Goal: Task Accomplishment & Management: Complete application form

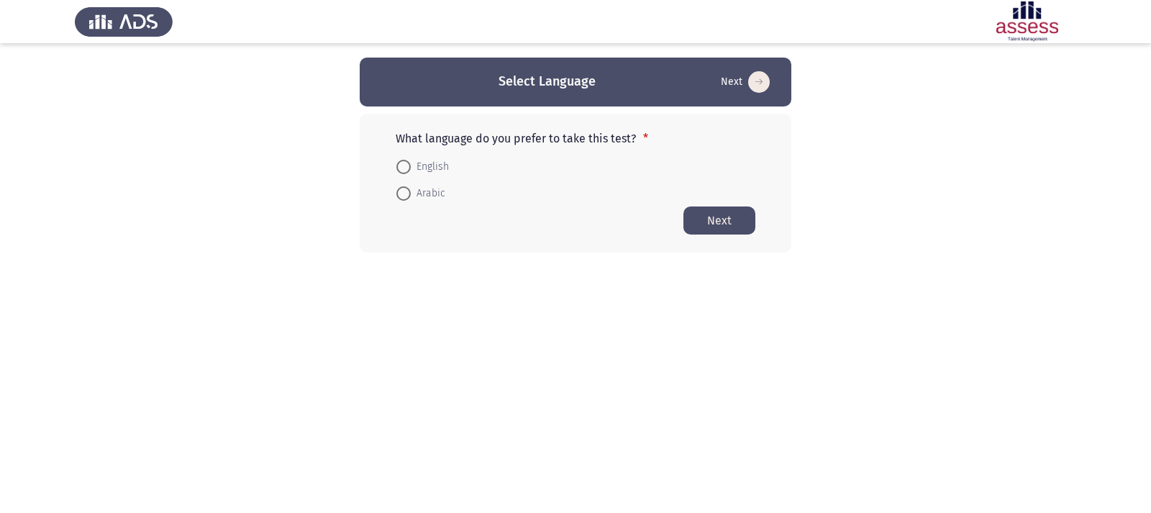
click at [397, 164] on span at bounding box center [403, 167] width 14 height 14
click at [397, 164] on input "English" at bounding box center [403, 167] width 14 height 14
radio input "true"
click at [721, 222] on button "Next" at bounding box center [719, 220] width 72 height 28
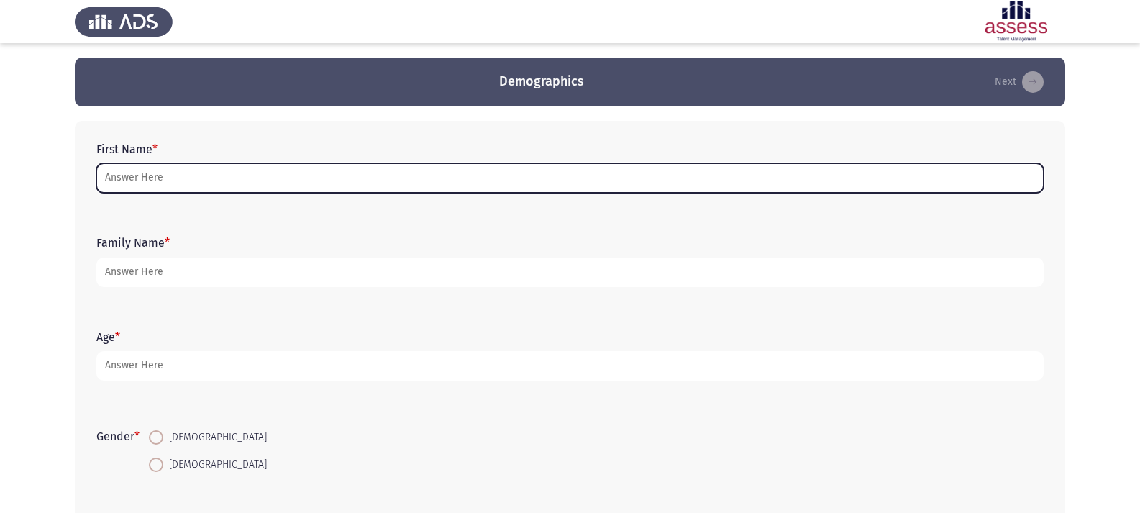
click at [163, 181] on input "First Name *" at bounding box center [569, 177] width 947 height 29
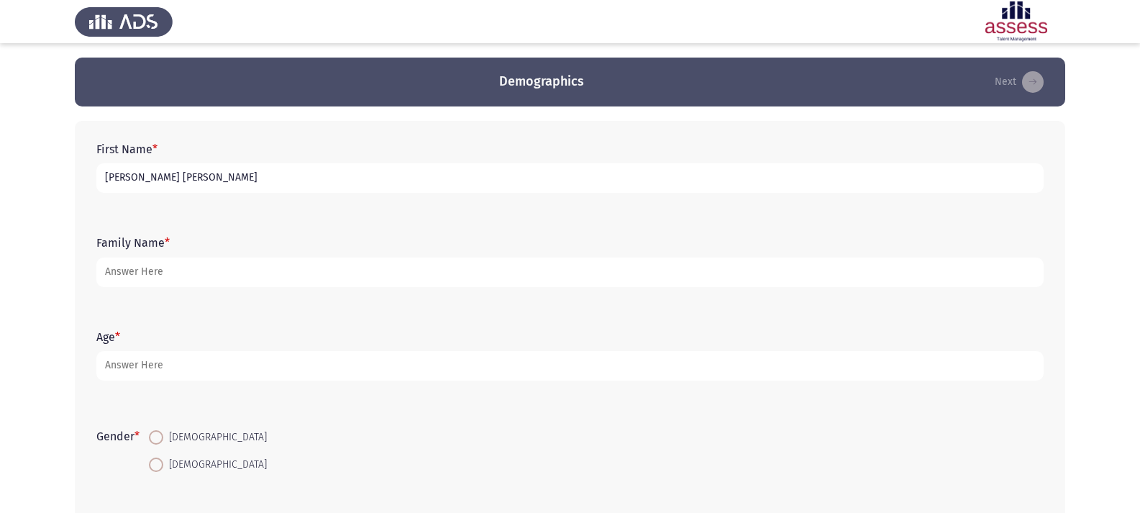
type input "[PERSON_NAME] [PERSON_NAME]"
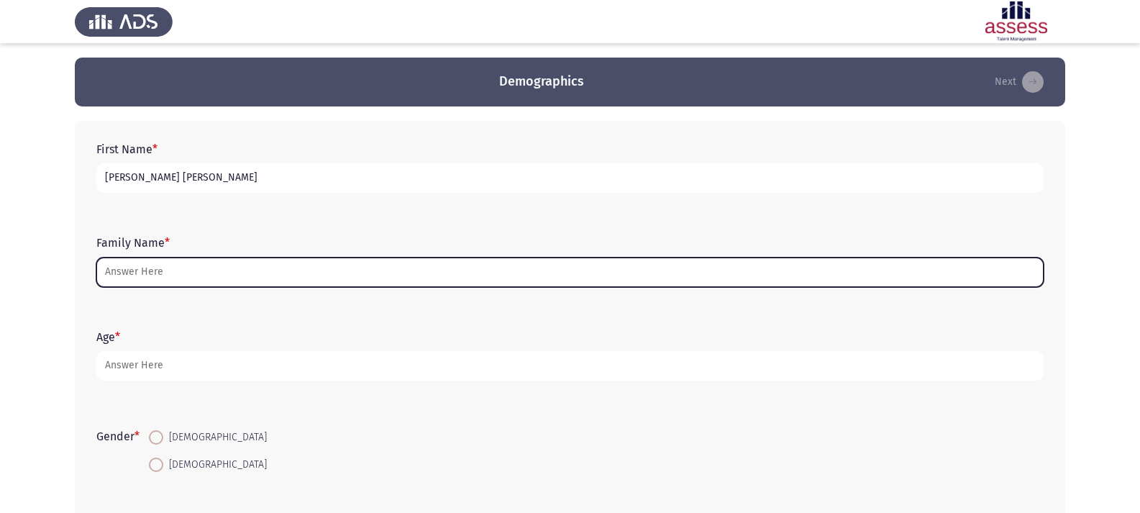
click at [115, 273] on input "Family Name *" at bounding box center [569, 271] width 947 height 29
type input "2"
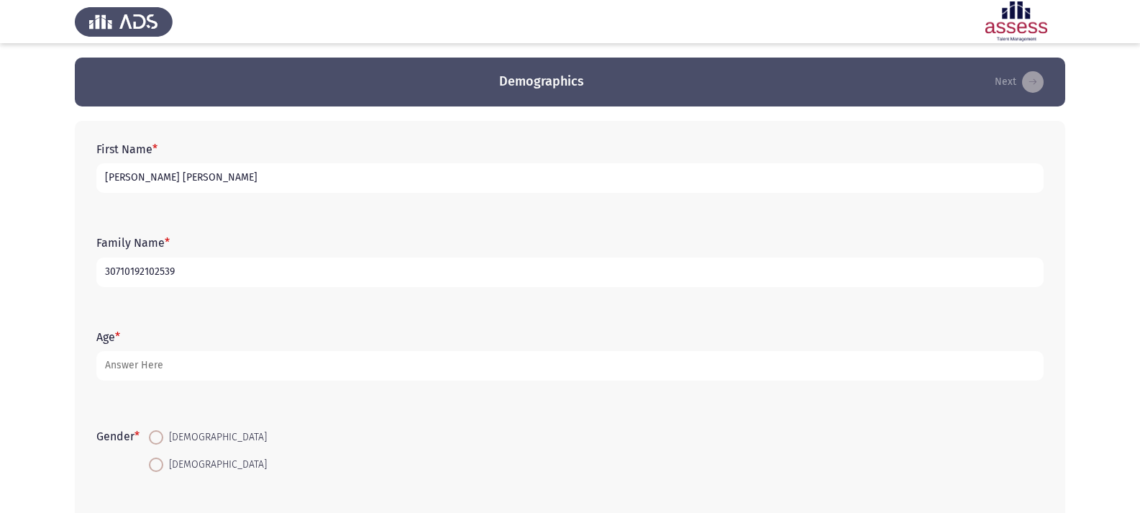
scroll to position [72, 0]
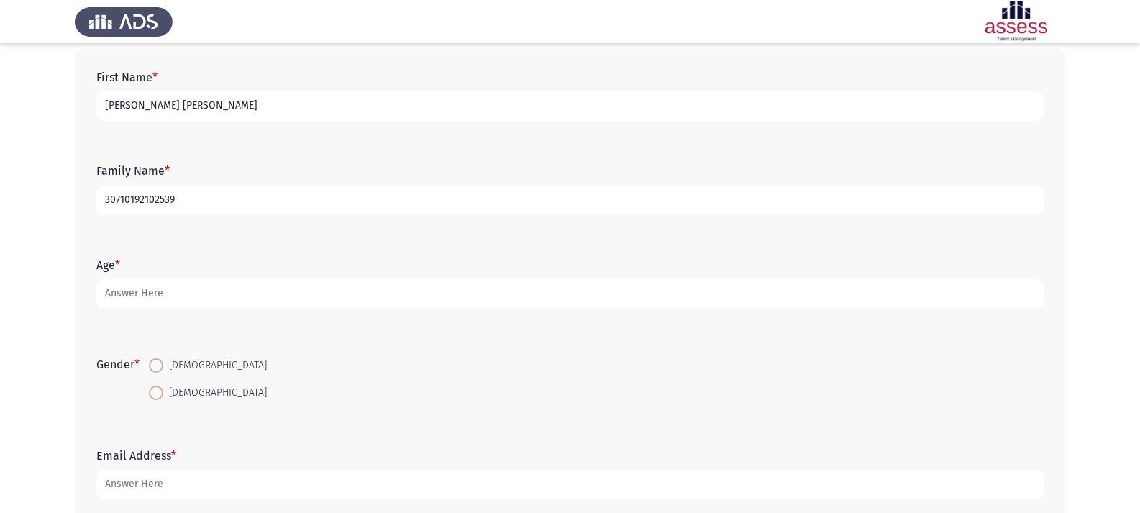
type input "30710192102539"
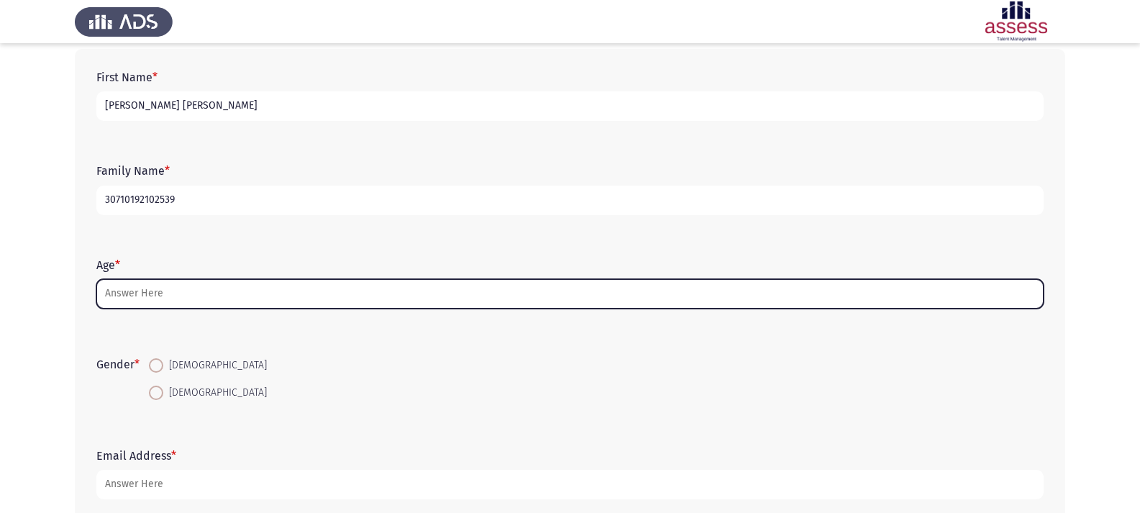
click at [193, 294] on input "Age *" at bounding box center [569, 293] width 947 height 29
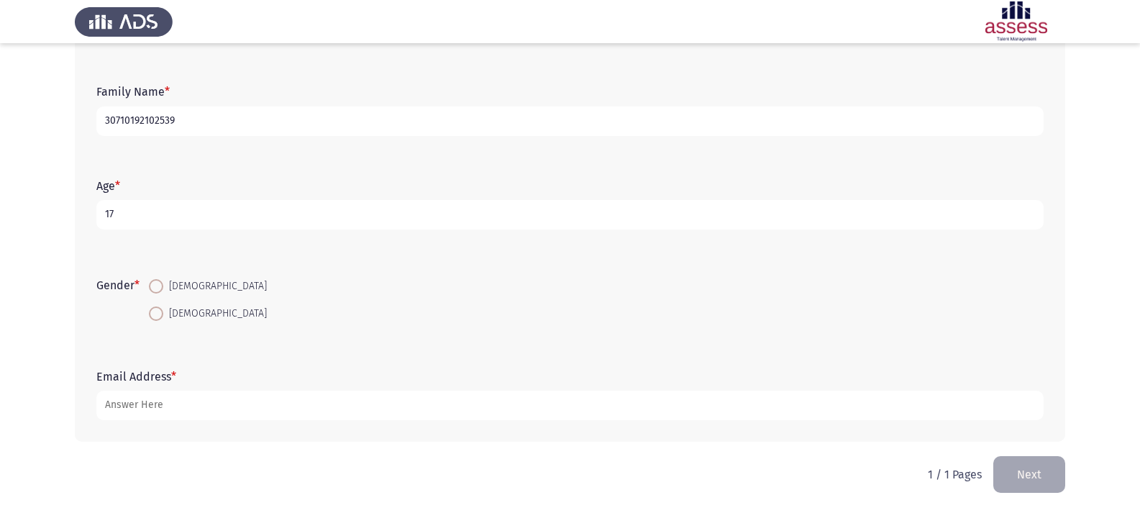
scroll to position [152, 0]
type input "17"
drag, startPoint x: 155, startPoint y: 273, endPoint x: 155, endPoint y: 280, distance: 7.9
click at [155, 276] on mat-radio-button "[DEMOGRAPHIC_DATA]" at bounding box center [208, 285] width 137 height 27
click at [157, 286] on span at bounding box center [156, 285] width 14 height 14
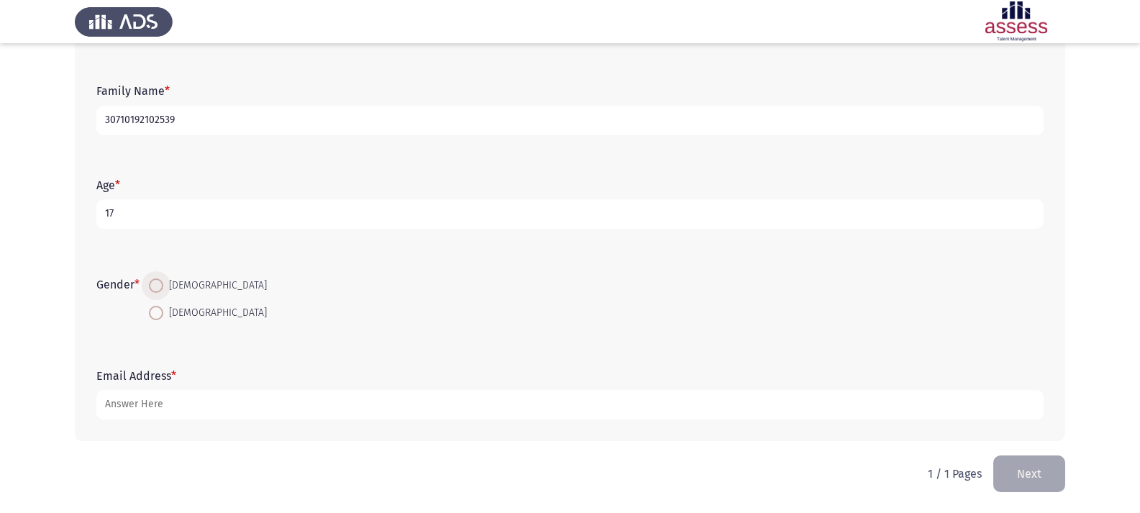
click at [157, 286] on input "[DEMOGRAPHIC_DATA]" at bounding box center [156, 285] width 14 height 14
radio input "true"
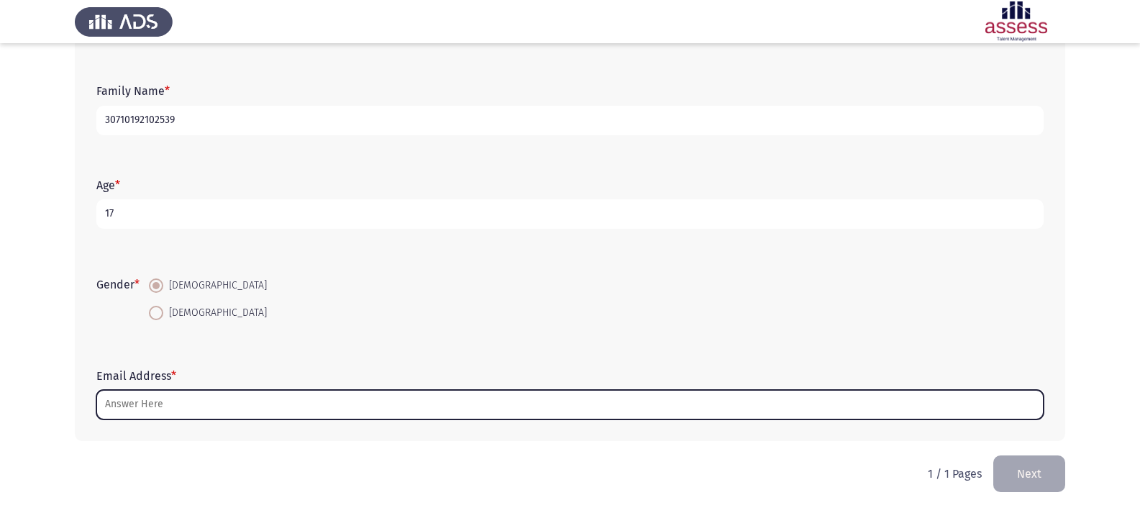
click at [151, 412] on input "Email Address *" at bounding box center [569, 404] width 947 height 29
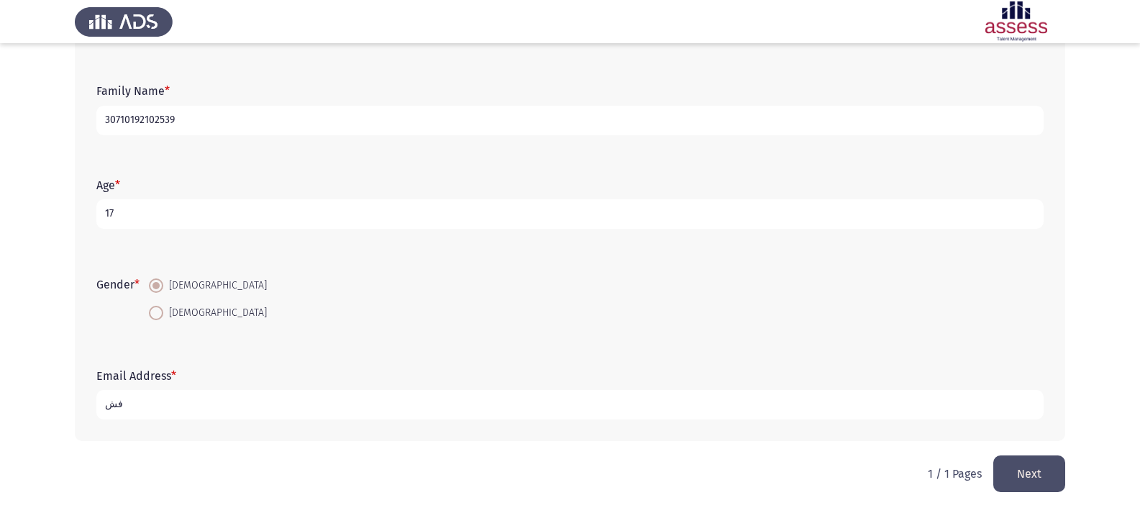
type input "ف"
type input "[EMAIL_ADDRESS][DOMAIN_NAME]"
click at [1056, 475] on button "Next" at bounding box center [1029, 473] width 72 height 37
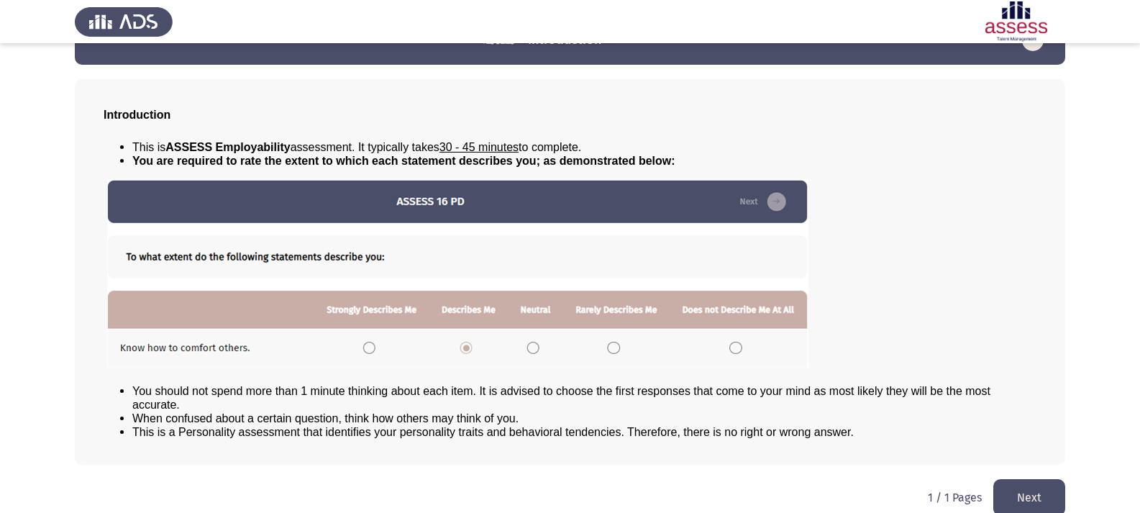
scroll to position [59, 0]
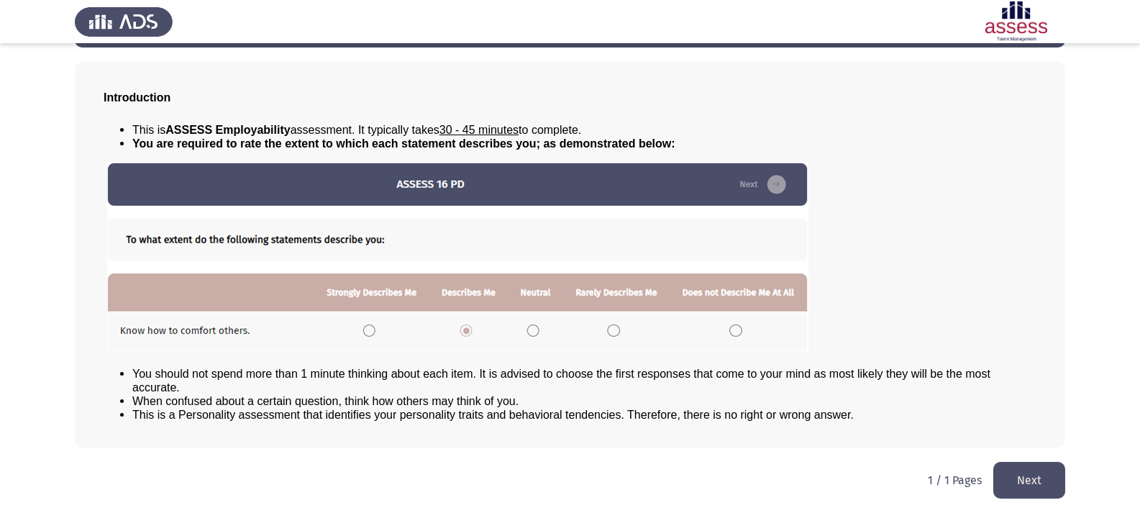
click at [1049, 471] on button "Next" at bounding box center [1029, 480] width 72 height 37
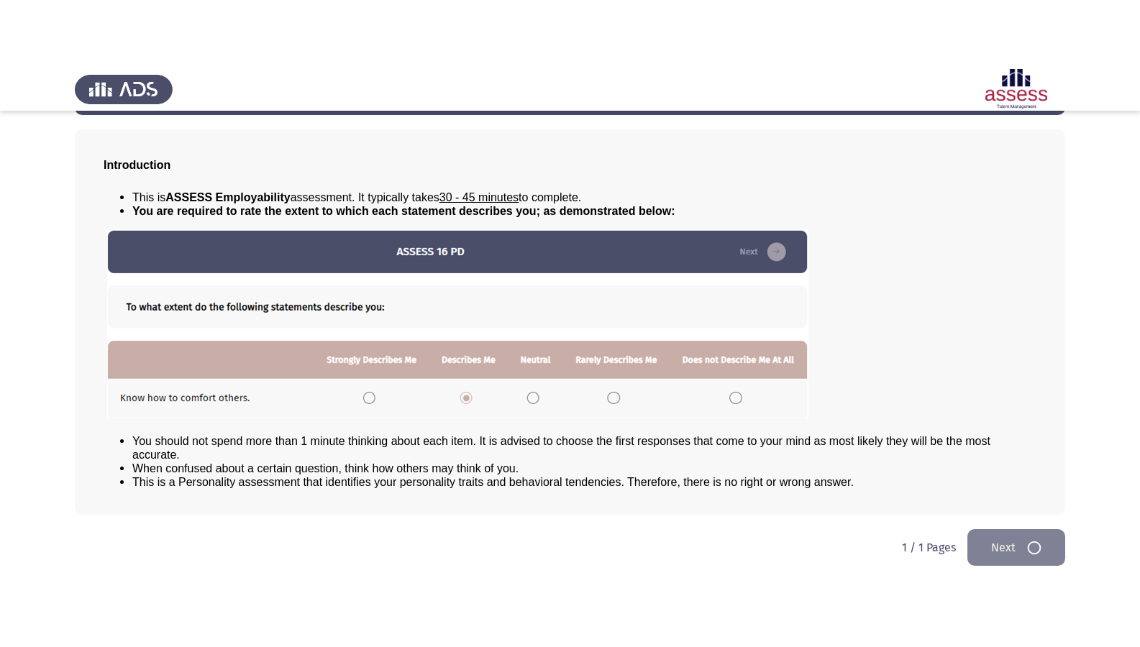
scroll to position [0, 0]
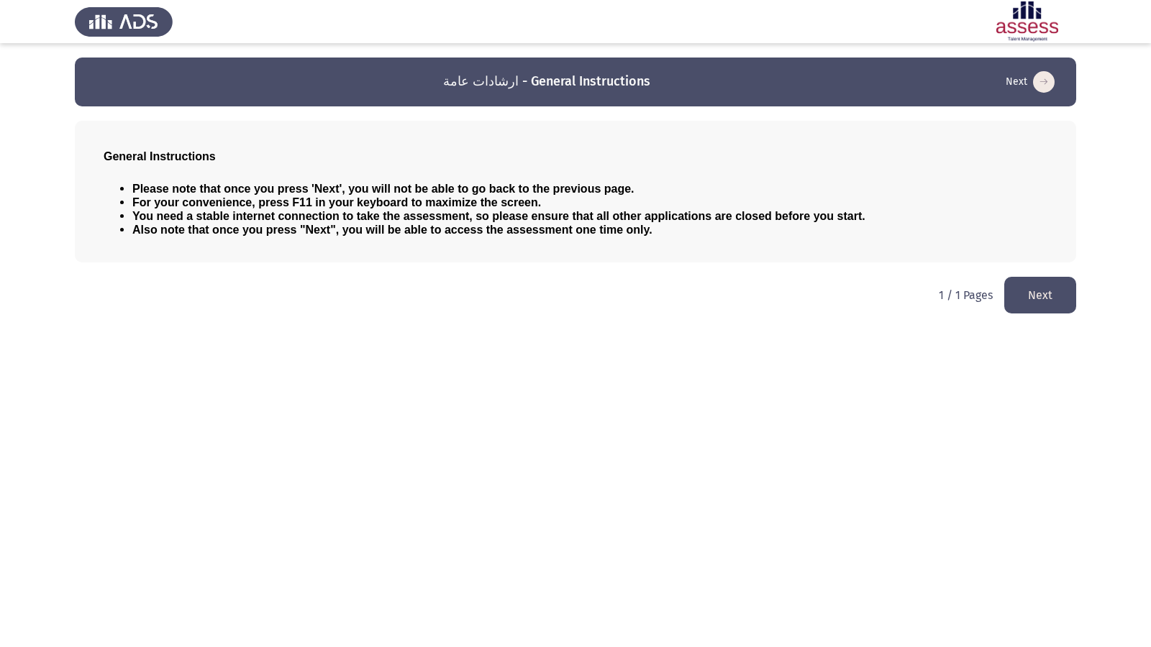
click at [1052, 298] on button "Next" at bounding box center [1040, 295] width 72 height 37
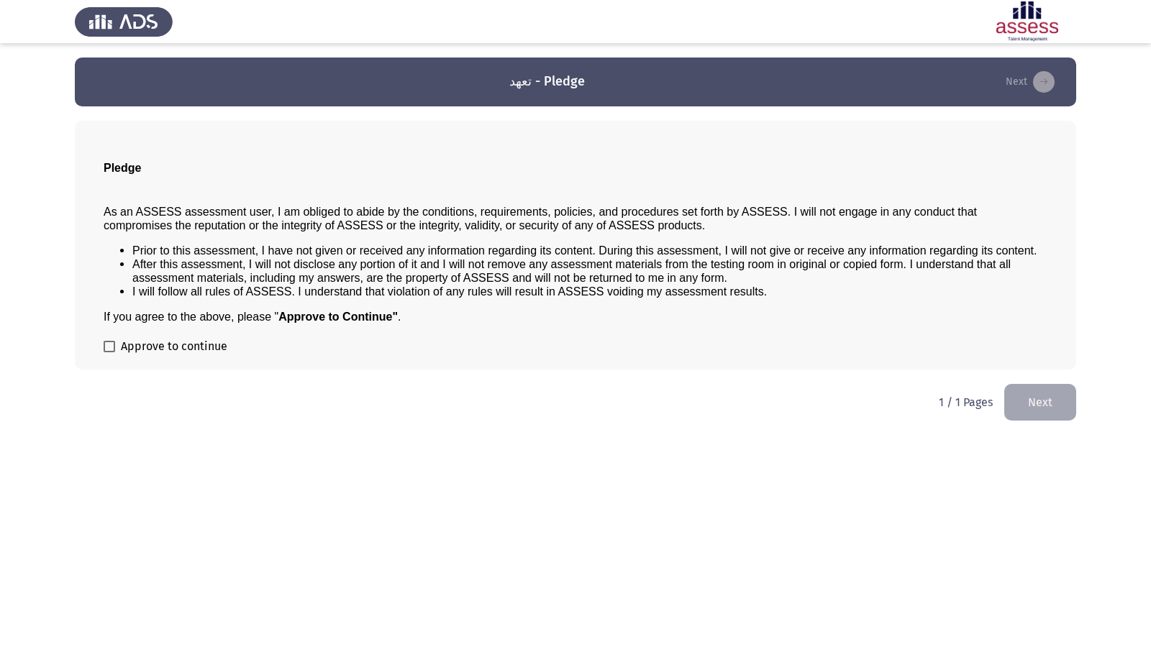
drag, startPoint x: 108, startPoint y: 343, endPoint x: 119, endPoint y: 339, distance: 11.6
click at [117, 339] on label "Approve to continue" at bounding box center [166, 346] width 124 height 17
click at [109, 352] on input "Approve to continue" at bounding box center [109, 352] width 1 height 1
checkbox input "true"
click at [1055, 404] on button "Next" at bounding box center [1040, 402] width 72 height 37
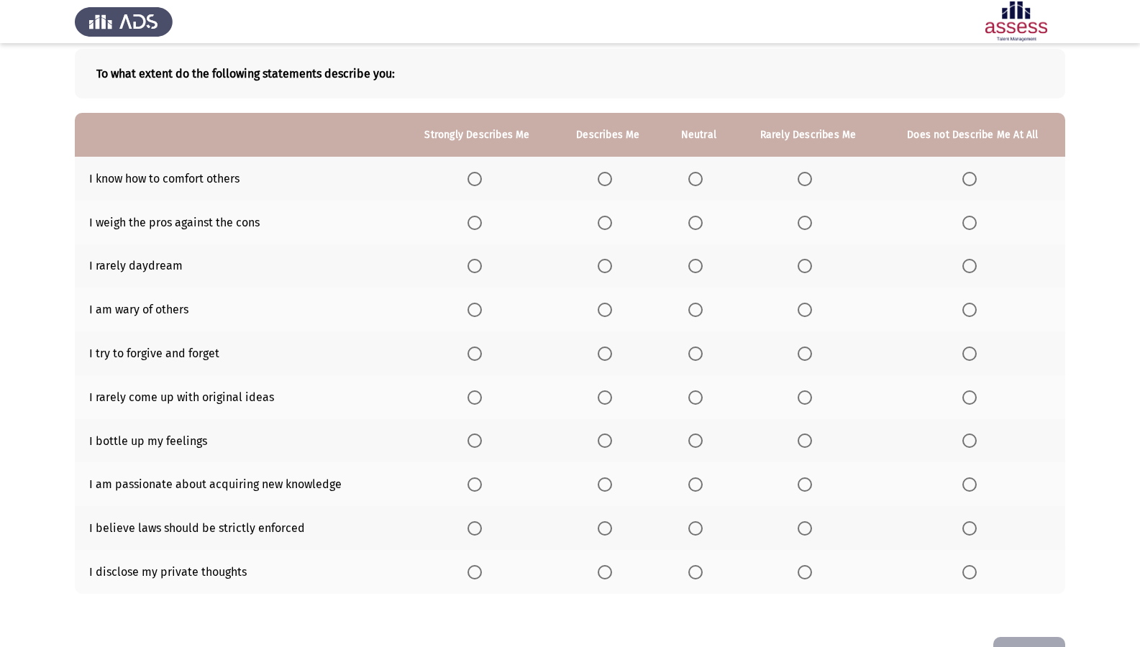
scroll to position [119, 0]
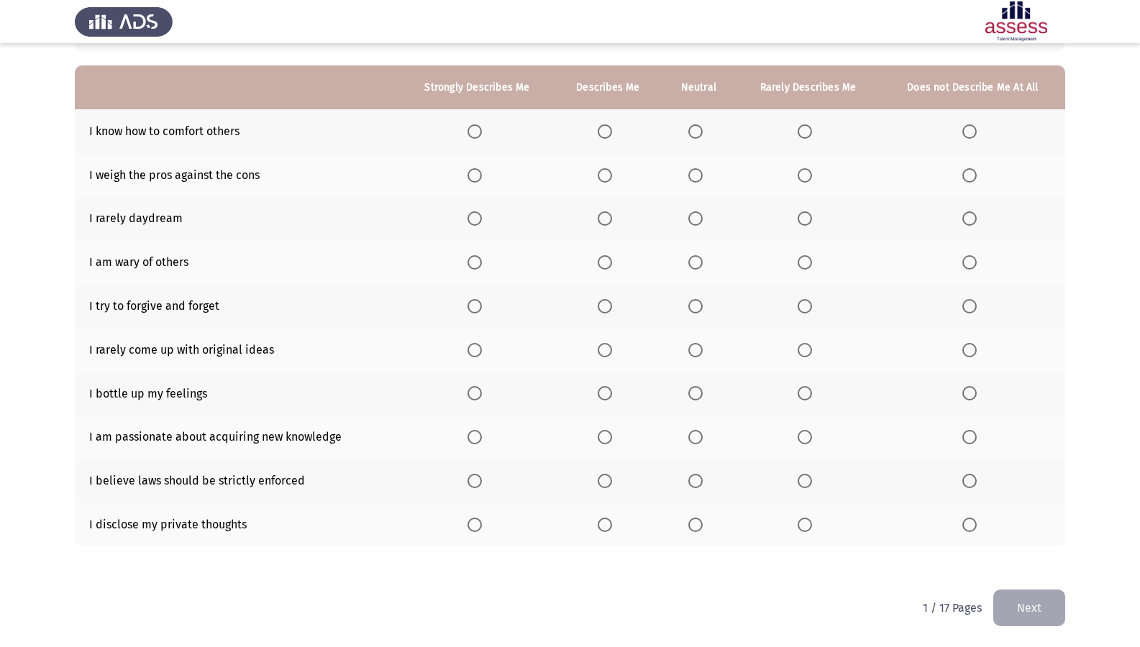
click at [982, 294] on th at bounding box center [972, 306] width 185 height 44
click at [969, 303] on span "Select an option" at bounding box center [969, 306] width 14 height 14
click at [969, 303] on input "Select an option" at bounding box center [969, 306] width 14 height 14
click at [808, 301] on span "Select an option" at bounding box center [805, 306] width 14 height 14
click at [808, 301] on input "Select an option" at bounding box center [805, 306] width 14 height 14
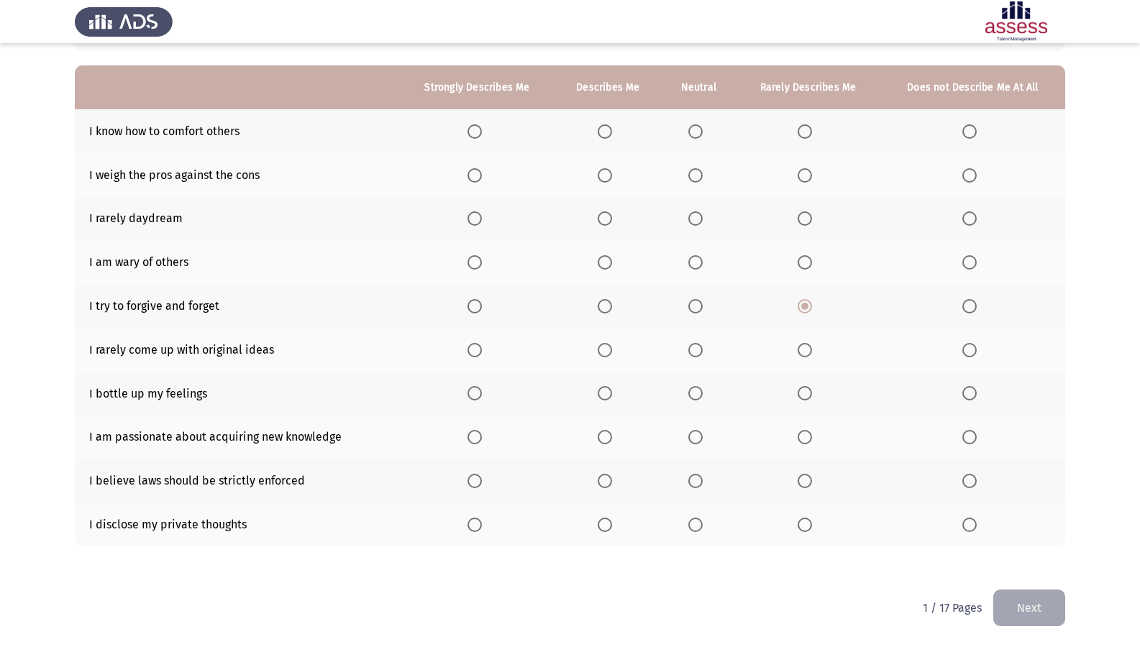
click at [482, 348] on span "Select an option" at bounding box center [474, 350] width 14 height 14
click at [482, 348] on input "Select an option" at bounding box center [474, 350] width 14 height 14
click at [601, 393] on span "Select an option" at bounding box center [605, 393] width 14 height 14
click at [601, 393] on input "Select an option" at bounding box center [605, 393] width 14 height 14
click at [605, 424] on th at bounding box center [607, 437] width 106 height 44
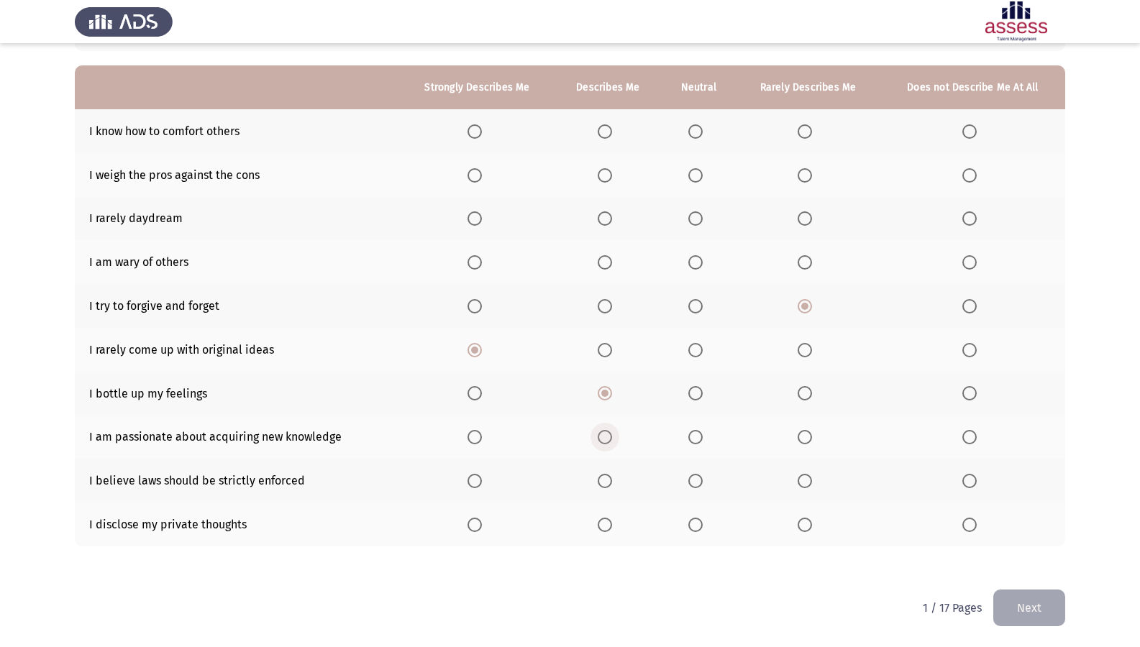
click at [599, 435] on span "Select an option" at bounding box center [605, 437] width 14 height 14
click at [599, 435] on input "Select an option" at bounding box center [605, 437] width 14 height 14
click at [480, 512] on span "Select an option" at bounding box center [474, 525] width 14 height 14
click at [480, 512] on input "Select an option" at bounding box center [474, 525] width 14 height 14
click at [969, 512] on th at bounding box center [972, 525] width 185 height 44
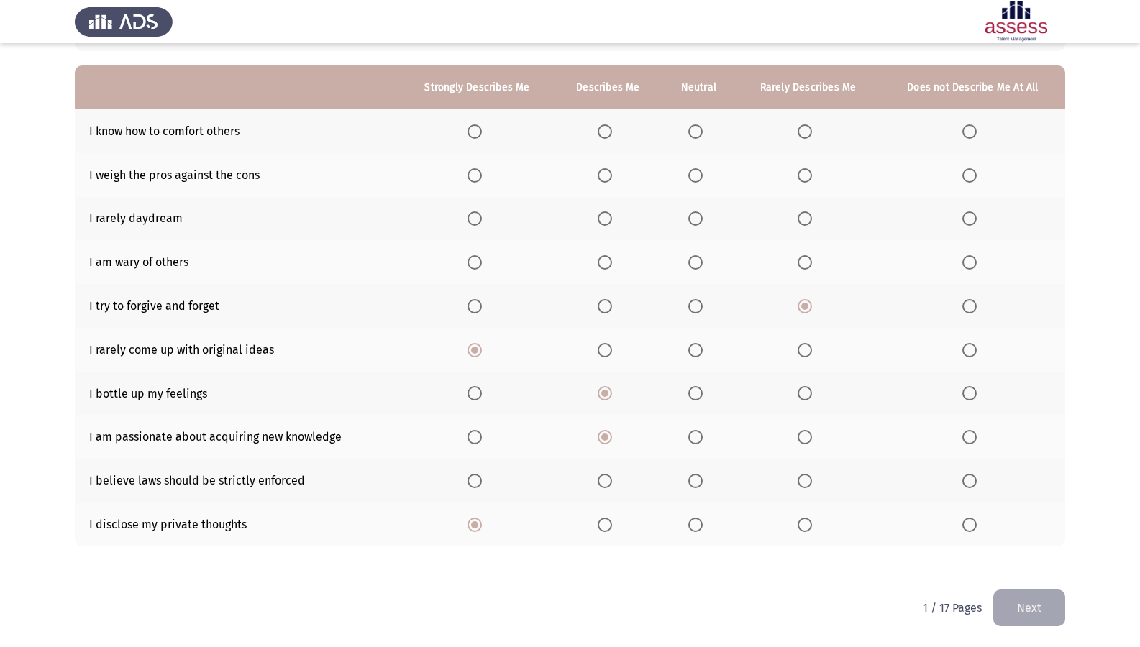
click at [964, 512] on th at bounding box center [972, 525] width 185 height 44
click at [965, 512] on span "Select an option" at bounding box center [969, 525] width 14 height 14
click at [965, 512] on input "Select an option" at bounding box center [969, 525] width 14 height 14
click at [972, 265] on span "Select an option" at bounding box center [969, 262] width 14 height 14
click at [972, 265] on input "Select an option" at bounding box center [969, 262] width 14 height 14
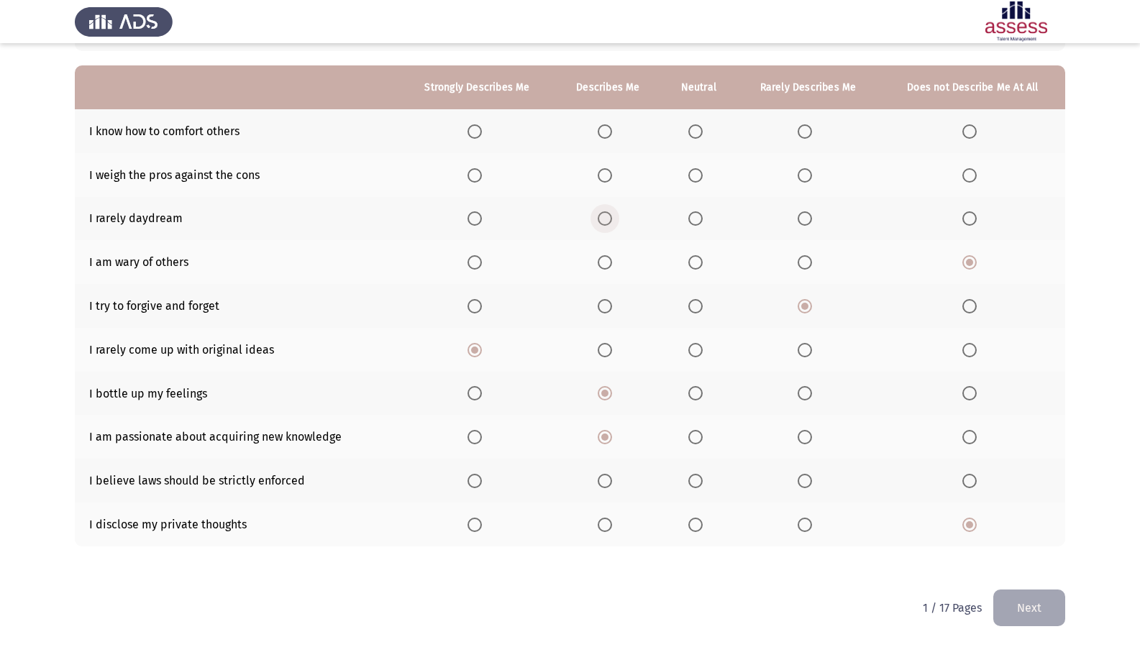
click at [605, 219] on span "Select an option" at bounding box center [605, 218] width 14 height 14
click at [605, 219] on input "Select an option" at bounding box center [605, 218] width 14 height 14
click at [480, 129] on span "Select an option" at bounding box center [474, 131] width 14 height 14
click at [480, 129] on input "Select an option" at bounding box center [474, 131] width 14 height 14
click at [477, 177] on span "Select an option" at bounding box center [474, 175] width 14 height 14
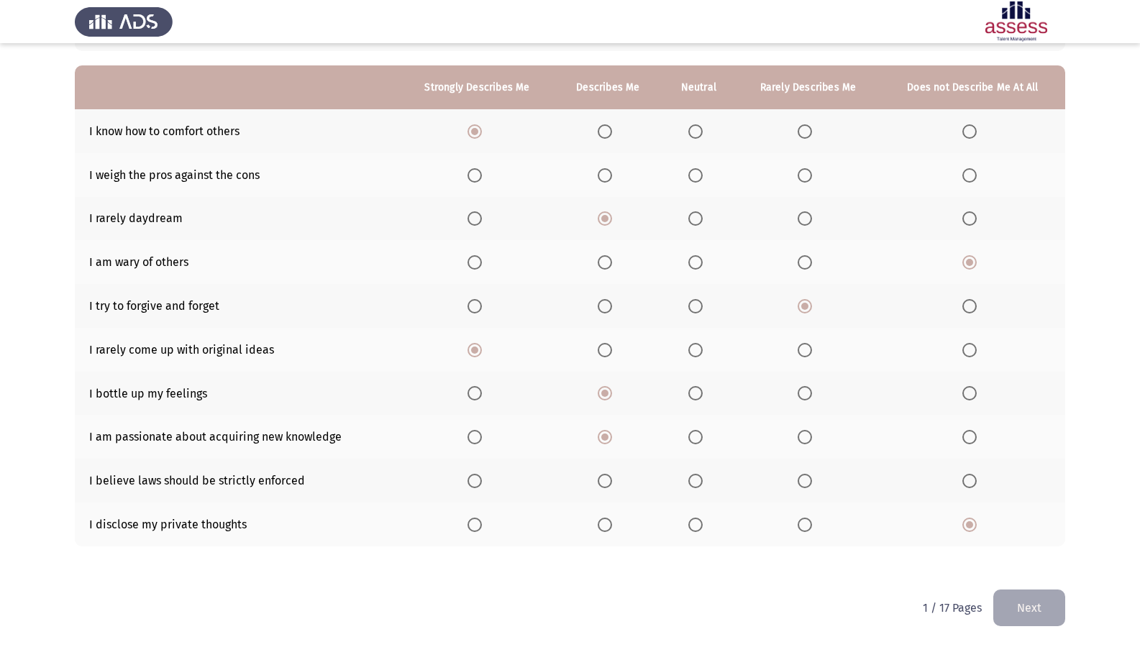
click at [477, 177] on input "Select an option" at bounding box center [474, 175] width 14 height 14
click at [1068, 512] on html "ASSESS Employability Next To what extent do the following statements describe y…" at bounding box center [570, 264] width 1140 height 767
click at [1049, 512] on button "Next" at bounding box center [1029, 608] width 72 height 37
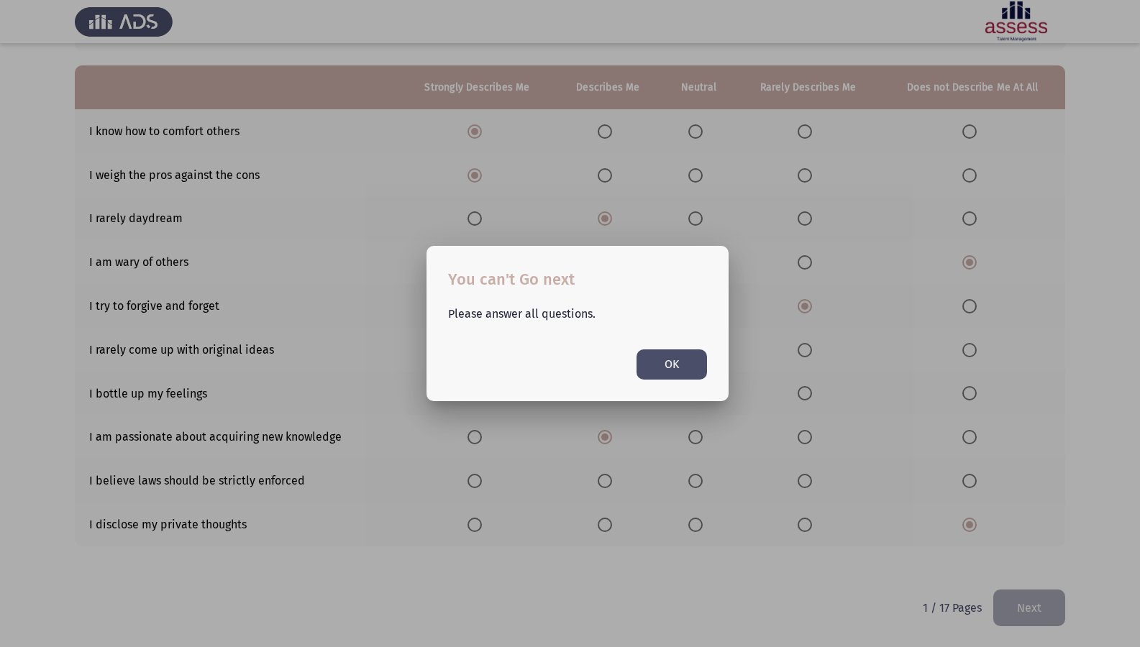
scroll to position [0, 0]
click at [557, 512] on div at bounding box center [570, 323] width 1140 height 647
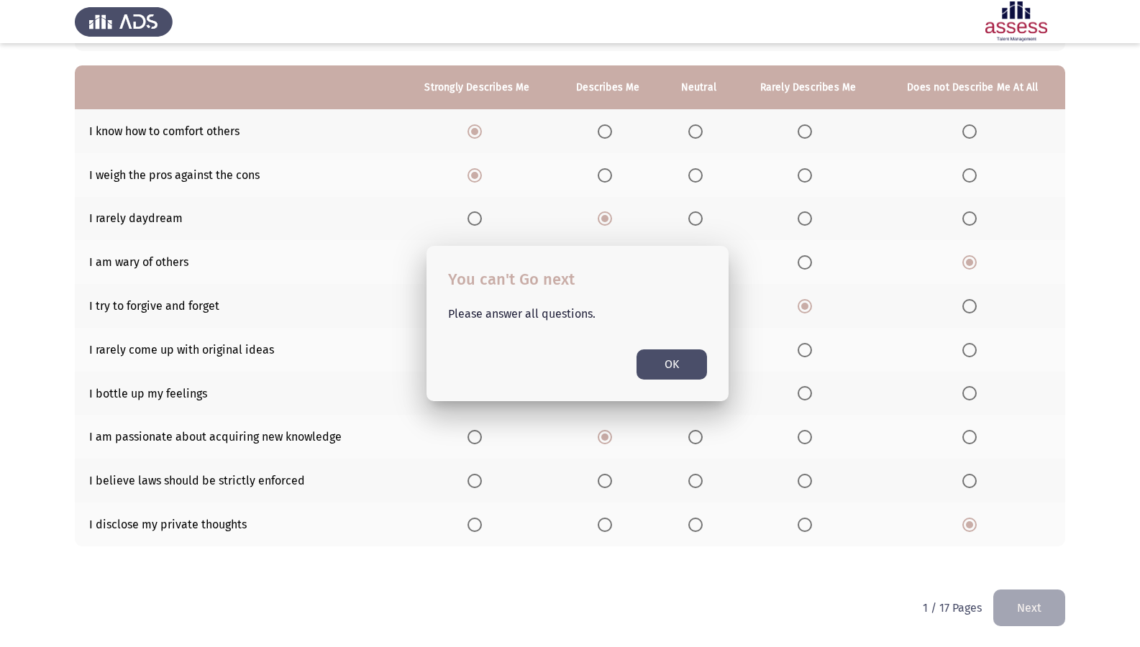
scroll to position [119, 0]
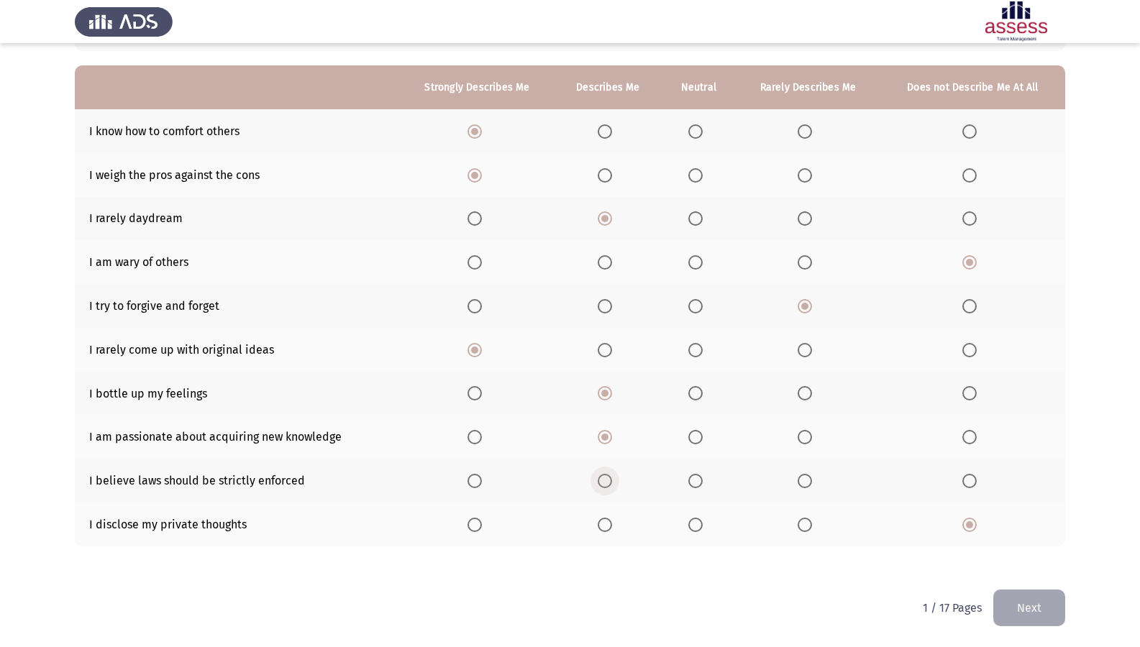
click at [612, 486] on span "Select an option" at bounding box center [605, 481] width 14 height 14
click at [612, 486] on input "Select an option" at bounding box center [605, 481] width 14 height 14
click at [976, 476] on label "Select an option" at bounding box center [972, 481] width 20 height 14
click at [976, 476] on input "Select an option" at bounding box center [969, 481] width 14 height 14
click at [1013, 512] on button "Next" at bounding box center [1029, 608] width 72 height 37
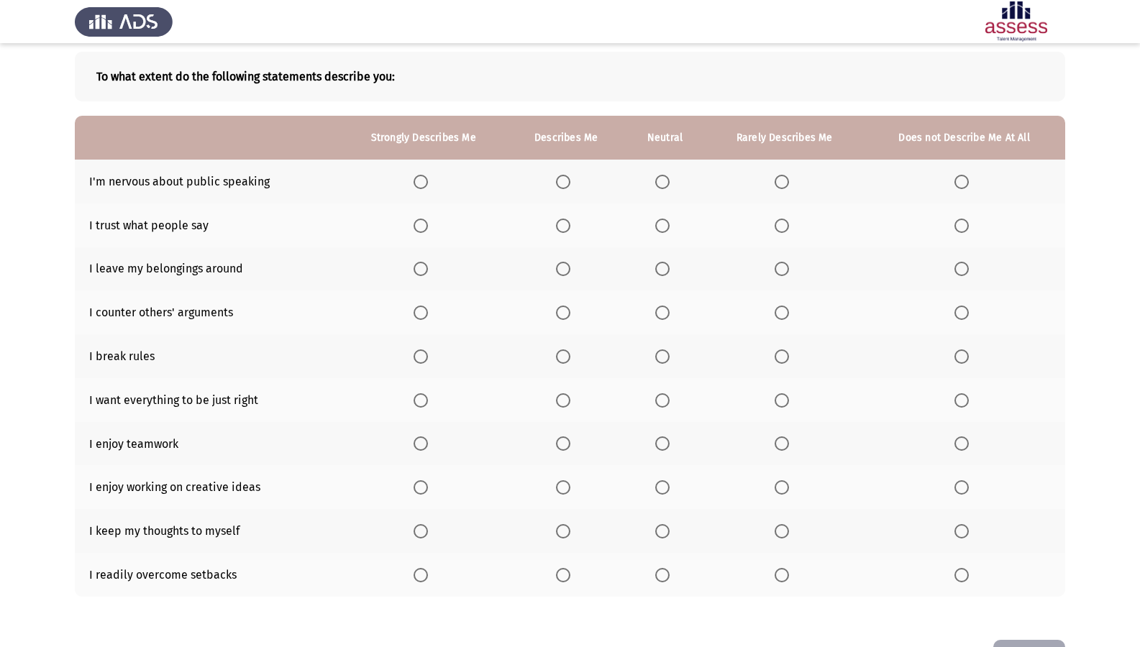
scroll to position [47, 0]
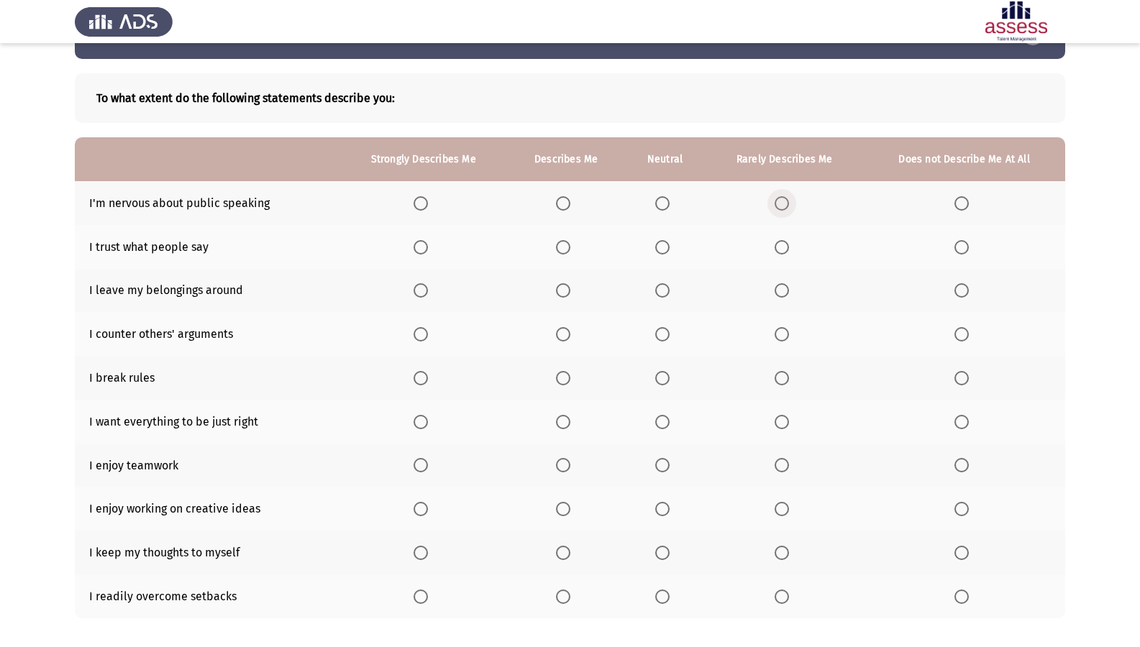
click at [775, 202] on span "Select an option" at bounding box center [782, 203] width 14 height 14
click at [775, 202] on input "Select an option" at bounding box center [782, 203] width 14 height 14
click at [655, 240] on th at bounding box center [664, 247] width 81 height 44
click at [667, 241] on span "Select an option" at bounding box center [662, 247] width 14 height 14
click at [667, 241] on input "Select an option" at bounding box center [662, 247] width 14 height 14
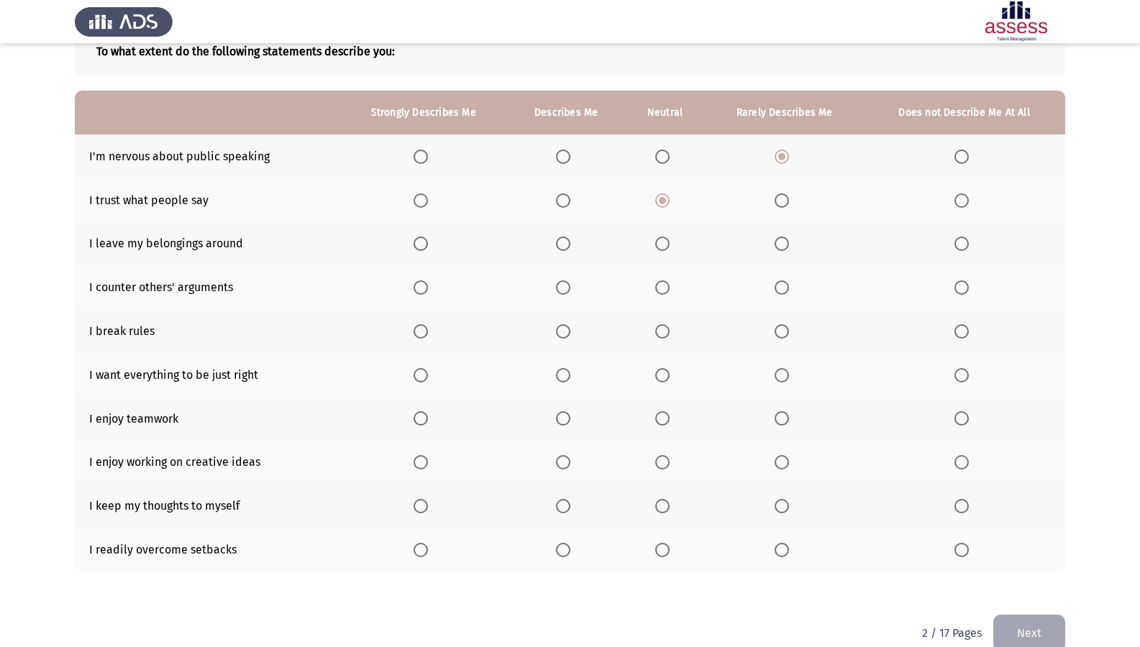
scroll to position [119, 0]
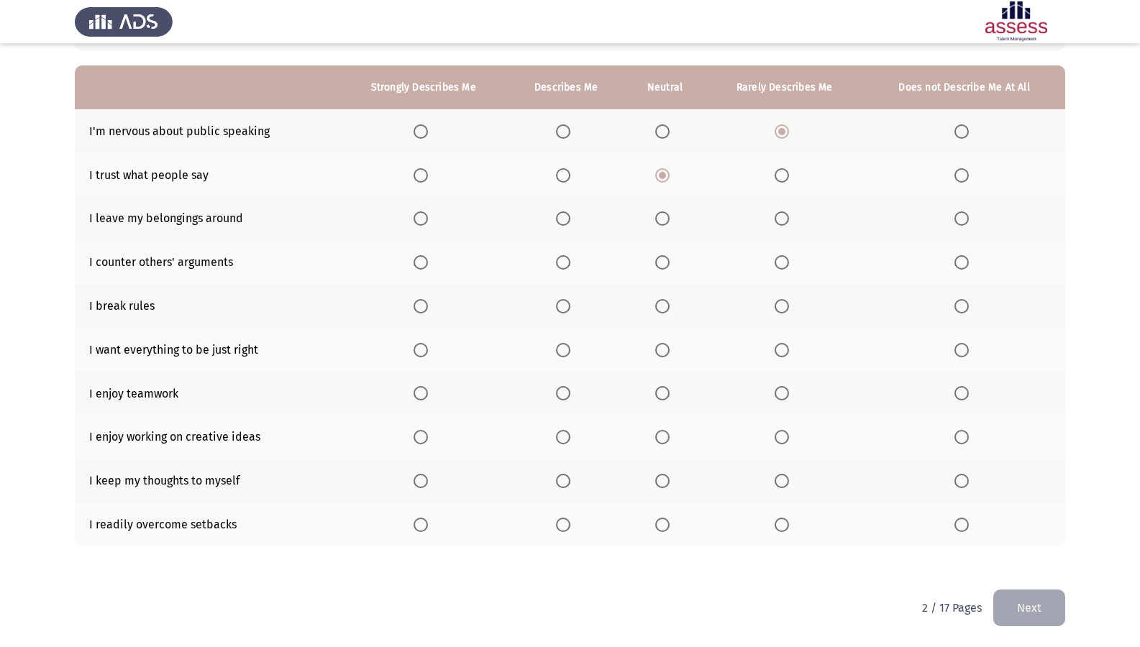
click at [557, 470] on th at bounding box center [566, 481] width 117 height 44
click at [567, 473] on th at bounding box center [566, 481] width 117 height 44
click at [565, 480] on span "Select an option" at bounding box center [563, 481] width 14 height 14
click at [565, 480] on input "Select an option" at bounding box center [563, 481] width 14 height 14
click at [562, 512] on span "Select an option" at bounding box center [563, 525] width 14 height 14
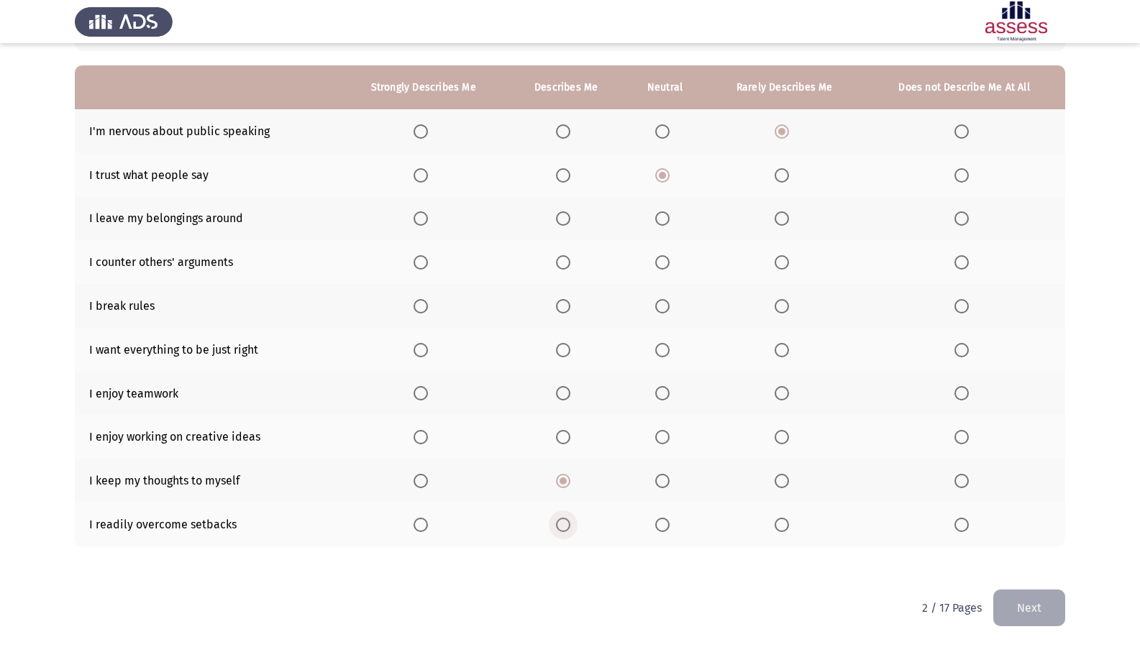
click at [562, 512] on input "Select an option" at bounding box center [563, 525] width 14 height 14
click at [429, 438] on label "Select an option" at bounding box center [424, 437] width 20 height 14
click at [428, 438] on input "Select an option" at bounding box center [421, 437] width 14 height 14
click at [430, 391] on label "Select an option" at bounding box center [424, 393] width 20 height 14
click at [428, 391] on input "Select an option" at bounding box center [421, 393] width 14 height 14
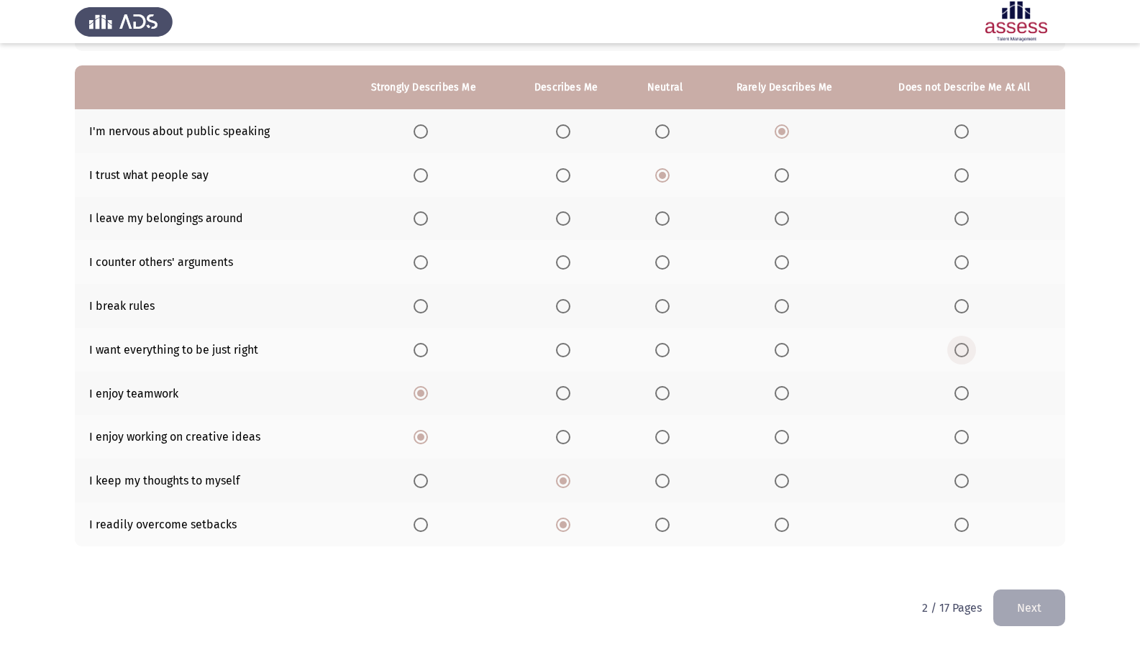
click at [957, 354] on span "Select an option" at bounding box center [961, 350] width 14 height 14
click at [957, 354] on input "Select an option" at bounding box center [961, 350] width 14 height 14
click at [959, 303] on span "Select an option" at bounding box center [961, 306] width 14 height 14
click at [959, 303] on input "Select an option" at bounding box center [961, 306] width 14 height 14
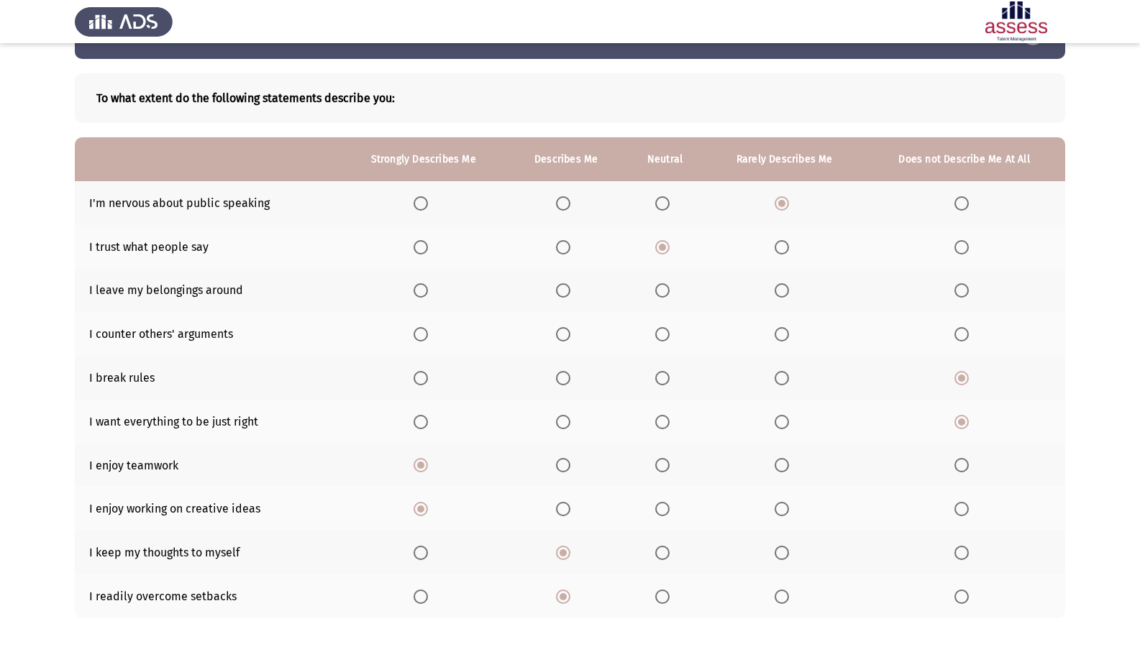
click at [421, 337] on span "Select an option" at bounding box center [421, 334] width 14 height 14
click at [421, 337] on input "Select an option" at bounding box center [421, 334] width 14 height 14
click at [559, 291] on span "Select an option" at bounding box center [563, 290] width 14 height 14
click at [559, 291] on input "Select an option" at bounding box center [563, 290] width 14 height 14
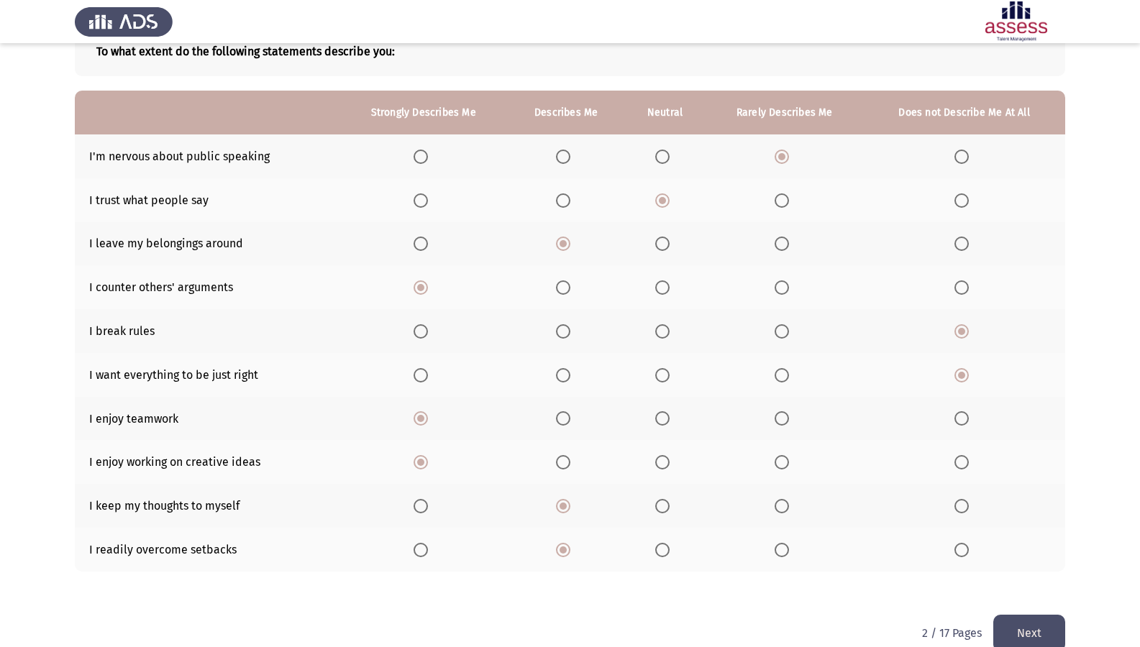
scroll to position [119, 0]
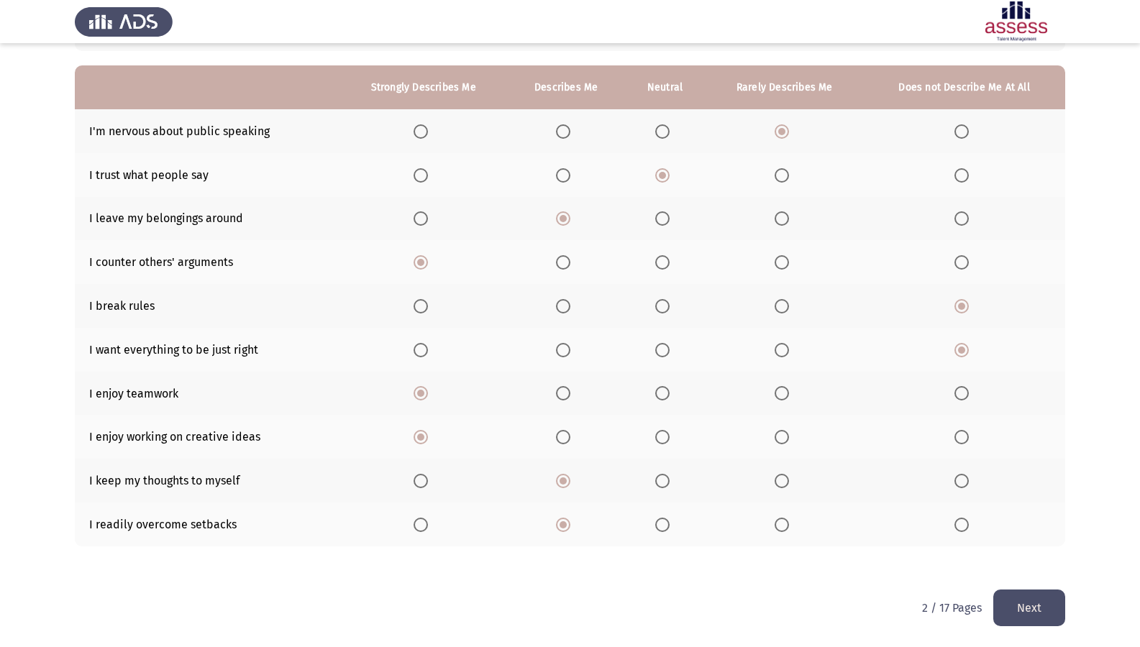
click at [1011, 512] on button "Next" at bounding box center [1029, 608] width 72 height 37
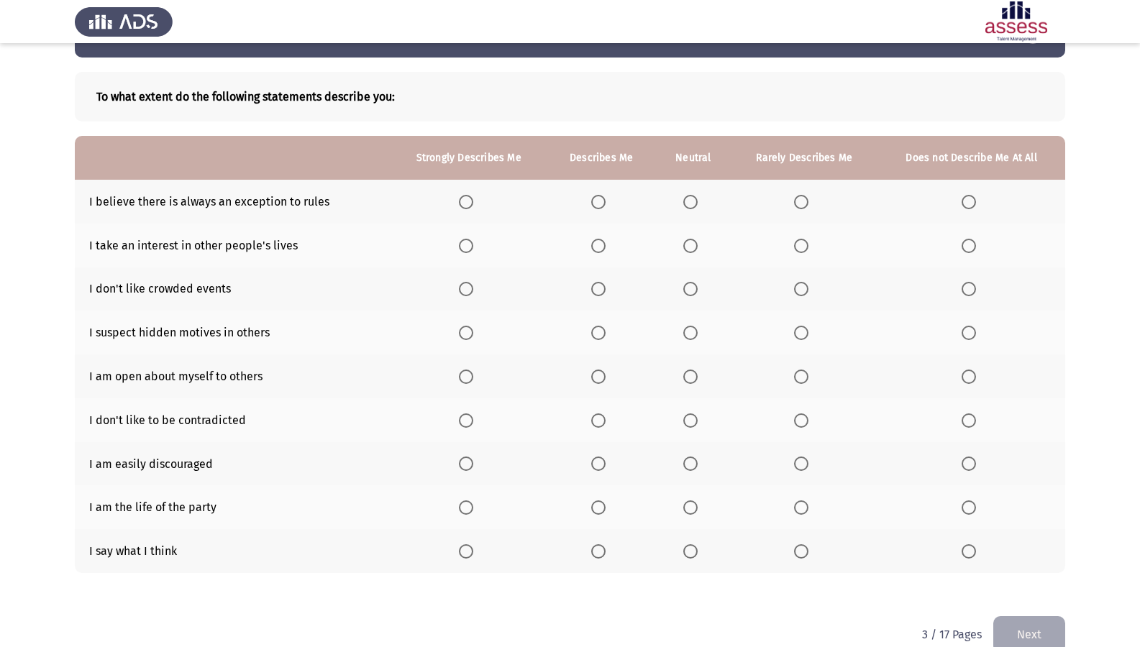
scroll to position [76, 0]
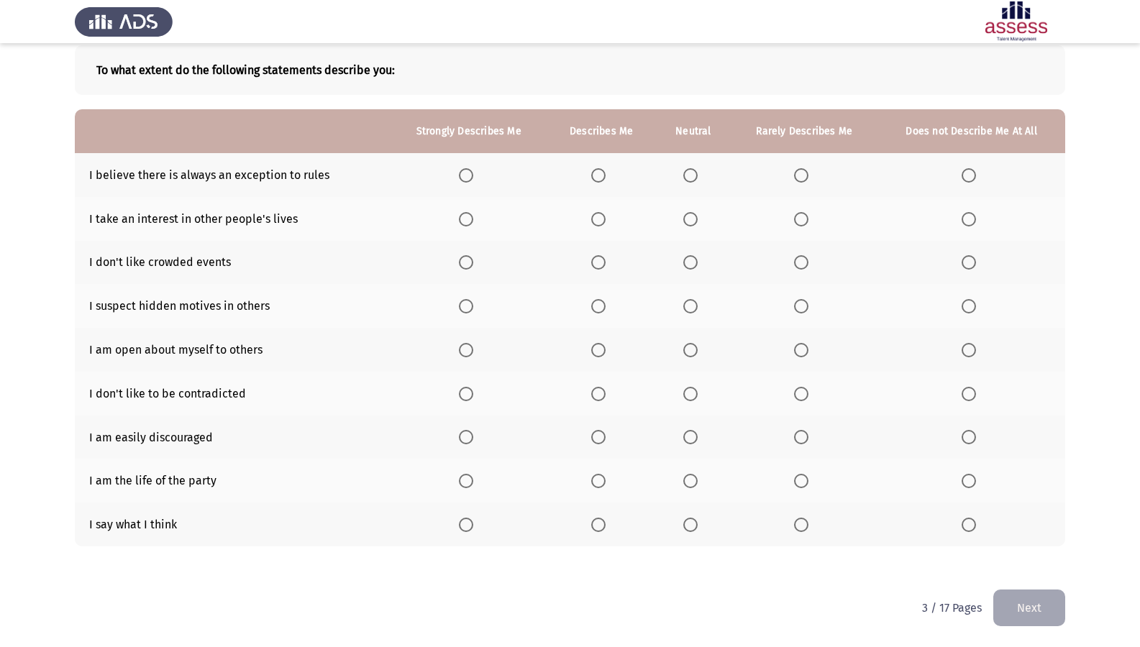
click at [688, 512] on span "Select an option" at bounding box center [690, 525] width 14 height 14
click at [688, 512] on input "Select an option" at bounding box center [690, 525] width 14 height 14
click at [602, 388] on span "Select an option" at bounding box center [598, 394] width 14 height 14
click at [602, 388] on input "Select an option" at bounding box center [598, 394] width 14 height 14
click at [969, 350] on span "Select an option" at bounding box center [969, 350] width 0 height 0
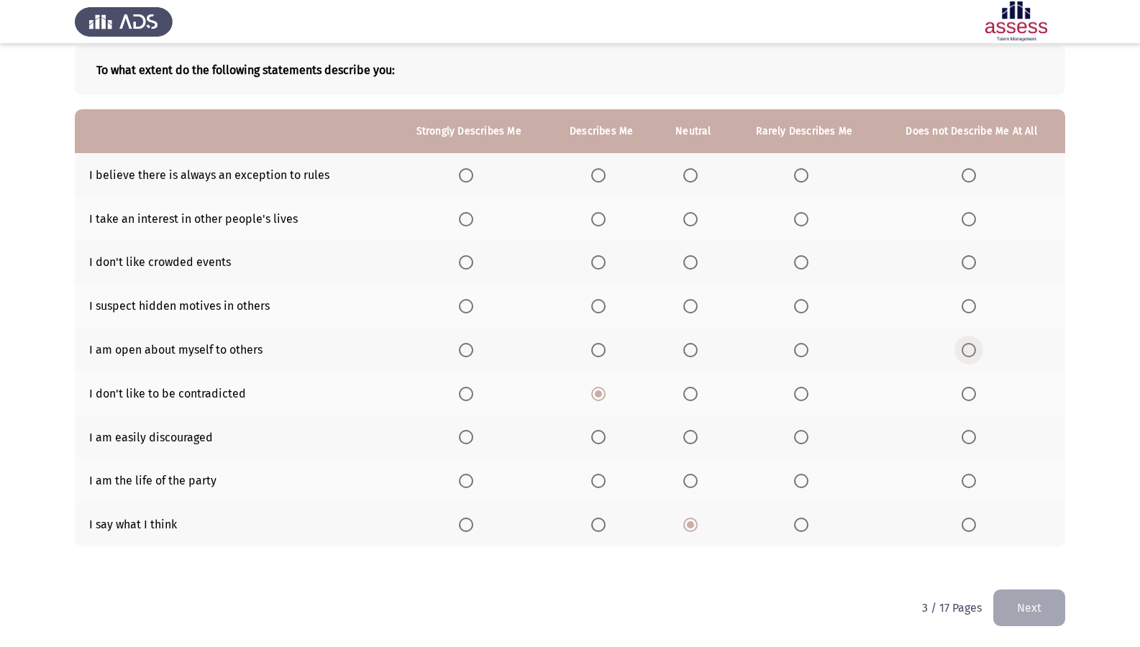
click at [968, 350] on input "Select an option" at bounding box center [969, 350] width 14 height 14
click at [801, 306] on span "Select an option" at bounding box center [801, 306] width 0 height 0
click at [801, 306] on input "Select an option" at bounding box center [801, 306] width 14 height 14
click at [462, 264] on span "Select an option" at bounding box center [466, 262] width 14 height 14
click at [462, 264] on input "Select an option" at bounding box center [466, 262] width 14 height 14
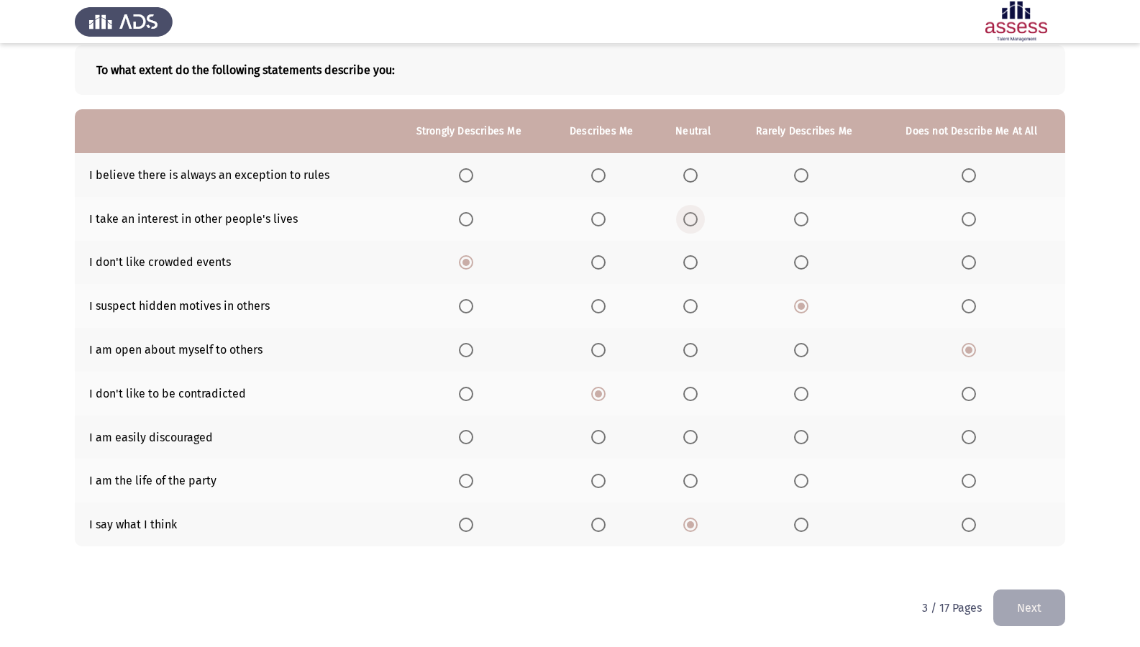
click at [693, 224] on span "Select an option" at bounding box center [690, 219] width 14 height 14
click at [693, 224] on input "Select an option" at bounding box center [690, 219] width 14 height 14
click at [590, 171] on th at bounding box center [601, 175] width 109 height 44
click at [602, 174] on span "Select an option" at bounding box center [598, 175] width 14 height 14
click at [602, 174] on input "Select an option" at bounding box center [598, 175] width 14 height 14
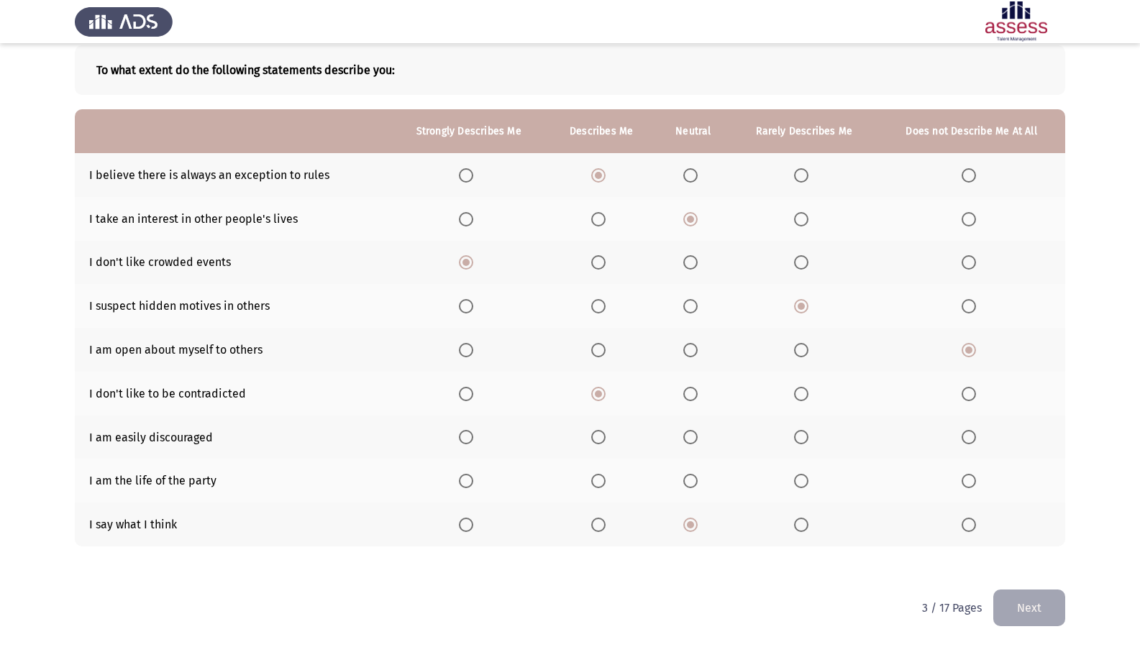
click at [964, 439] on span "Select an option" at bounding box center [969, 437] width 14 height 14
click at [964, 439] on input "Select an option" at bounding box center [969, 437] width 14 height 14
click at [598, 473] on mat-radio-button "Select an option" at bounding box center [601, 480] width 20 height 15
click at [596, 480] on span "Select an option" at bounding box center [598, 481] width 14 height 14
click at [596, 480] on input "Select an option" at bounding box center [598, 481] width 14 height 14
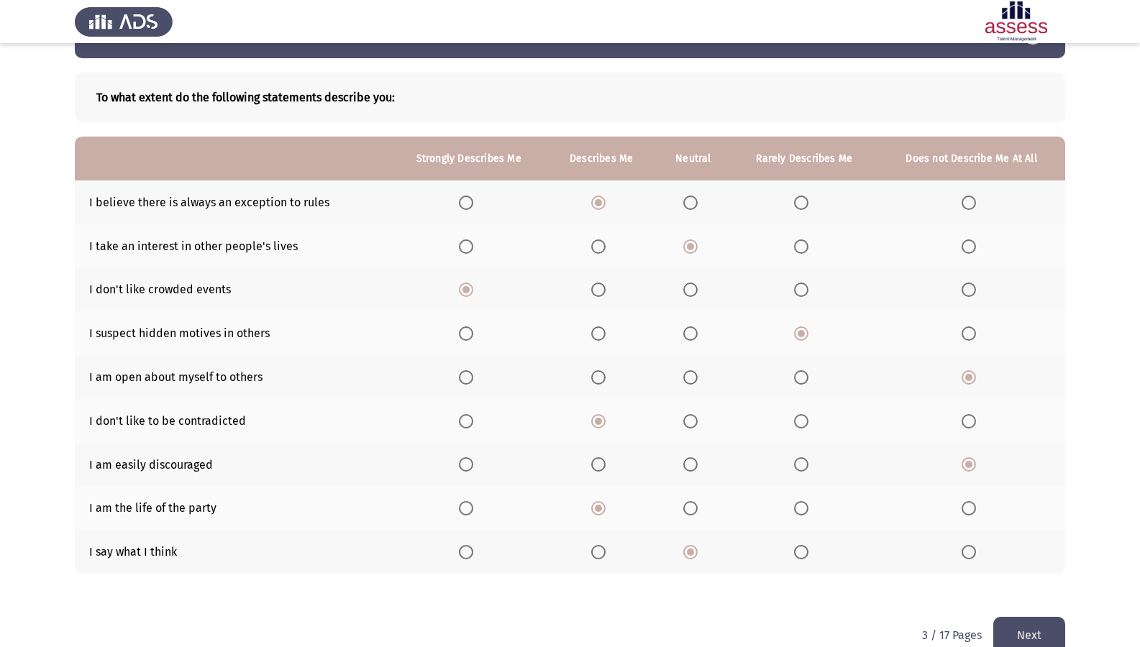
scroll to position [72, 0]
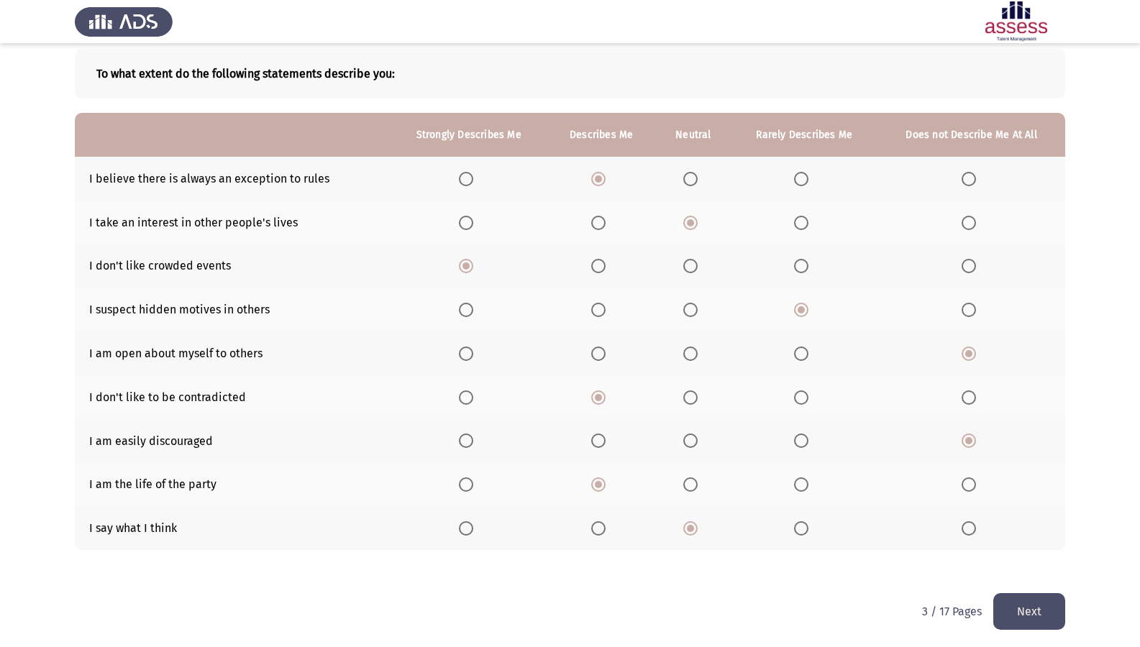
click at [1000, 512] on button "Next" at bounding box center [1029, 611] width 72 height 37
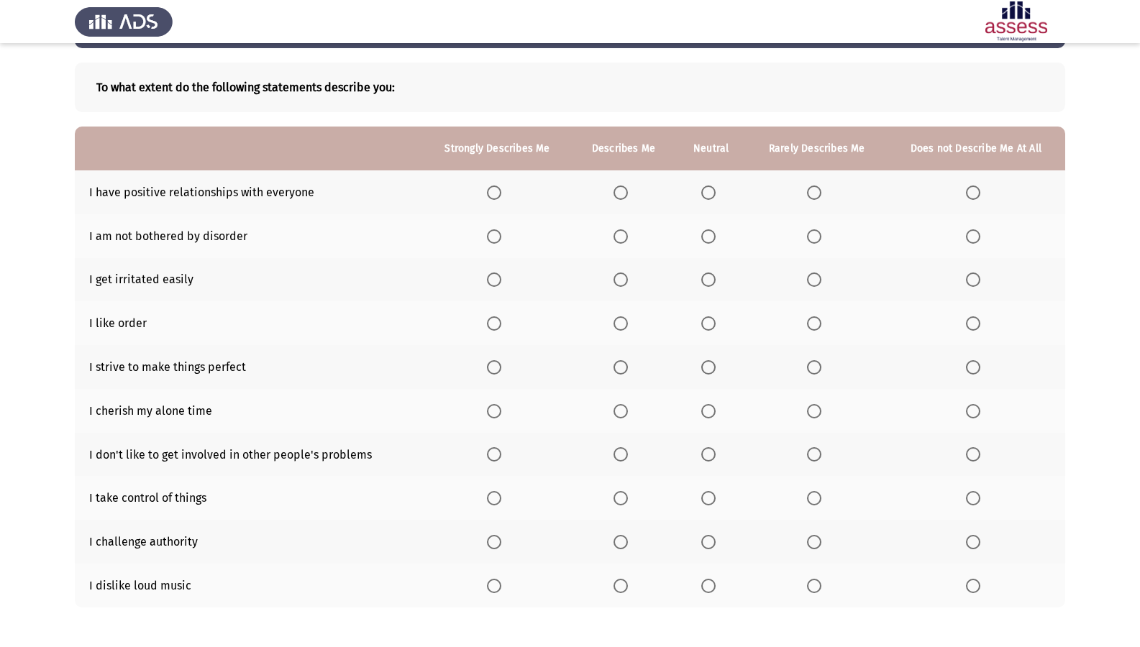
scroll to position [0, 0]
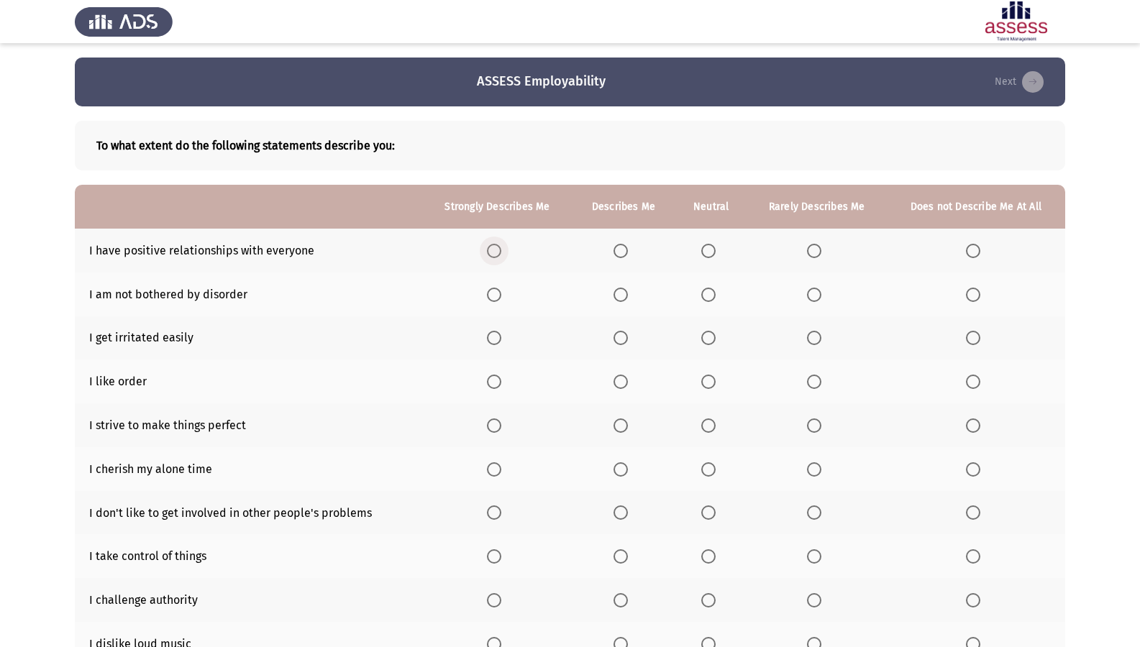
click at [489, 252] on span "Select an option" at bounding box center [494, 251] width 14 height 14
click at [489, 252] on input "Select an option" at bounding box center [494, 251] width 14 height 14
click at [977, 331] on th at bounding box center [976, 338] width 178 height 44
click at [974, 337] on span "Select an option" at bounding box center [973, 338] width 14 height 14
click at [974, 337] on input "Select an option" at bounding box center [973, 338] width 14 height 14
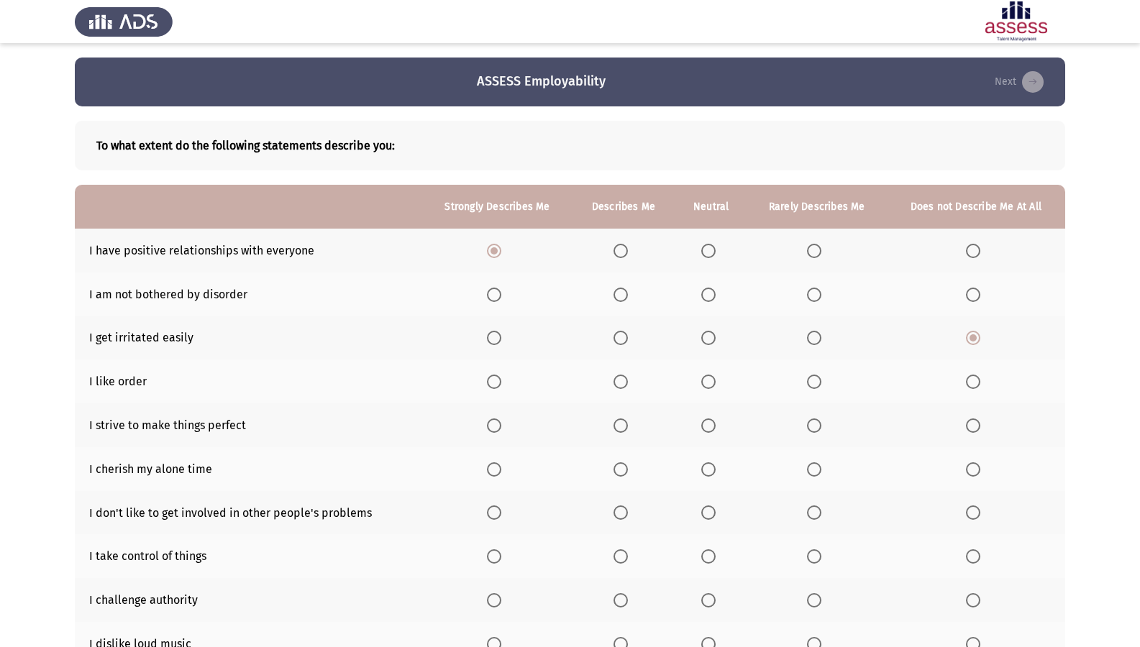
click at [803, 328] on th at bounding box center [817, 338] width 140 height 44
click at [815, 337] on span "Select an option" at bounding box center [814, 338] width 14 height 14
click at [815, 337] on input "Select an option" at bounding box center [814, 338] width 14 height 14
click at [709, 380] on span "Select an option" at bounding box center [708, 382] width 14 height 14
click at [709, 380] on input "Select an option" at bounding box center [708, 382] width 14 height 14
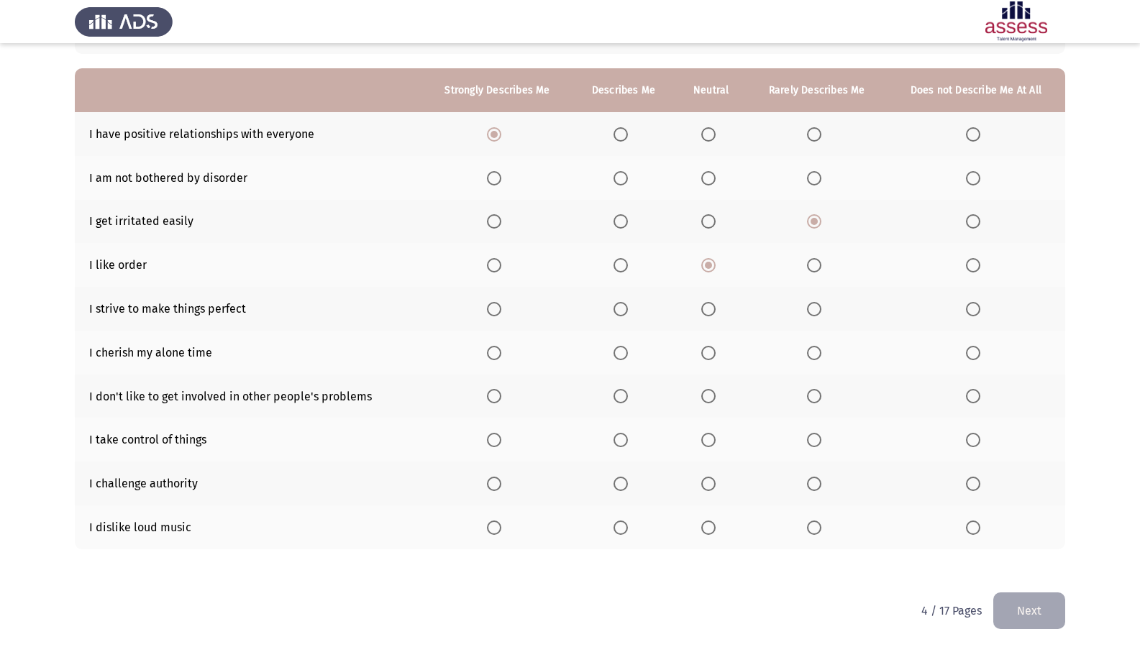
scroll to position [119, 0]
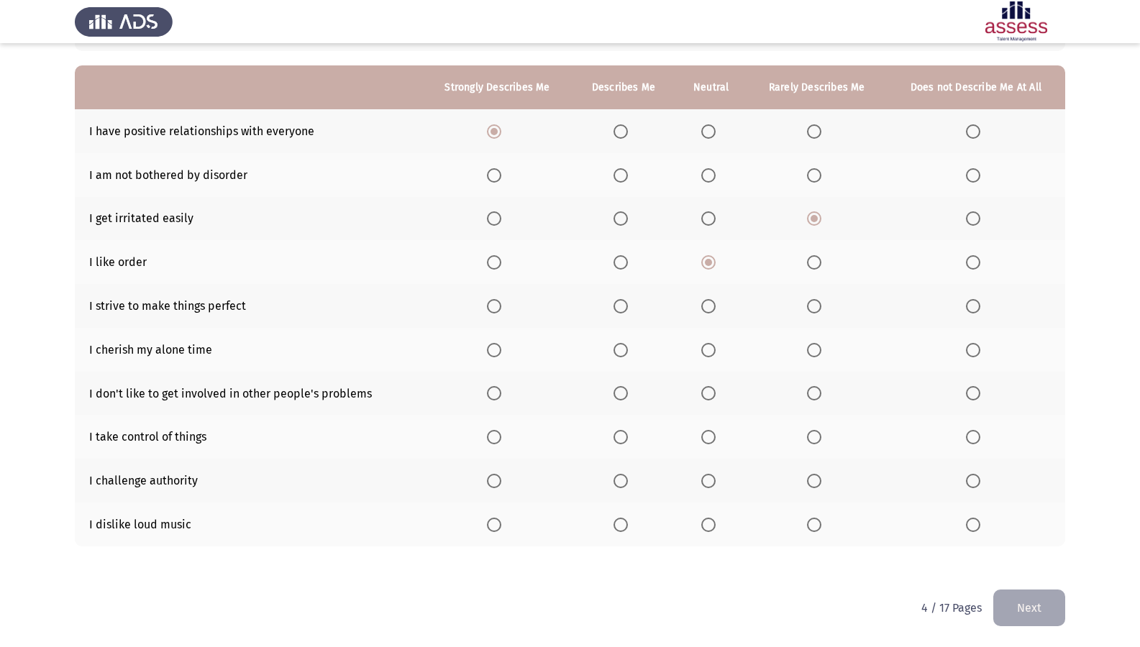
click at [706, 478] on span "Select an option" at bounding box center [708, 481] width 14 height 14
click at [706, 478] on input "Select an option" at bounding box center [708, 481] width 14 height 14
click at [624, 442] on span "Select an option" at bounding box center [620, 437] width 14 height 14
click at [624, 442] on input "Select an option" at bounding box center [620, 437] width 14 height 14
click at [699, 393] on th at bounding box center [711, 394] width 72 height 44
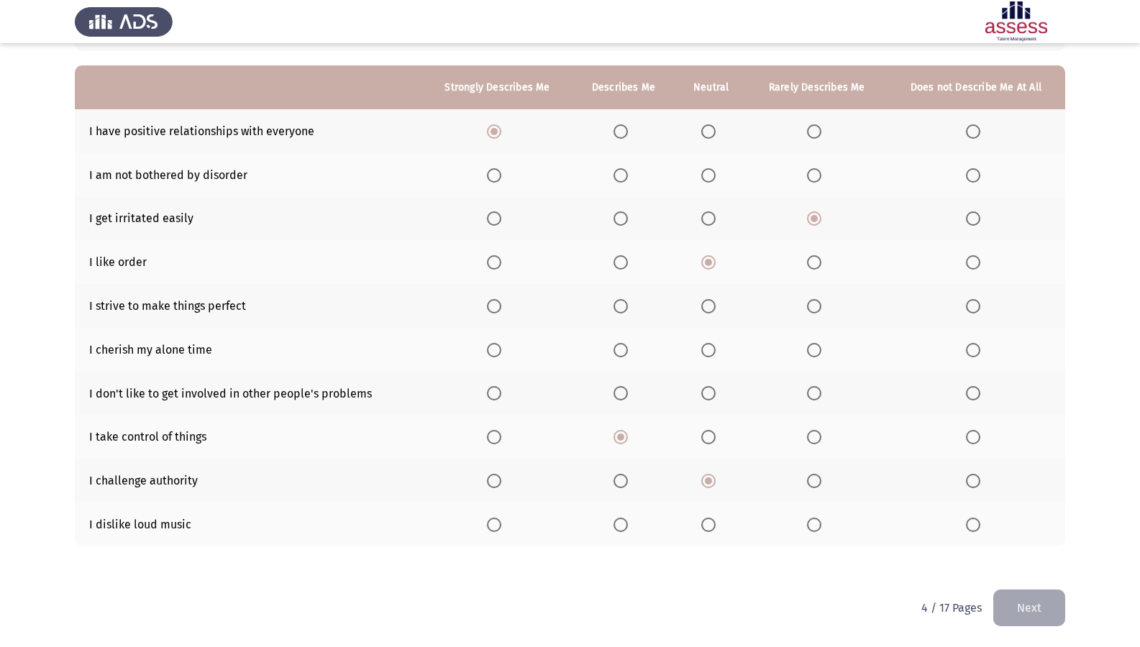
click at [703, 392] on span "Select an option" at bounding box center [708, 393] width 14 height 14
click at [703, 392] on input "Select an option" at bounding box center [708, 393] width 14 height 14
click at [628, 299] on span "Select an option" at bounding box center [620, 306] width 14 height 14
click at [628, 299] on input "Select an option" at bounding box center [620, 306] width 14 height 14
click at [702, 186] on th at bounding box center [711, 175] width 72 height 44
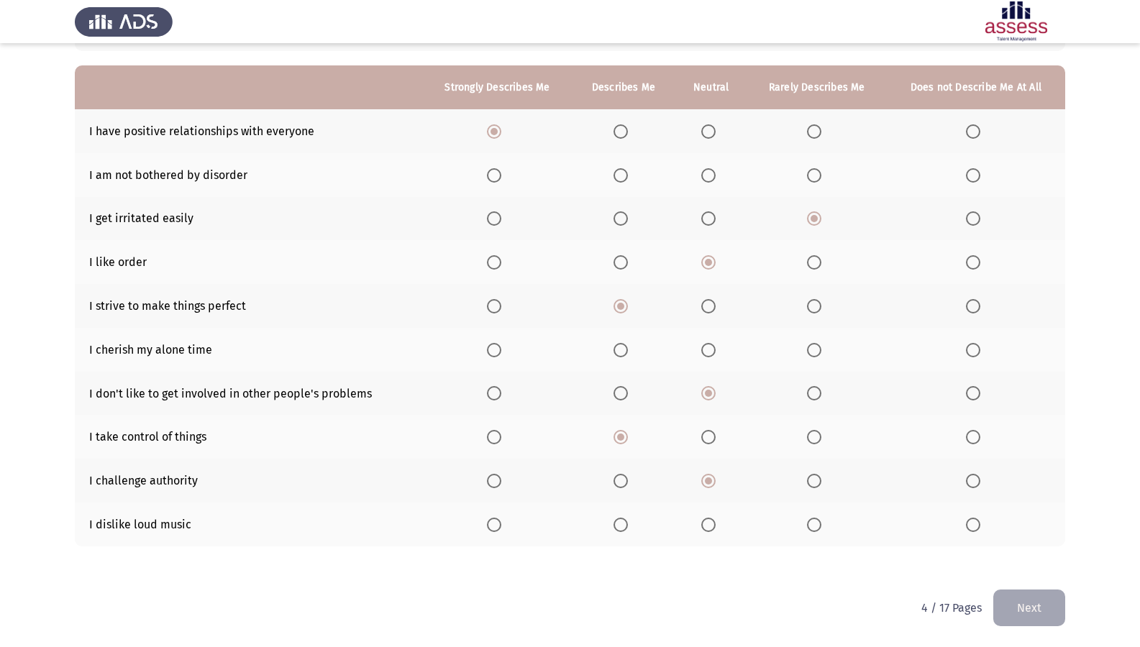
click at [700, 178] on th at bounding box center [711, 175] width 72 height 44
click at [713, 512] on span "Select an option" at bounding box center [708, 525] width 14 height 14
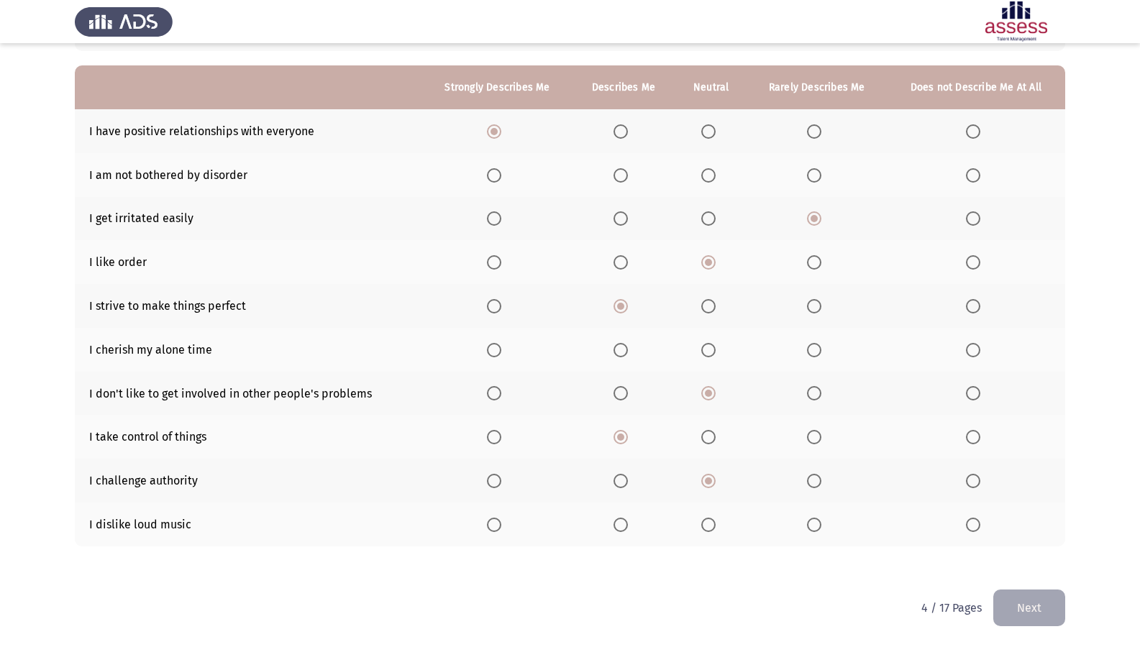
click at [713, 512] on input "Select an option" at bounding box center [708, 525] width 14 height 14
click at [974, 173] on span "Select an option" at bounding box center [973, 175] width 14 height 14
click at [974, 173] on input "Select an option" at bounding box center [973, 175] width 14 height 14
click at [1031, 512] on button "Next" at bounding box center [1029, 608] width 72 height 37
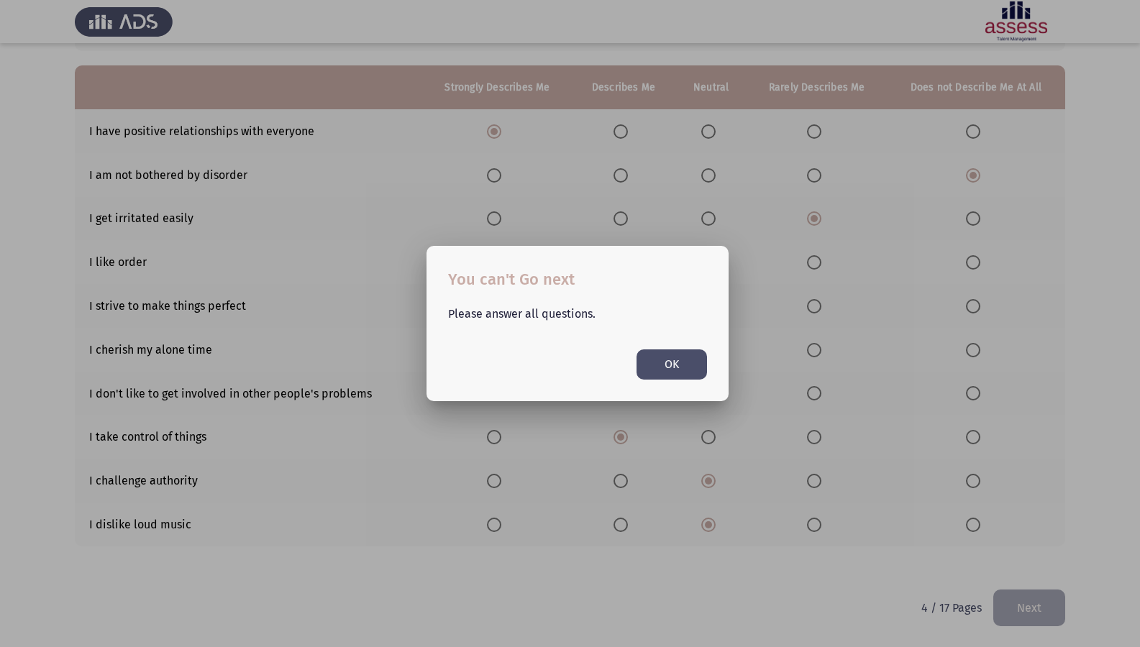
click at [644, 375] on button "OK" at bounding box center [671, 364] width 70 height 29
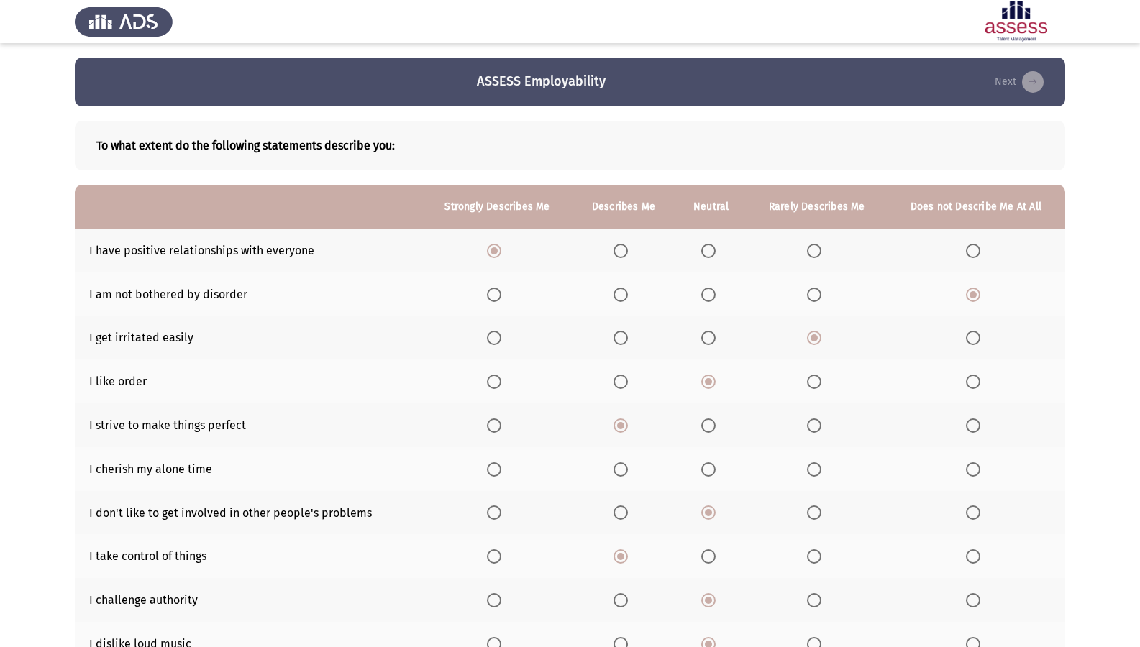
scroll to position [119, 0]
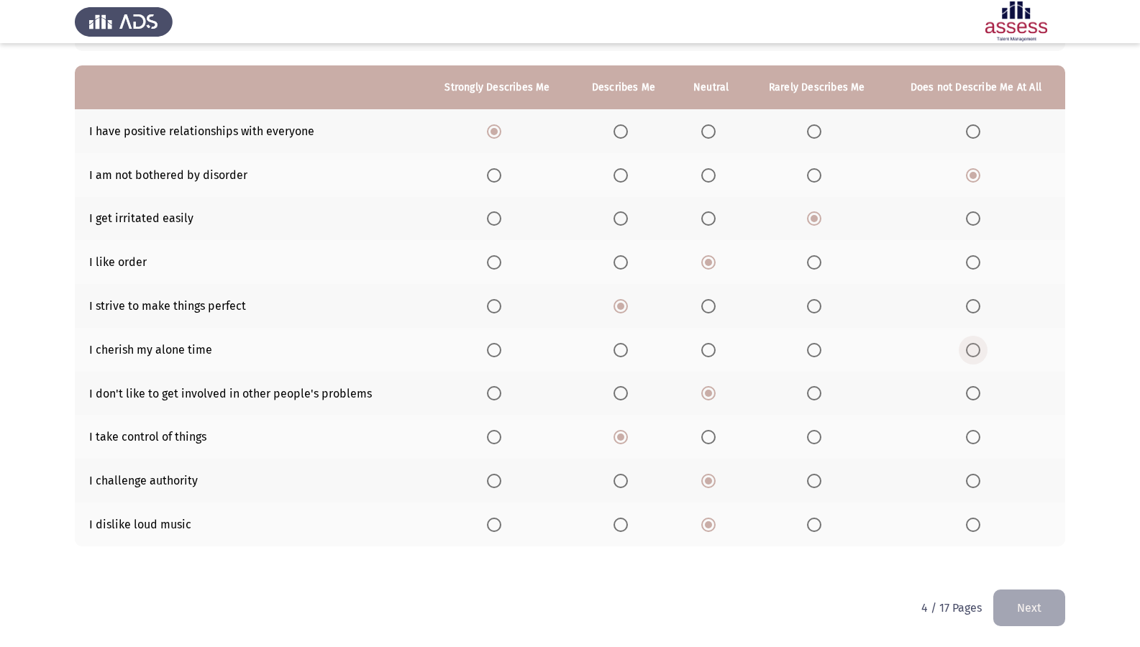
click at [969, 353] on span "Select an option" at bounding box center [973, 350] width 14 height 14
click at [969, 353] on input "Select an option" at bounding box center [973, 350] width 14 height 14
click at [807, 354] on span "Select an option" at bounding box center [814, 350] width 14 height 14
click at [807, 354] on input "Select an option" at bounding box center [814, 350] width 14 height 14
drag, startPoint x: 808, startPoint y: 160, endPoint x: 816, endPoint y: 170, distance: 12.8
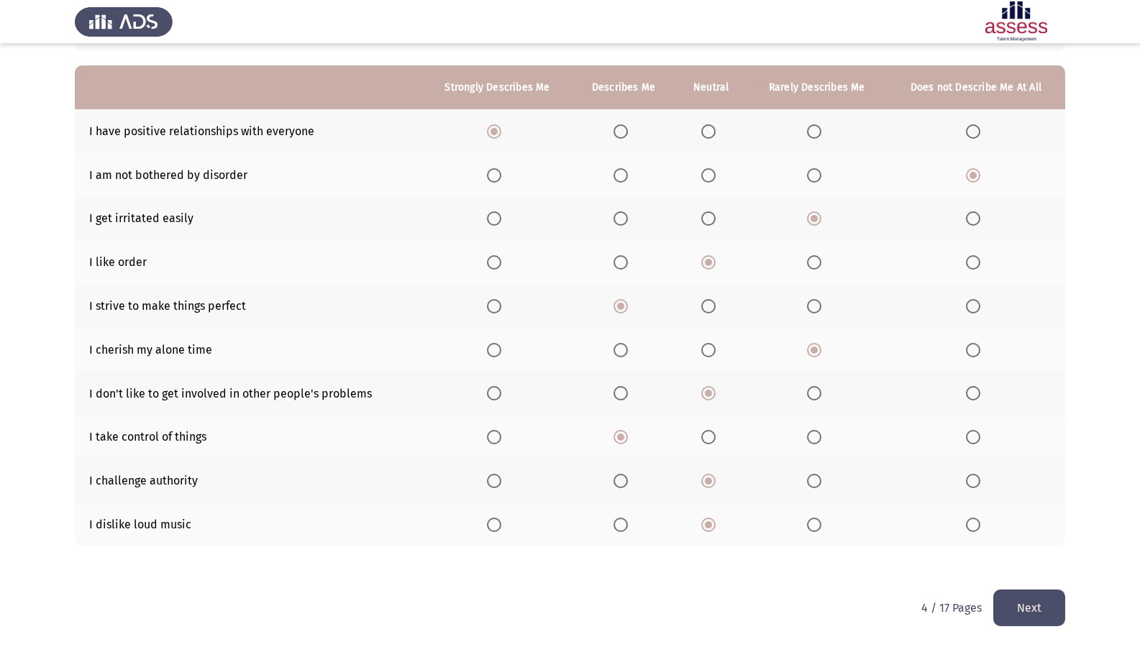
click at [810, 161] on th at bounding box center [817, 175] width 140 height 44
click at [816, 170] on span "Select an option" at bounding box center [814, 175] width 14 height 14
click at [816, 170] on input "Select an option" at bounding box center [814, 175] width 14 height 14
click at [994, 512] on button "Next" at bounding box center [1029, 608] width 72 height 37
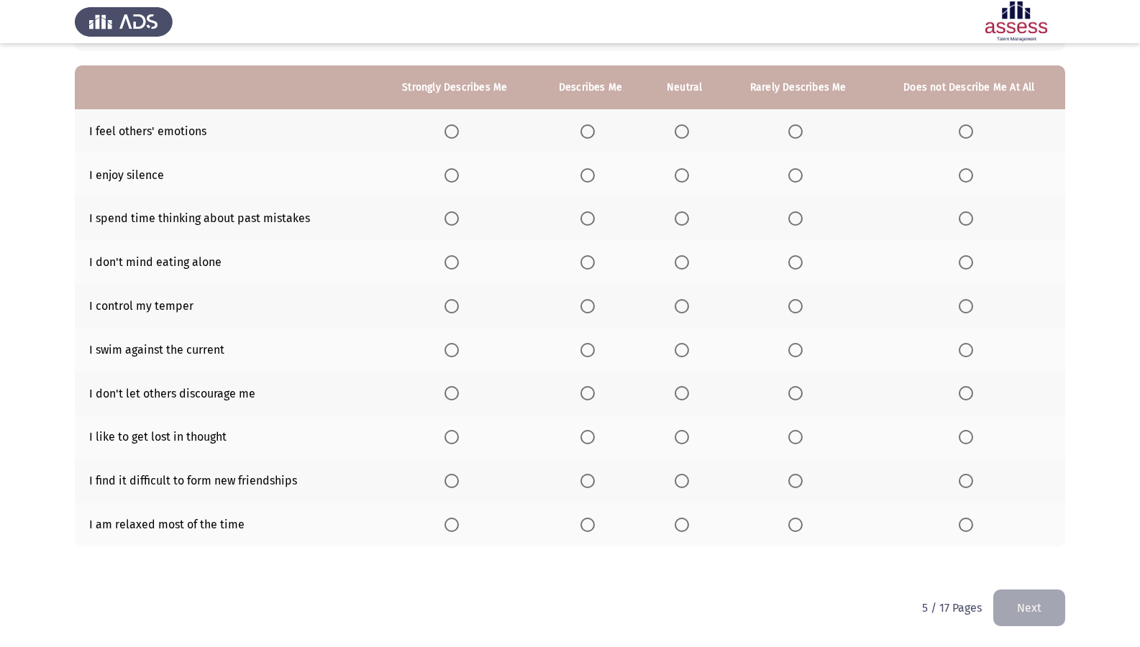
click at [785, 432] on th at bounding box center [798, 437] width 150 height 44
click at [794, 434] on span "Select an option" at bounding box center [795, 437] width 14 height 14
click at [794, 434] on input "Select an option" at bounding box center [795, 437] width 14 height 14
click at [793, 480] on span "Select an option" at bounding box center [795, 481] width 14 height 14
click at [793, 480] on input "Select an option" at bounding box center [795, 481] width 14 height 14
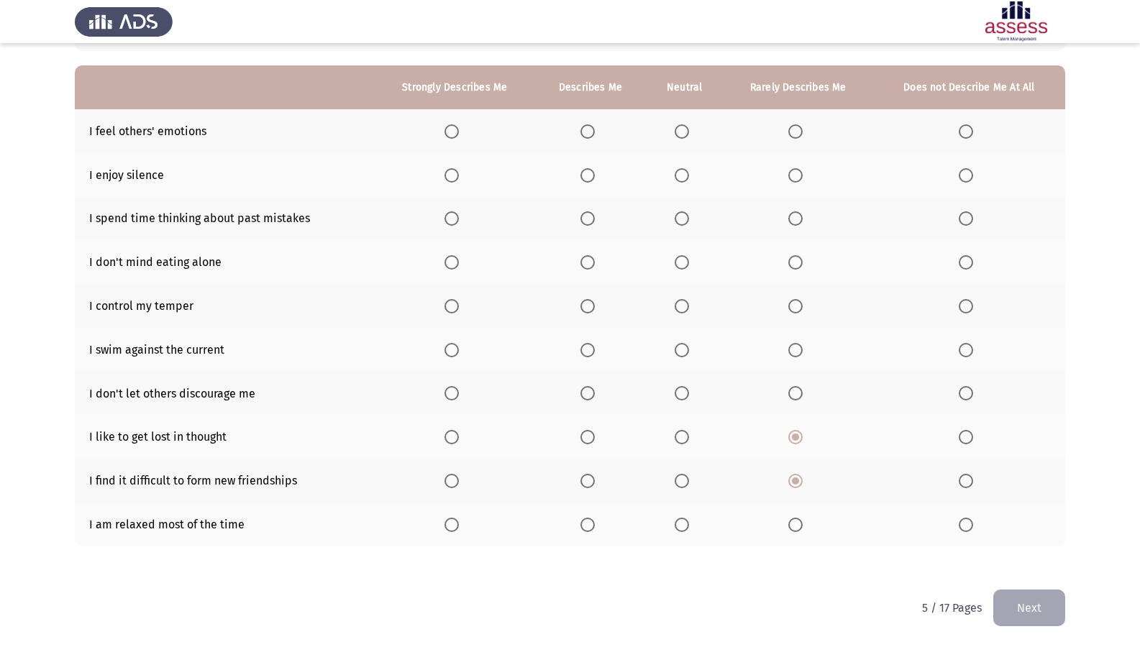
click at [449, 297] on th at bounding box center [454, 306] width 160 height 44
click at [454, 303] on span "Select an option" at bounding box center [451, 306] width 14 height 14
click at [454, 303] on input "Select an option" at bounding box center [451, 306] width 14 height 14
click at [457, 355] on span "Select an option" at bounding box center [451, 350] width 14 height 14
click at [457, 355] on input "Select an option" at bounding box center [451, 350] width 14 height 14
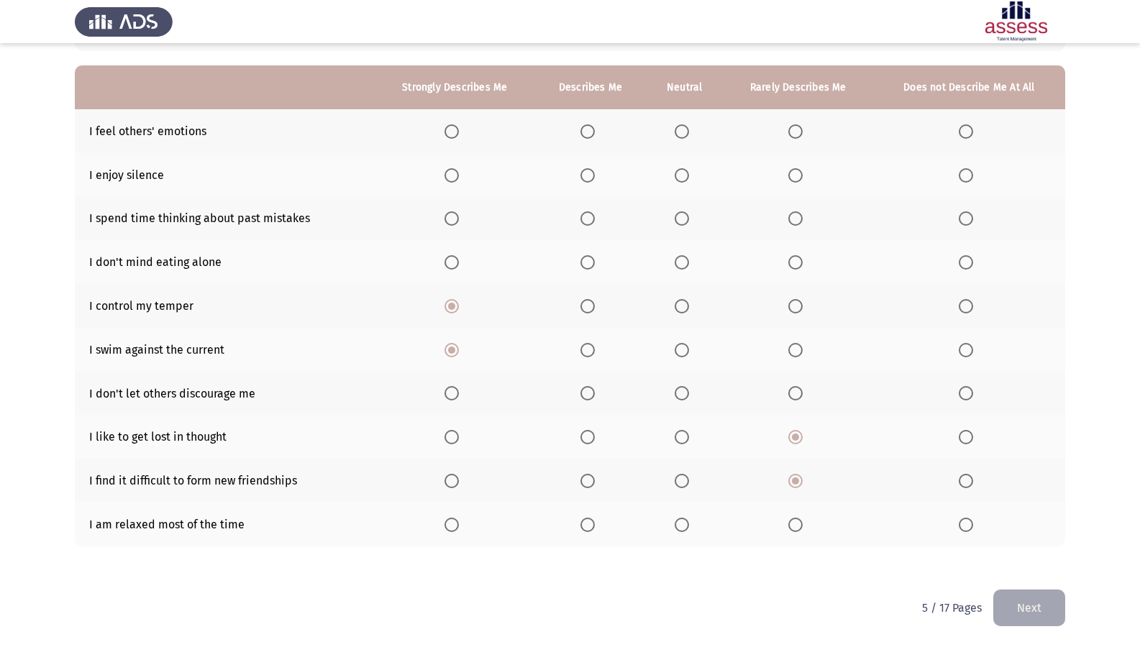
click at [580, 343] on th at bounding box center [590, 350] width 111 height 44
click at [585, 347] on span "Select an option" at bounding box center [587, 350] width 14 height 14
click at [585, 347] on input "Select an option" at bounding box center [587, 350] width 14 height 14
click at [586, 391] on span "Select an option" at bounding box center [587, 393] width 14 height 14
click at [586, 391] on input "Select an option" at bounding box center [587, 393] width 14 height 14
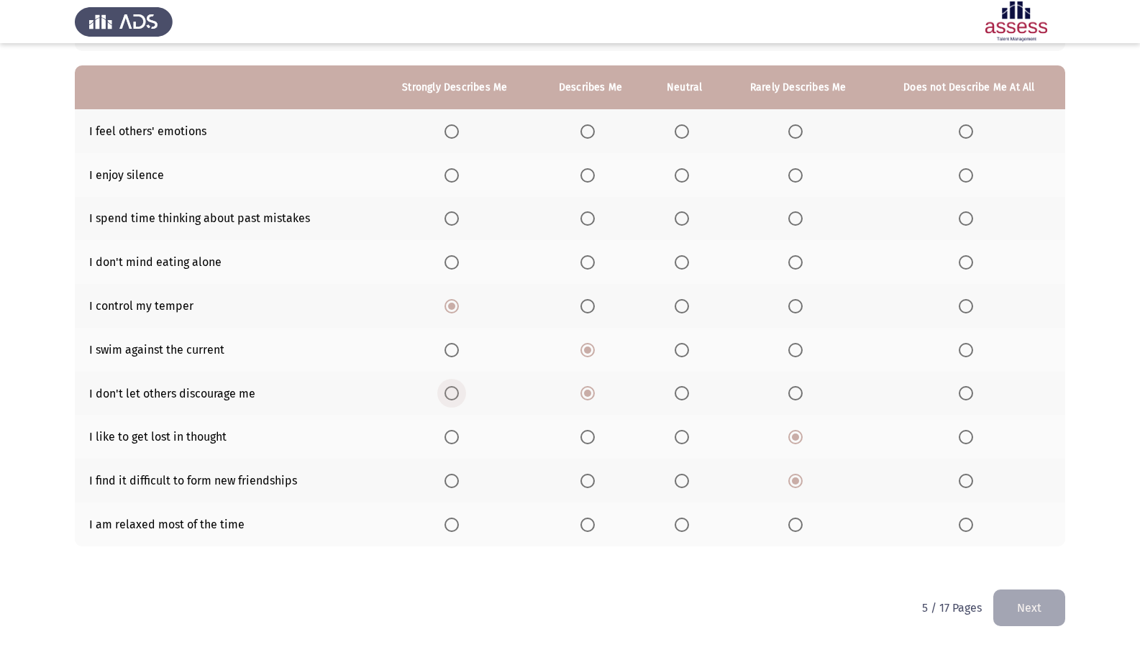
click at [457, 394] on span "Select an option" at bounding box center [451, 393] width 14 height 14
click at [457, 394] on input "Select an option" at bounding box center [451, 393] width 14 height 14
click at [457, 261] on span "Select an option" at bounding box center [451, 262] width 14 height 14
click at [457, 261] on input "Select an option" at bounding box center [451, 262] width 14 height 14
click at [580, 215] on th at bounding box center [590, 219] width 111 height 44
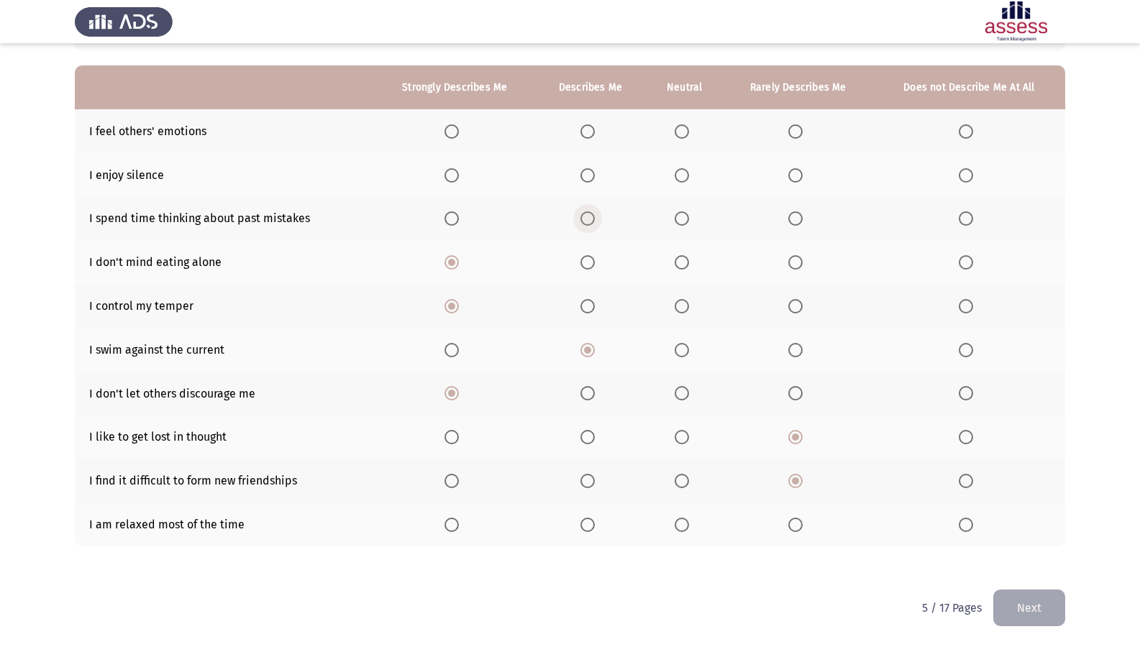
click at [587, 216] on span "Select an option" at bounding box center [587, 218] width 14 height 14
click at [587, 216] on input "Select an option" at bounding box center [587, 218] width 14 height 14
click at [801, 168] on mat-radio-button "Select an option" at bounding box center [798, 175] width 20 height 15
click at [785, 178] on th at bounding box center [798, 175] width 150 height 44
click at [789, 175] on th at bounding box center [798, 175] width 150 height 44
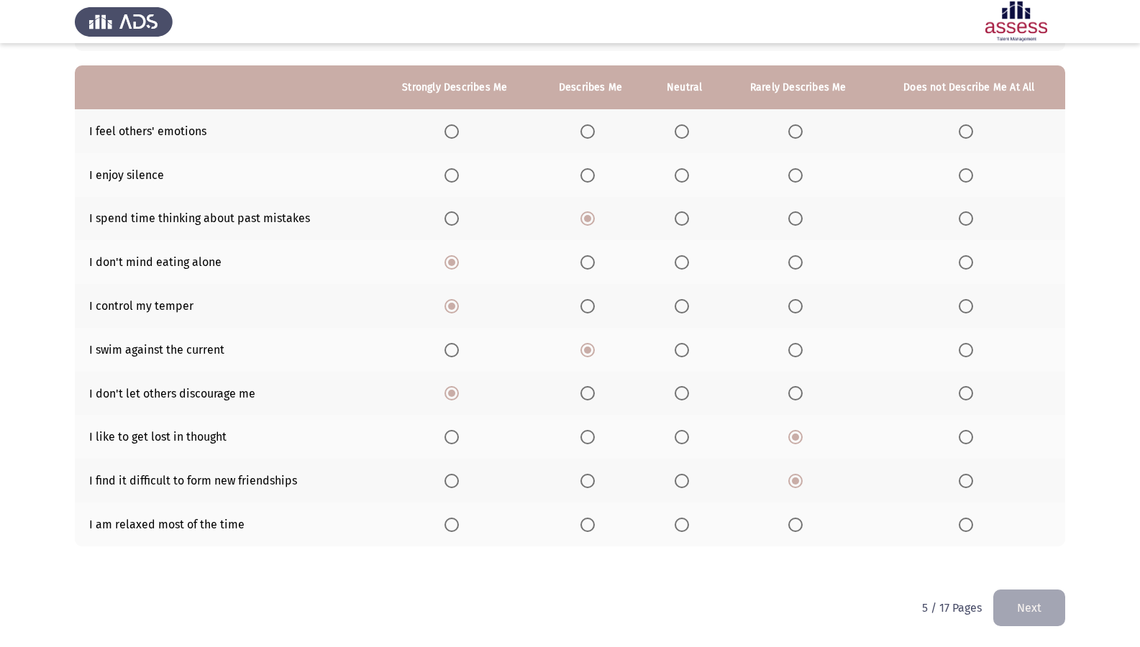
click at [790, 174] on span "Select an option" at bounding box center [795, 175] width 14 height 14
click at [790, 174] on input "Select an option" at bounding box center [795, 175] width 14 height 14
click at [795, 512] on th at bounding box center [798, 525] width 150 height 44
click at [795, 512] on span "Select an option" at bounding box center [795, 525] width 14 height 14
click at [795, 512] on input "Select an option" at bounding box center [795, 525] width 14 height 14
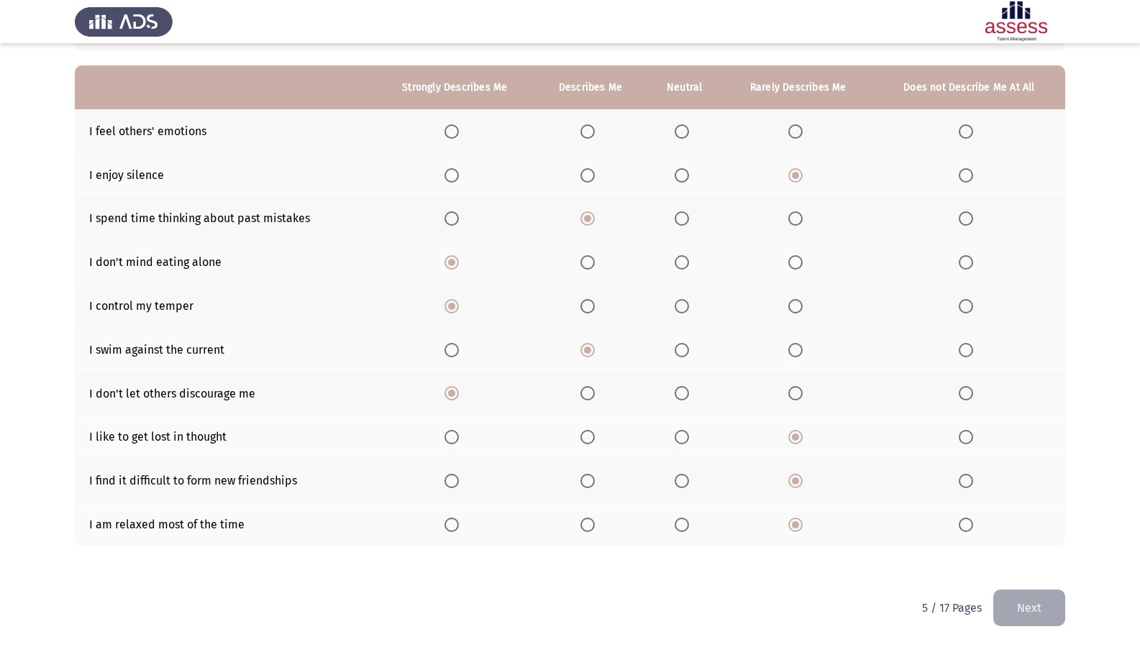
click at [590, 127] on span "Select an option" at bounding box center [587, 131] width 14 height 14
click at [590, 127] on input "Select an option" at bounding box center [587, 131] width 14 height 14
click at [683, 259] on span "Select an option" at bounding box center [682, 262] width 14 height 14
click at [683, 259] on input "Select an option" at bounding box center [682, 262] width 14 height 14
click at [1030, 512] on button "Next" at bounding box center [1029, 608] width 72 height 37
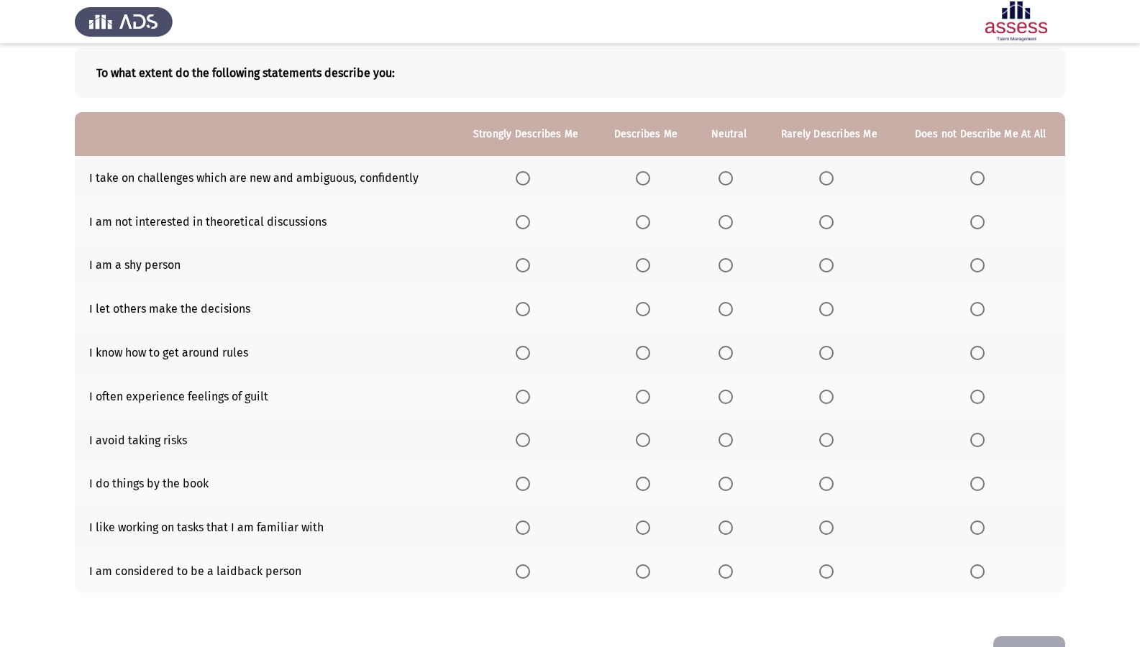
scroll to position [47, 0]
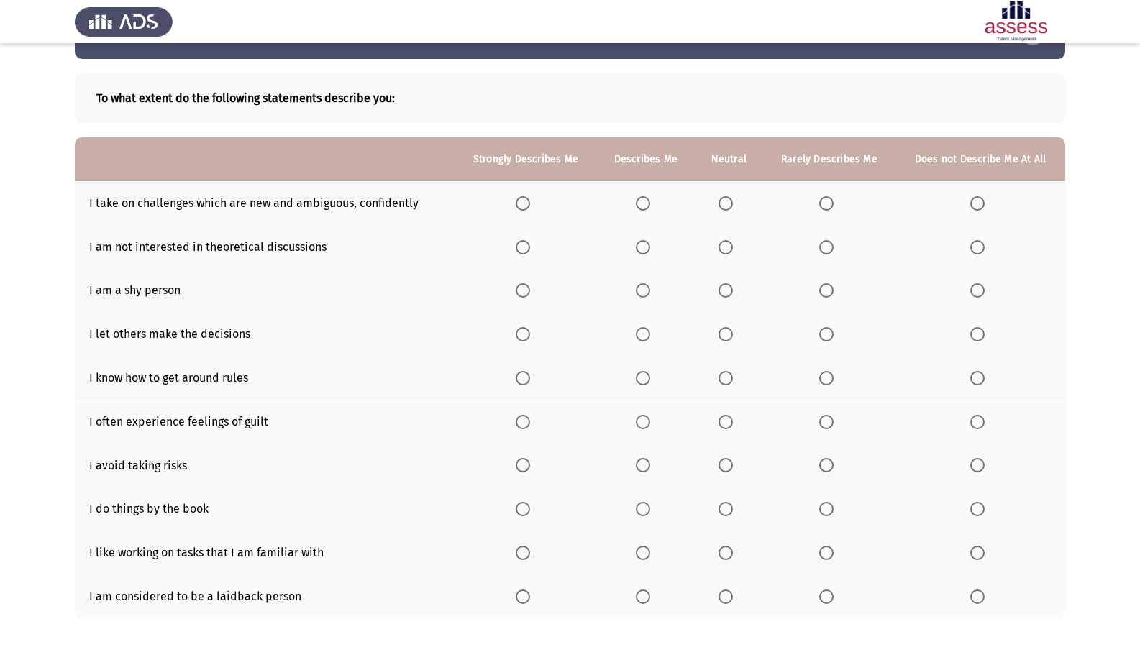
click at [980, 284] on span "Select an option" at bounding box center [977, 290] width 14 height 14
click at [980, 284] on input "Select an option" at bounding box center [977, 290] width 14 height 14
click at [654, 204] on label "Select an option" at bounding box center [646, 203] width 20 height 14
click at [650, 204] on input "Select an option" at bounding box center [643, 203] width 14 height 14
click at [821, 248] on span "Select an option" at bounding box center [826, 247] width 14 height 14
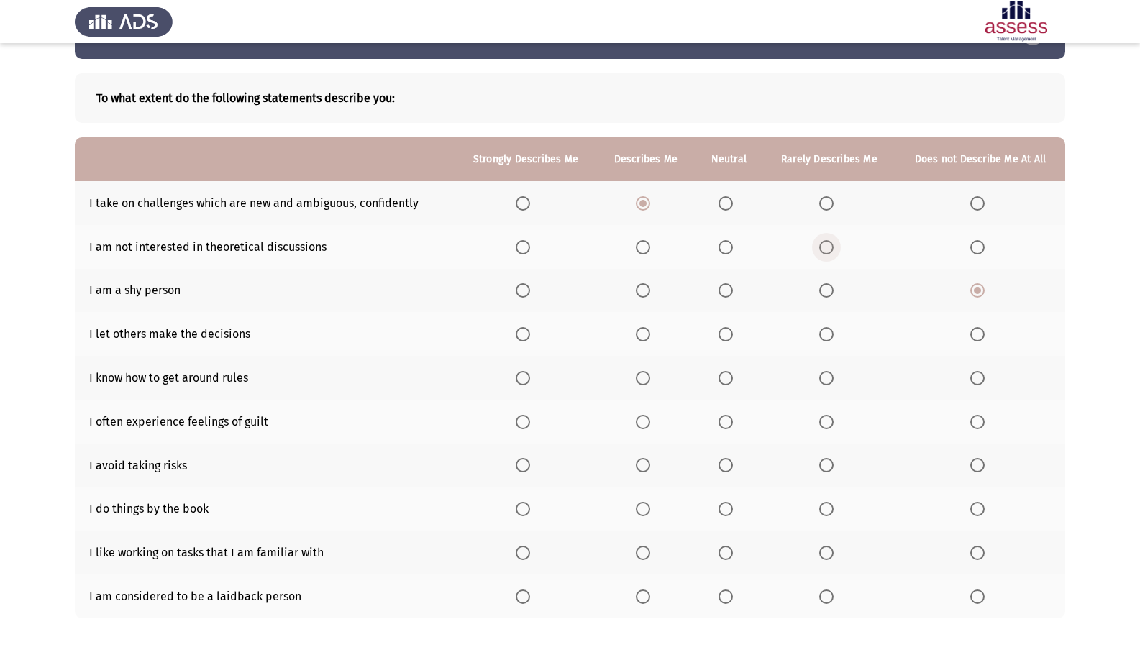
click at [821, 248] on input "Select an option" at bounding box center [826, 247] width 14 height 14
click at [724, 330] on span "Select an option" at bounding box center [725, 334] width 14 height 14
click at [724, 330] on input "Select an option" at bounding box center [725, 334] width 14 height 14
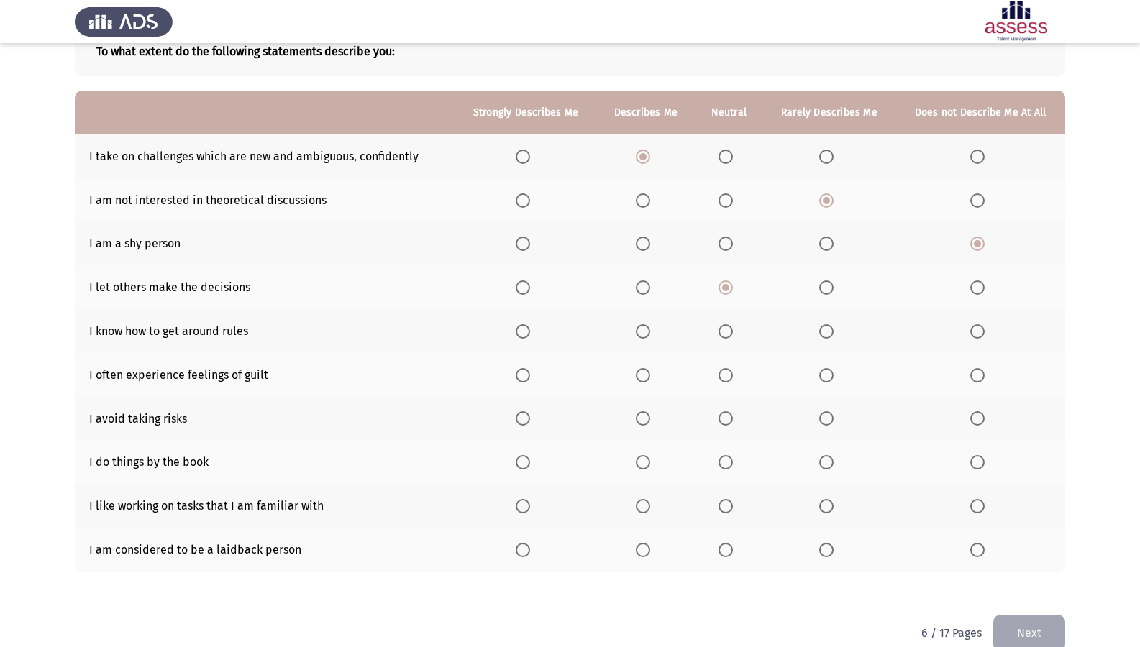
scroll to position [119, 0]
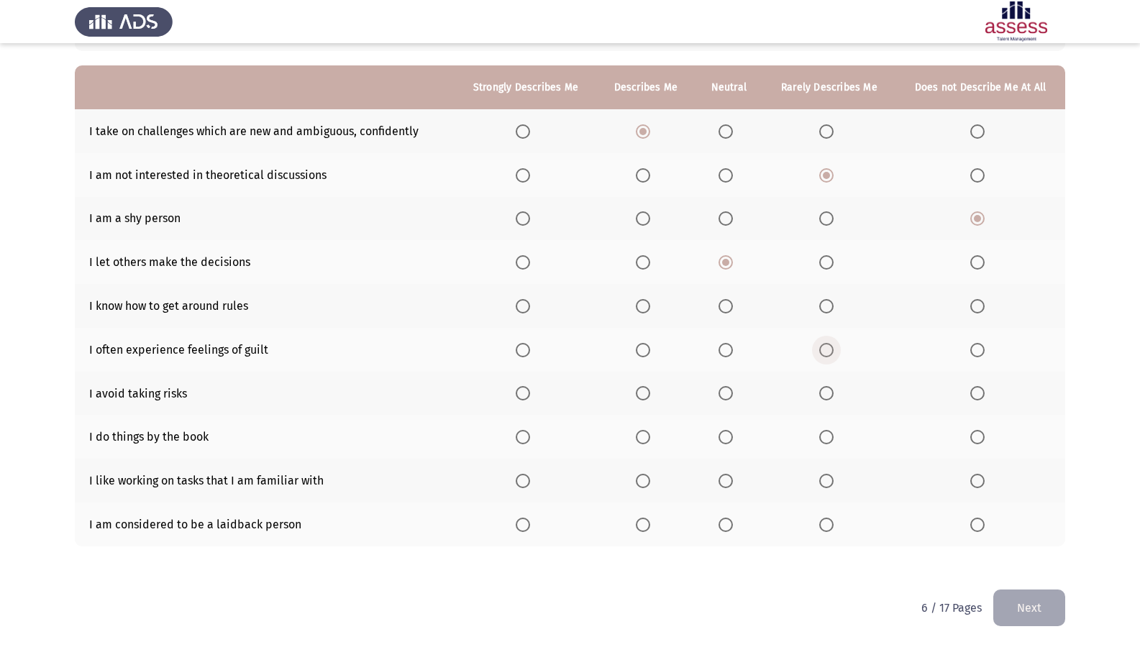
click at [829, 350] on span "Select an option" at bounding box center [826, 350] width 14 height 14
click at [829, 350] on input "Select an option" at bounding box center [826, 350] width 14 height 14
click at [713, 390] on th at bounding box center [729, 394] width 68 height 44
click at [720, 388] on span "Select an option" at bounding box center [725, 393] width 14 height 14
click at [720, 388] on input "Select an option" at bounding box center [725, 393] width 14 height 14
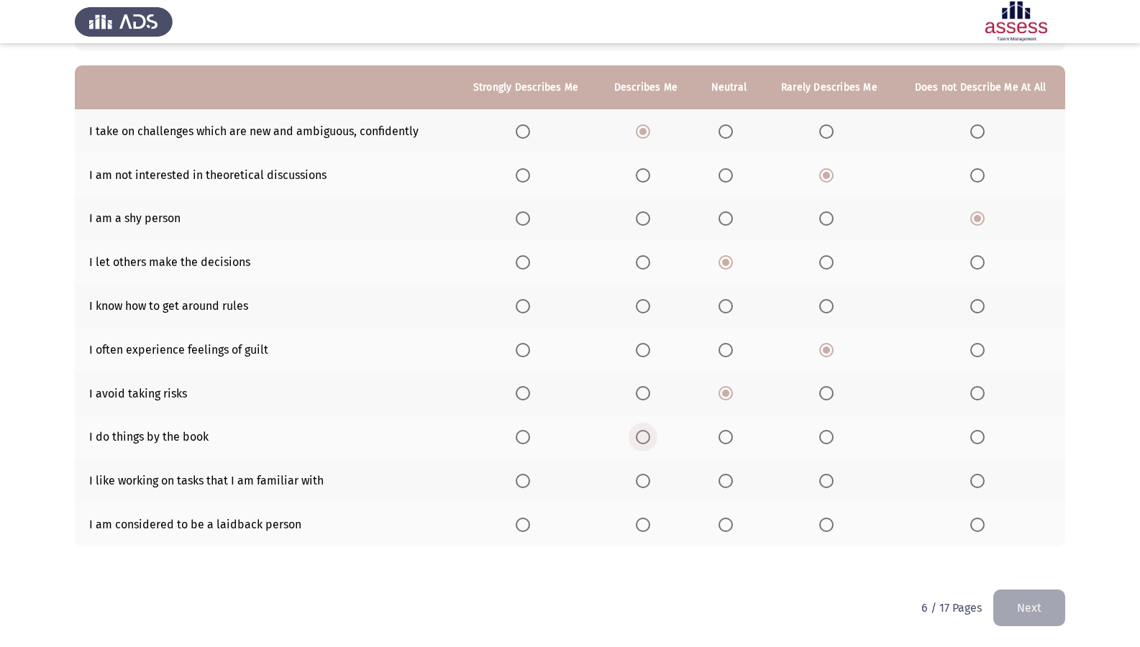
click at [647, 432] on span "Select an option" at bounding box center [643, 437] width 14 height 14
click at [647, 432] on input "Select an option" at bounding box center [643, 437] width 14 height 14
click at [639, 479] on span "Select an option" at bounding box center [643, 481] width 14 height 14
click at [639, 479] on input "Select an option" at bounding box center [643, 481] width 14 height 14
click at [522, 299] on span "Select an option" at bounding box center [523, 306] width 14 height 14
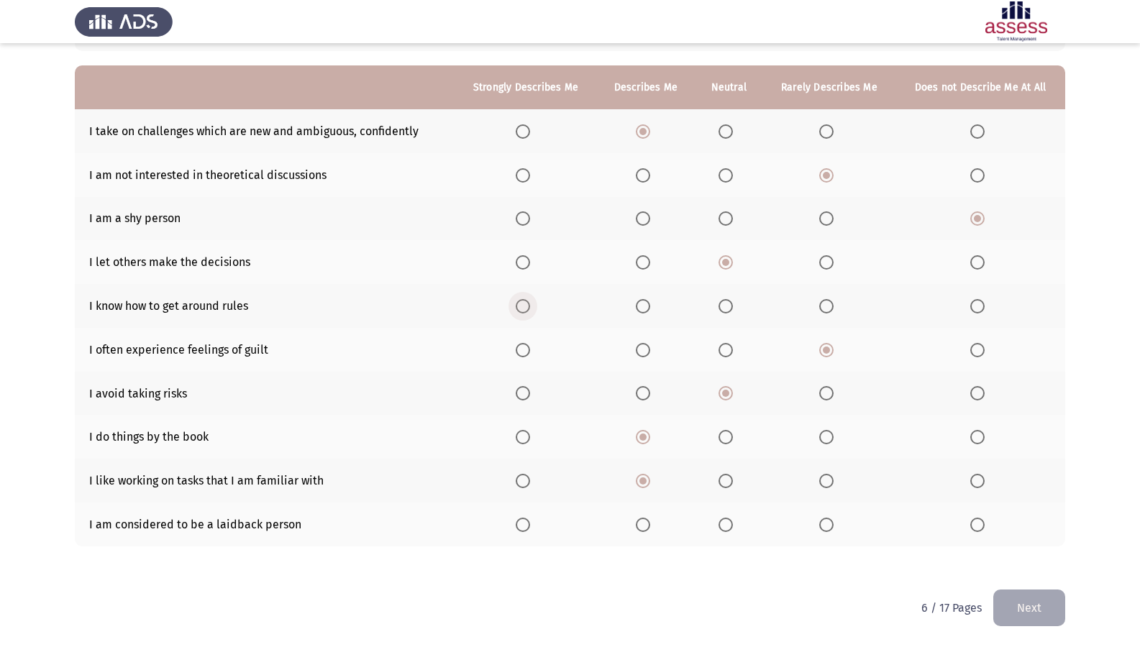
click at [522, 299] on input "Select an option" at bounding box center [523, 306] width 14 height 14
click at [821, 512] on span "Select an option" at bounding box center [826, 525] width 14 height 14
click at [821, 512] on input "Select an option" at bounding box center [826, 525] width 14 height 14
click at [1046, 512] on button "Next" at bounding box center [1029, 608] width 72 height 37
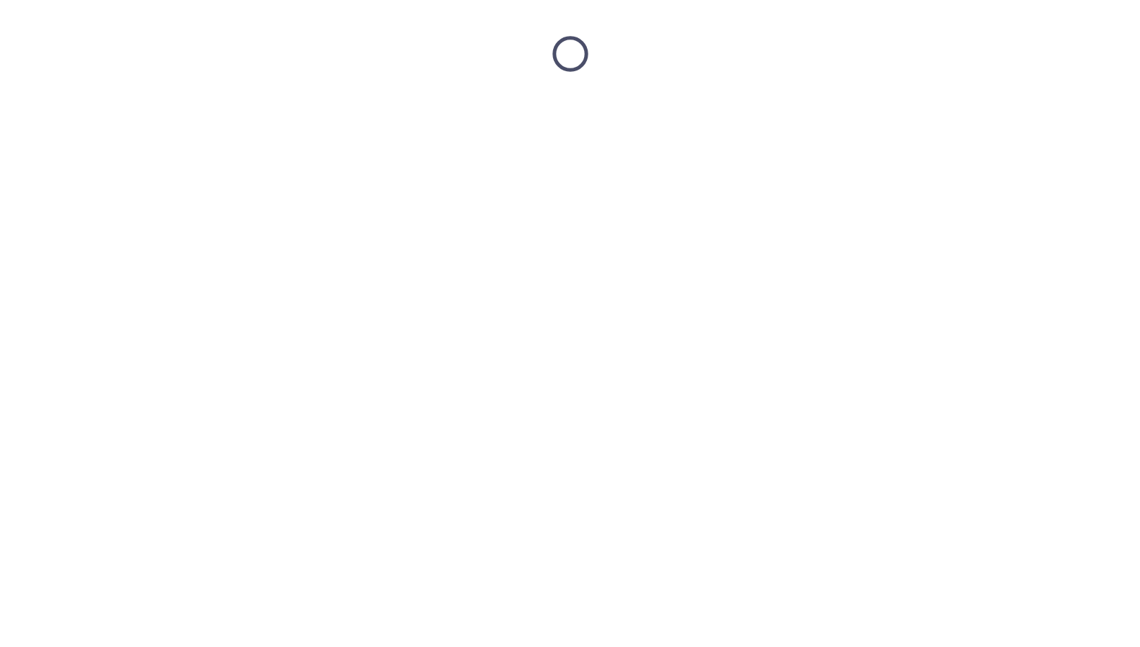
scroll to position [0, 0]
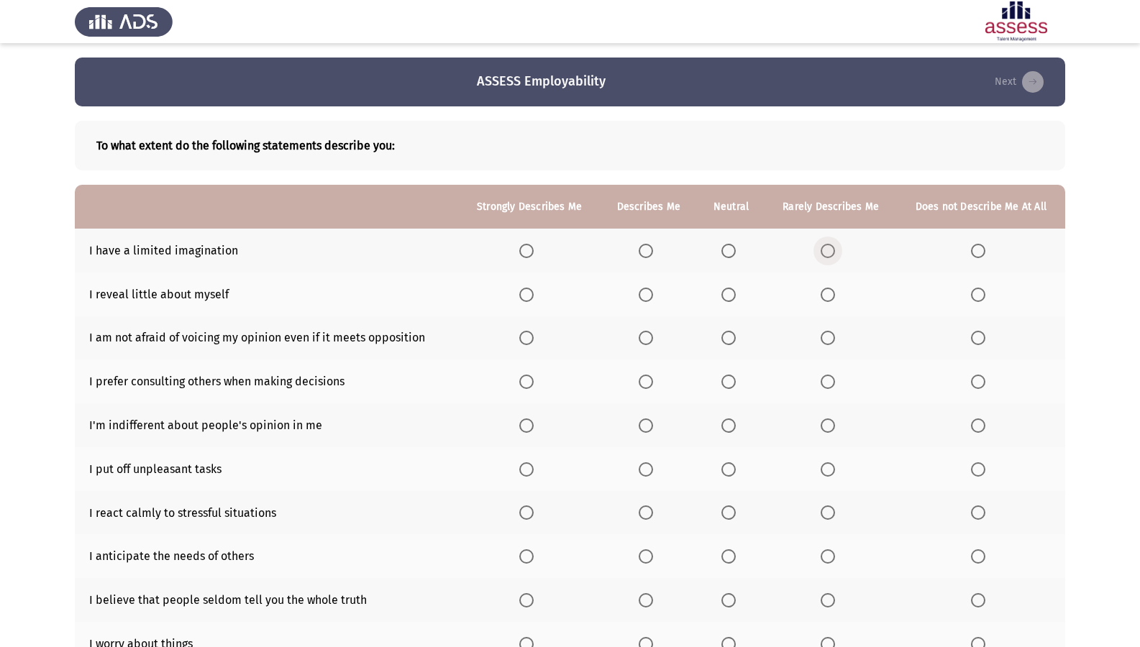
click at [826, 253] on span "Select an option" at bounding box center [828, 251] width 14 height 14
click at [826, 253] on input "Select an option" at bounding box center [828, 251] width 14 height 14
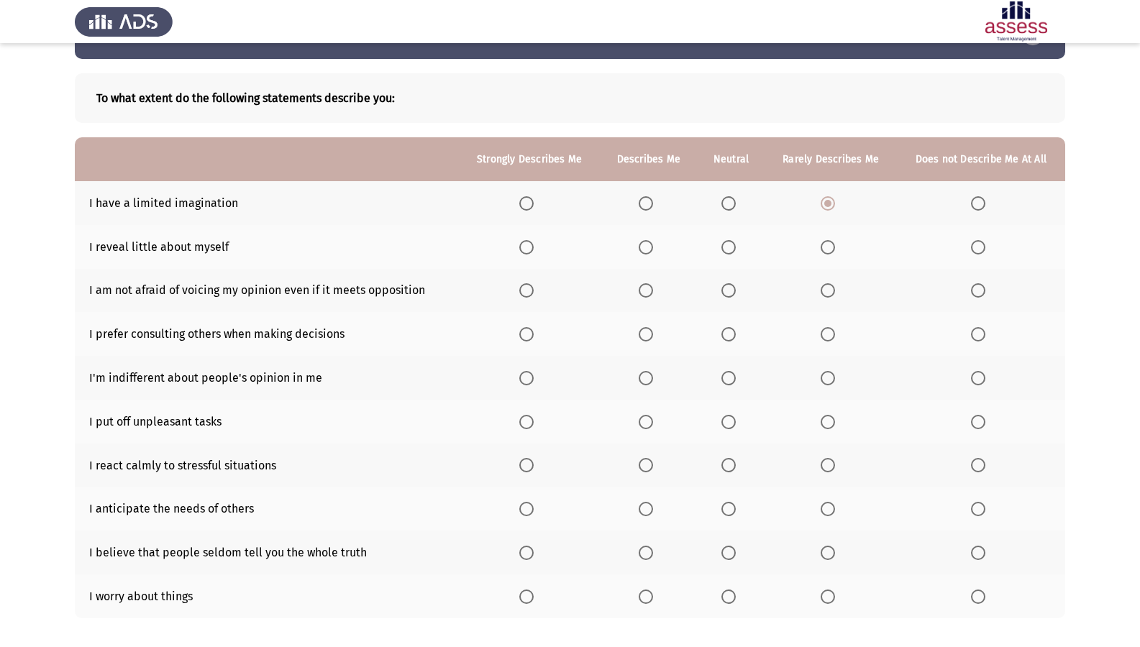
scroll to position [119, 0]
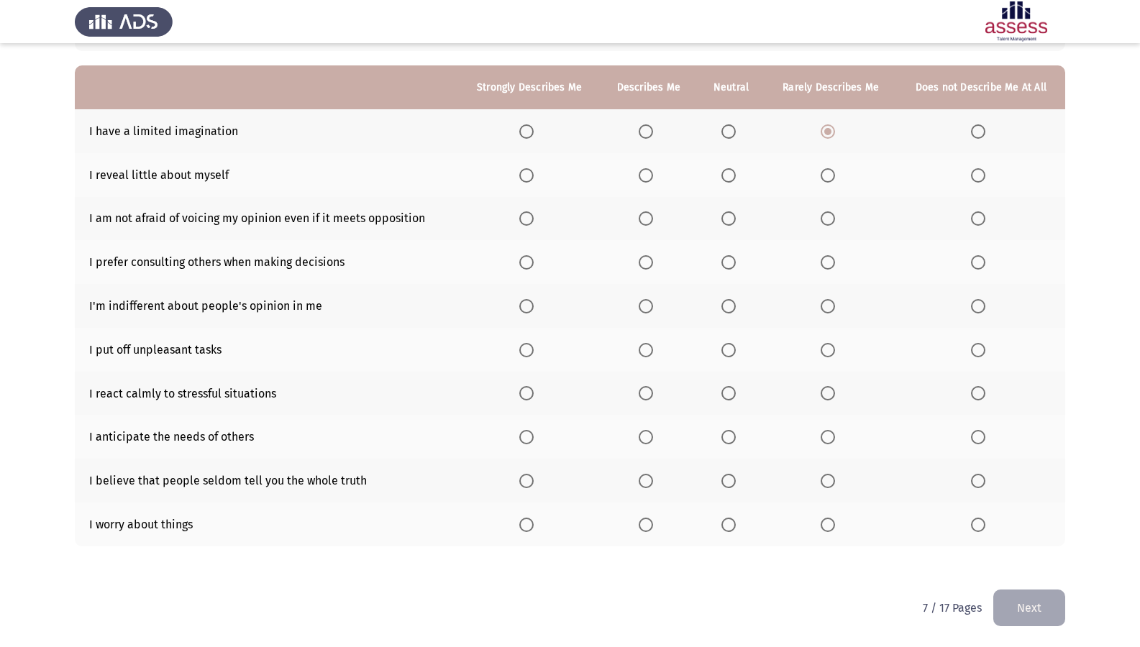
click at [653, 512] on span "Select an option" at bounding box center [646, 525] width 14 height 14
click at [653, 512] on input "Select an option" at bounding box center [646, 525] width 14 height 14
click at [824, 476] on span "Select an option" at bounding box center [828, 481] width 14 height 14
click at [824, 476] on input "Select an option" at bounding box center [828, 481] width 14 height 14
click at [647, 388] on span "Select an option" at bounding box center [646, 393] width 14 height 14
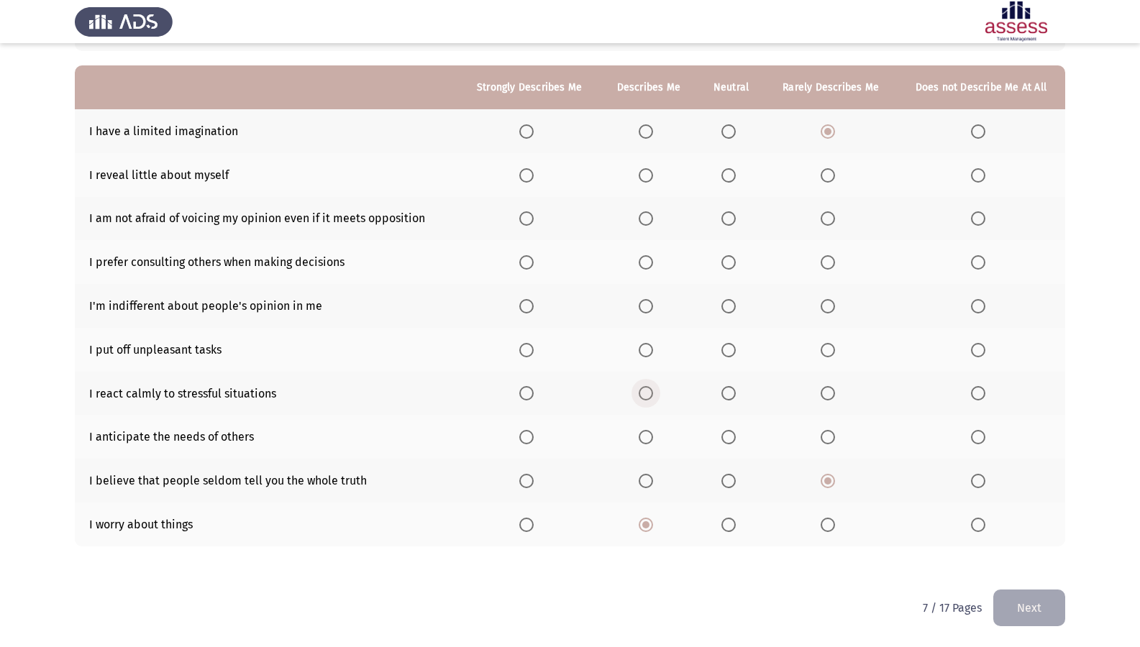
click at [647, 388] on input "Select an option" at bounding box center [646, 393] width 14 height 14
click at [525, 392] on span "Select an option" at bounding box center [526, 393] width 14 height 14
click at [525, 392] on input "Select an option" at bounding box center [526, 393] width 14 height 14
click at [652, 435] on span "Select an option" at bounding box center [646, 437] width 14 height 14
click at [652, 435] on input "Select an option" at bounding box center [646, 437] width 14 height 14
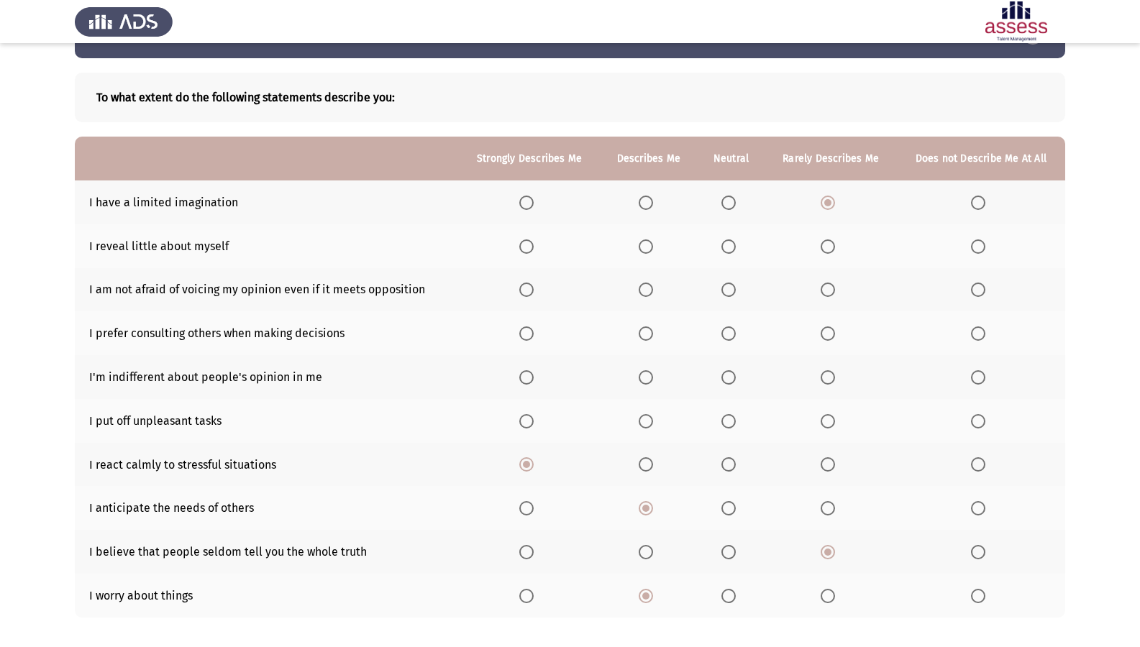
scroll to position [72, 0]
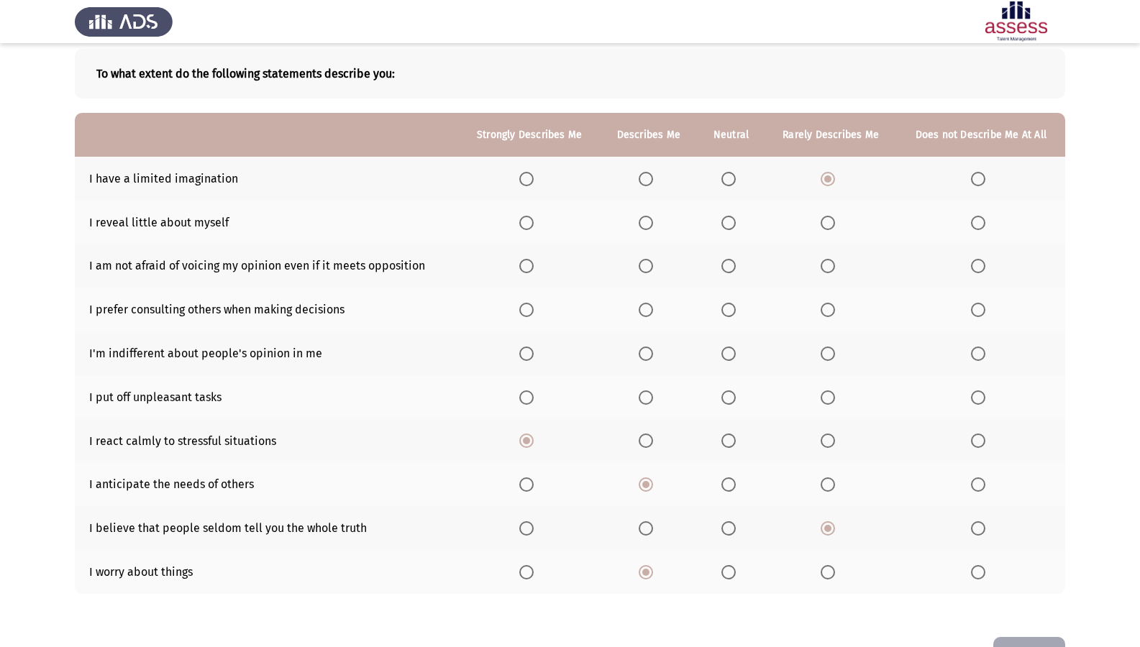
click at [644, 308] on span "Select an option" at bounding box center [646, 310] width 14 height 14
click at [644, 308] on input "Select an option" at bounding box center [646, 310] width 14 height 14
click at [532, 305] on span "Select an option" at bounding box center [526, 310] width 14 height 14
click at [532, 305] on input "Select an option" at bounding box center [526, 310] width 14 height 14
click at [735, 216] on span "Select an option" at bounding box center [728, 223] width 14 height 14
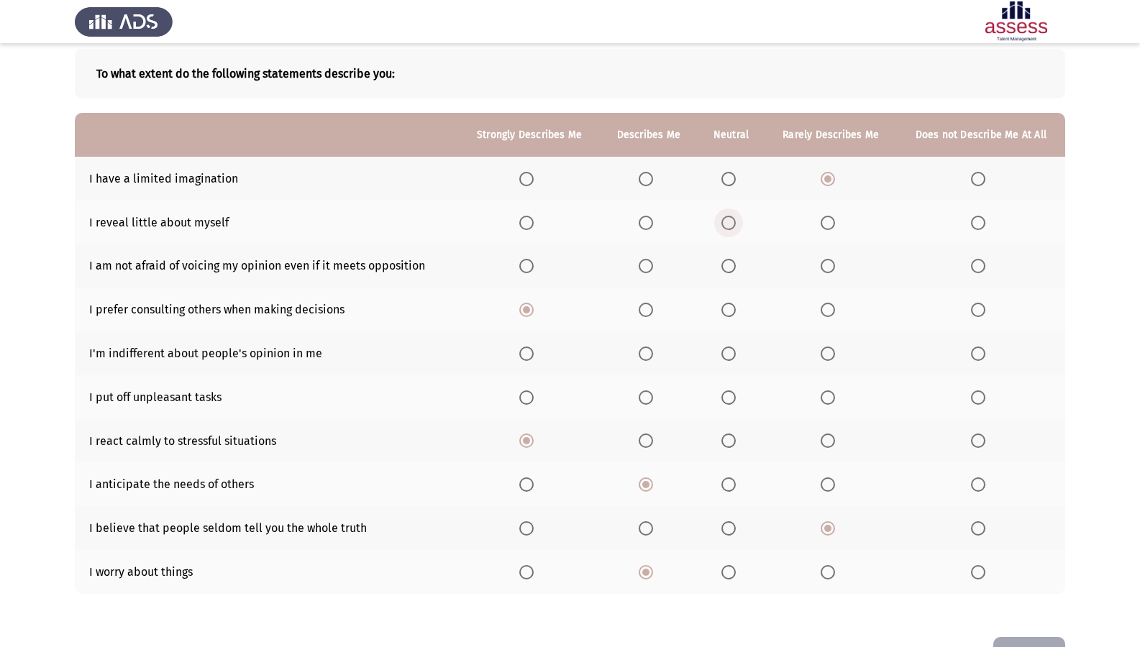
click at [735, 216] on input "Select an option" at bounding box center [728, 223] width 14 height 14
click at [643, 354] on span "Select an option" at bounding box center [646, 354] width 14 height 14
click at [643, 354] on input "Select an option" at bounding box center [646, 354] width 14 height 14
click at [727, 356] on span "Select an option" at bounding box center [728, 354] width 14 height 14
click at [727, 356] on input "Select an option" at bounding box center [728, 354] width 14 height 14
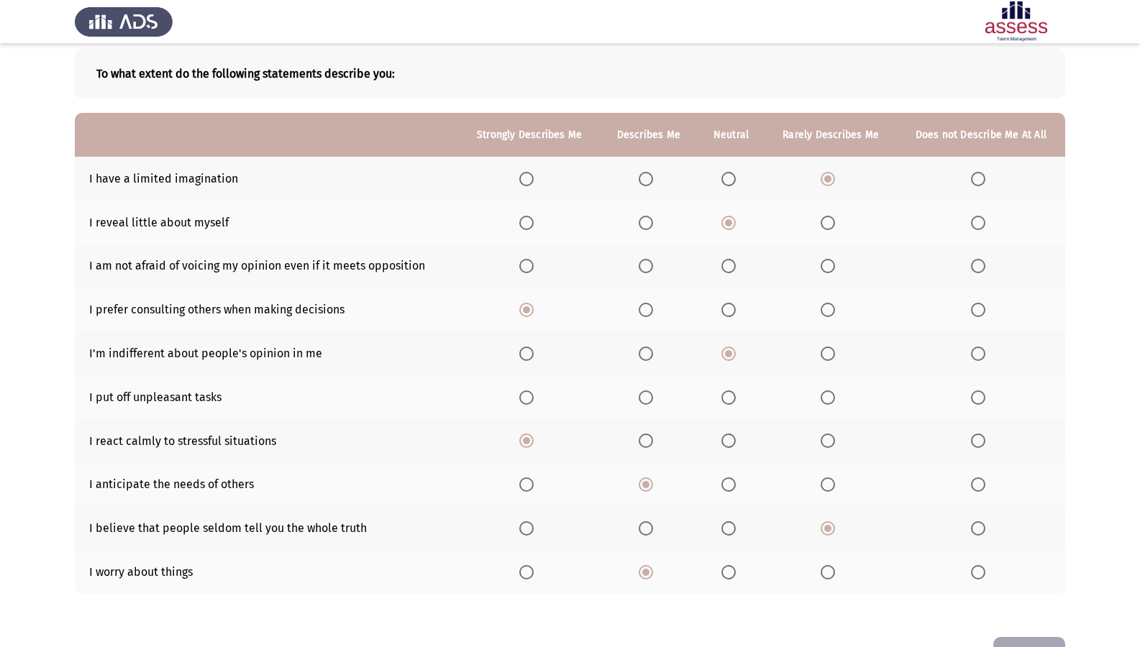
click at [988, 393] on label "Select an option" at bounding box center [981, 398] width 20 height 14
click at [985, 393] on input "Select an option" at bounding box center [978, 398] width 14 height 14
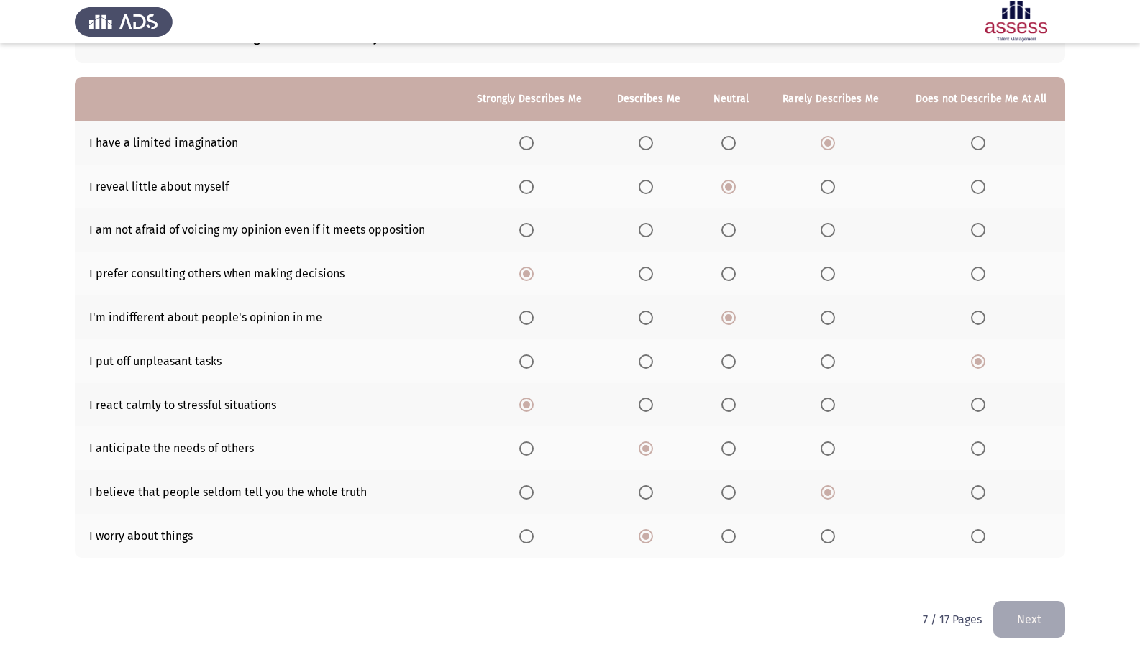
scroll to position [119, 0]
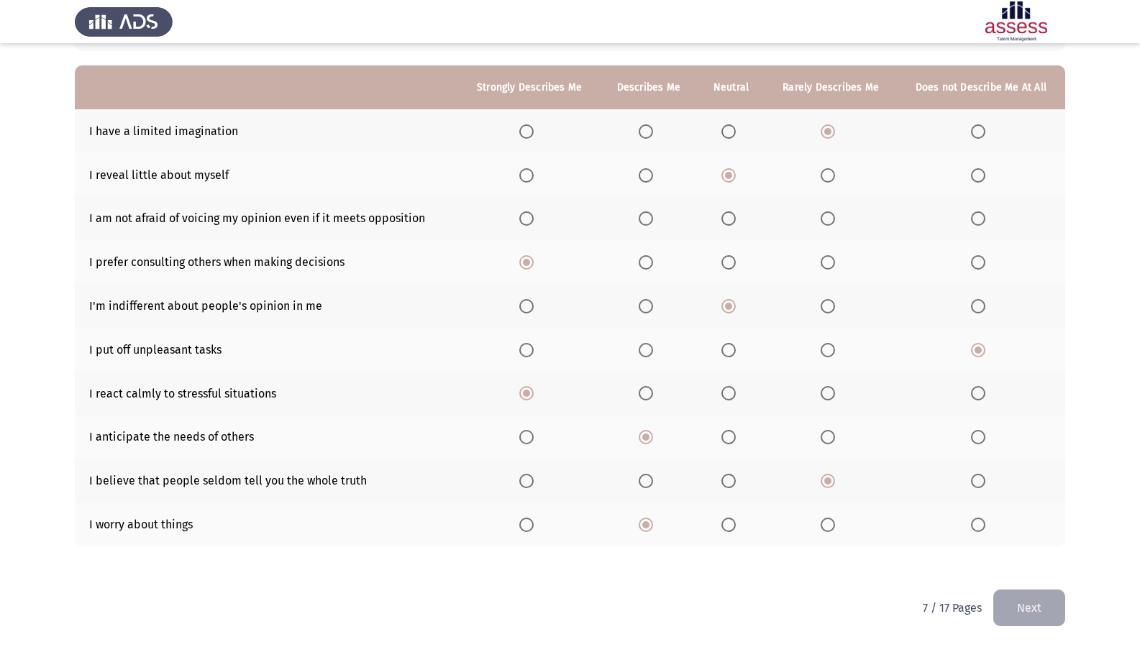
click at [1033, 512] on button "Next" at bounding box center [1029, 608] width 72 height 37
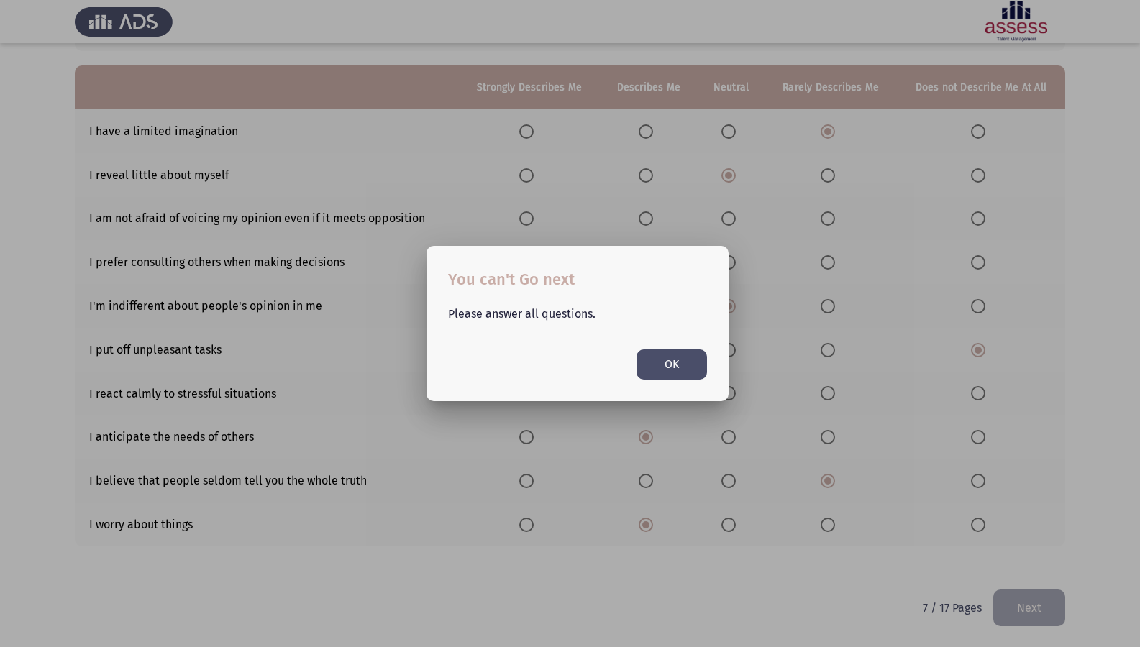
scroll to position [0, 0]
click at [866, 512] on div at bounding box center [570, 323] width 1140 height 647
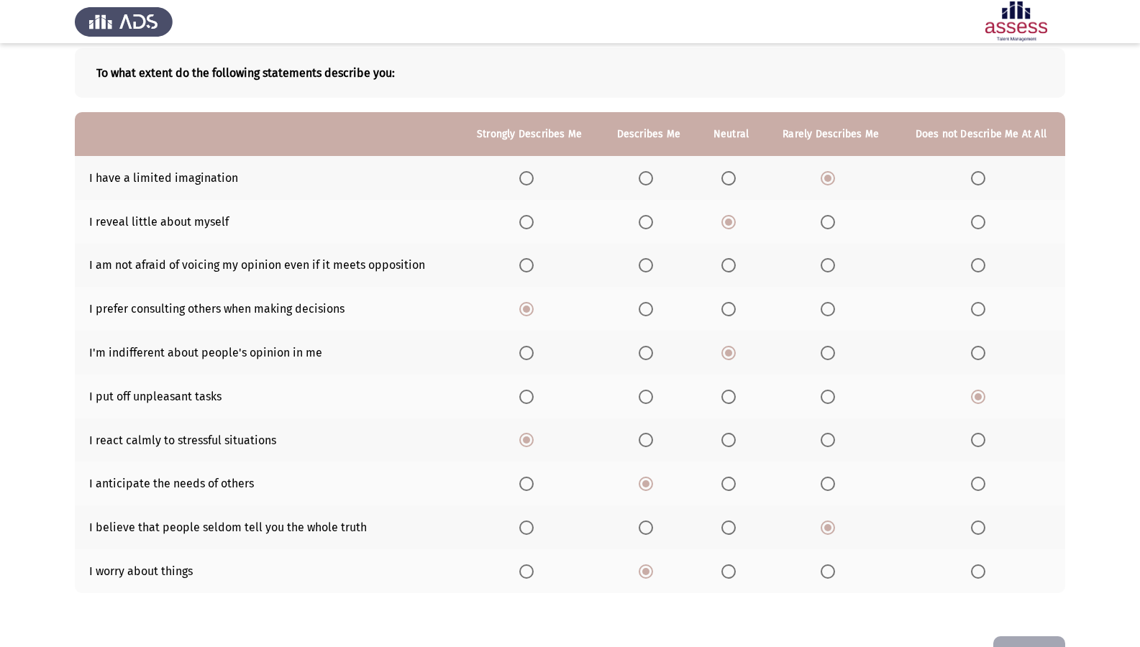
scroll to position [47, 0]
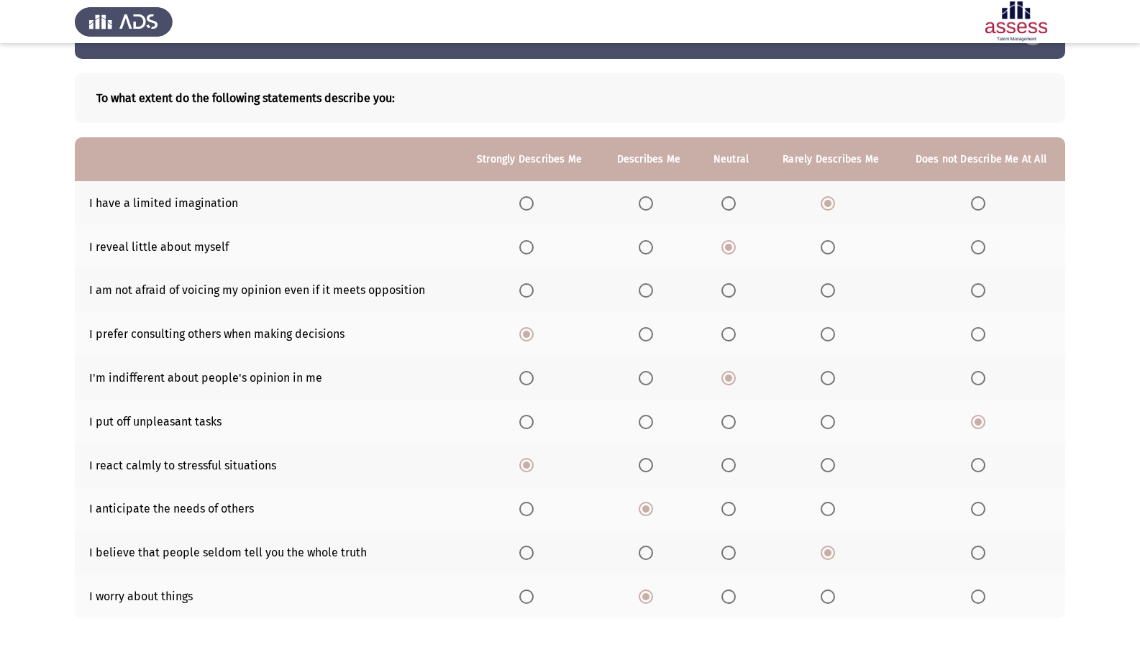
click at [530, 288] on span "Select an option" at bounding box center [526, 290] width 14 height 14
click at [530, 288] on input "Select an option" at bounding box center [526, 290] width 14 height 14
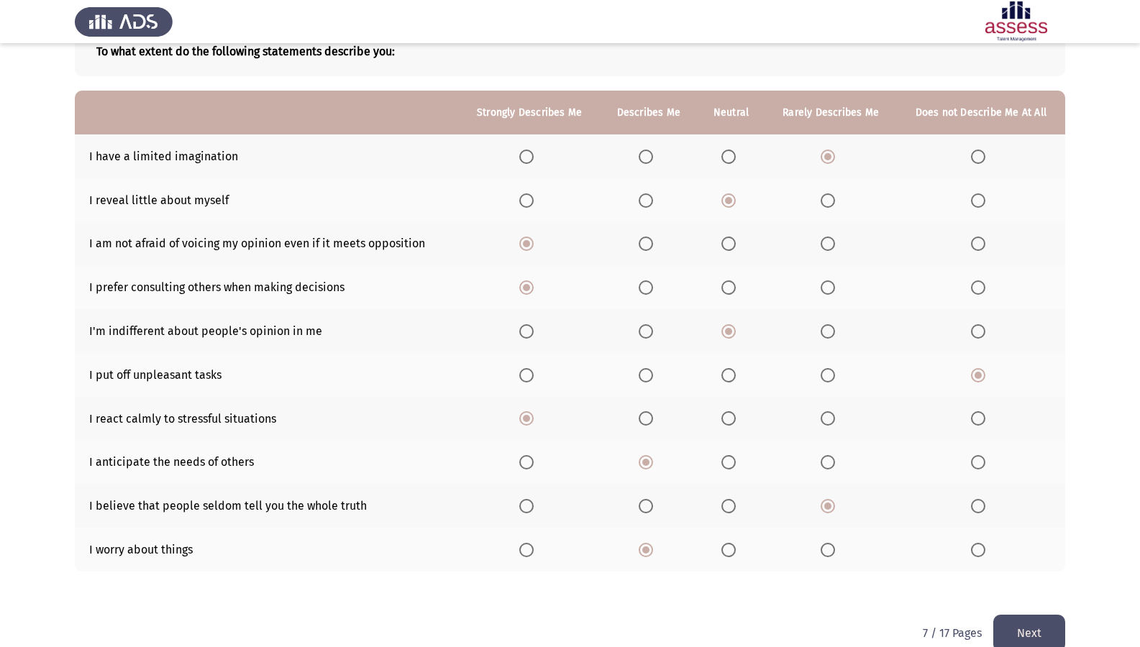
scroll to position [119, 0]
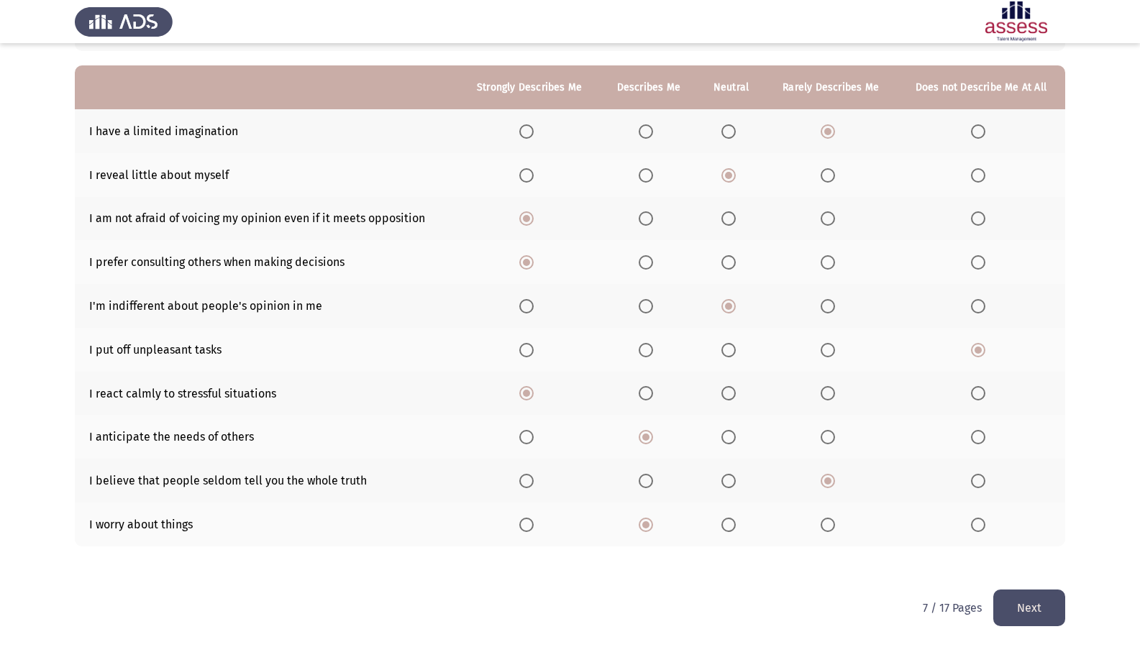
click at [1056, 512] on button "Next" at bounding box center [1029, 608] width 72 height 37
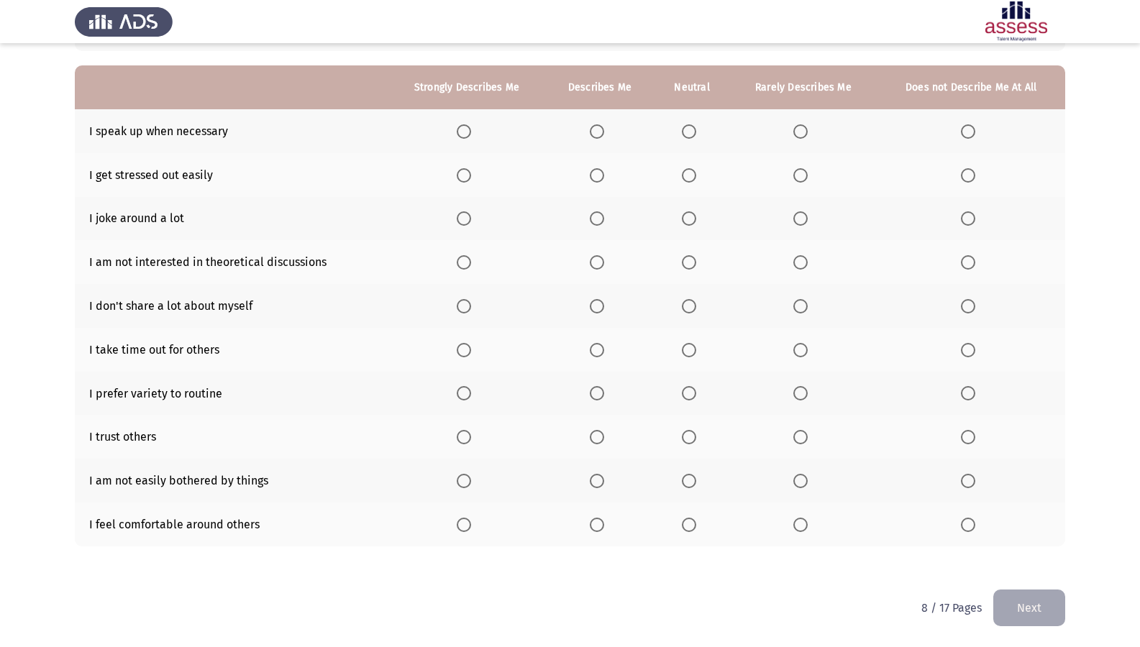
click at [692, 433] on span "Select an option" at bounding box center [689, 437] width 14 height 14
click at [692, 433] on input "Select an option" at bounding box center [689, 437] width 14 height 14
click at [671, 512] on th at bounding box center [692, 525] width 76 height 44
click at [677, 512] on th at bounding box center [692, 525] width 76 height 44
drag, startPoint x: 685, startPoint y: 532, endPoint x: 685, endPoint y: 509, distance: 23.0
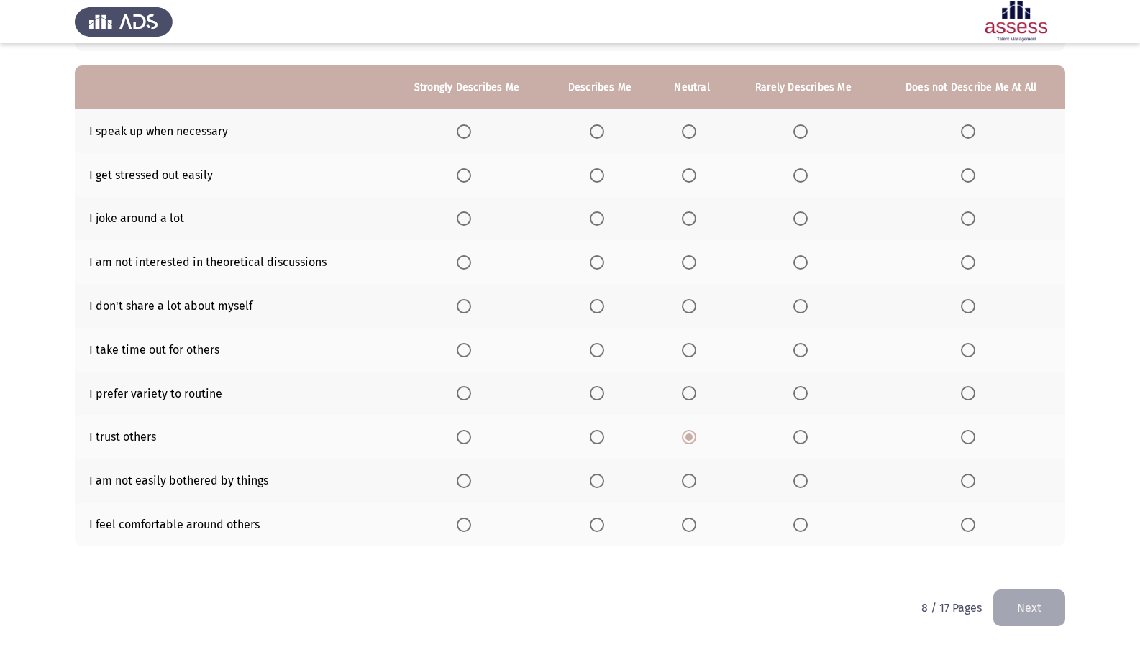
click at [685, 512] on th at bounding box center [692, 525] width 76 height 44
click at [684, 472] on th at bounding box center [692, 481] width 76 height 44
click at [684, 501] on th at bounding box center [692, 481] width 76 height 44
click at [685, 512] on span "Select an option" at bounding box center [689, 525] width 14 height 14
click at [685, 512] on input "Select an option" at bounding box center [689, 525] width 14 height 14
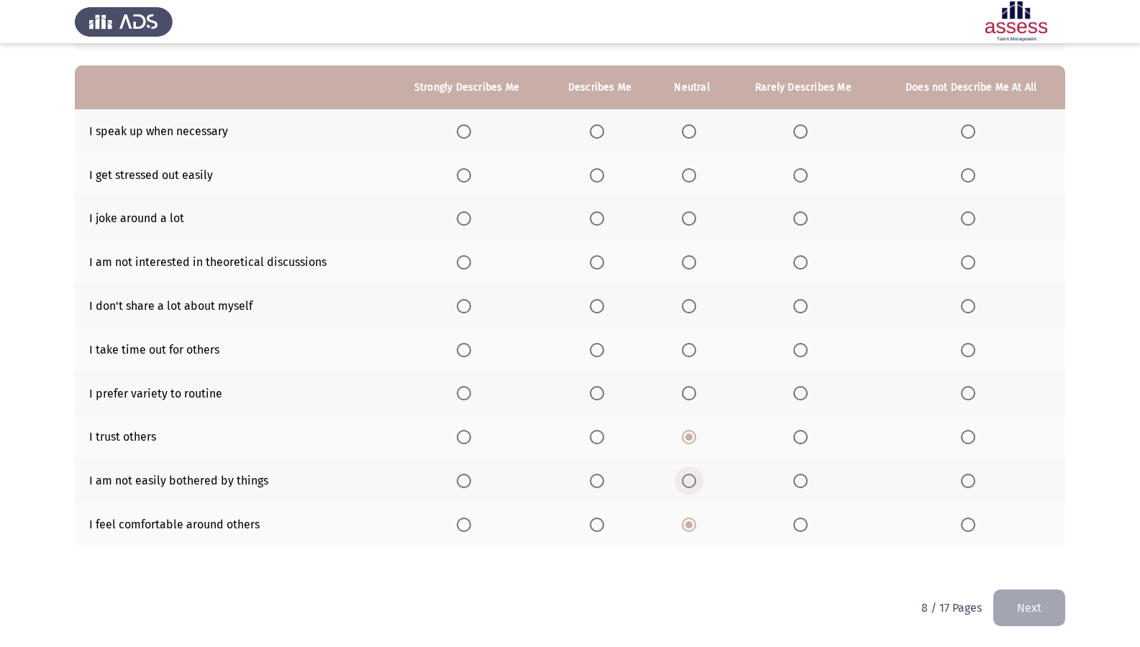
click at [685, 488] on span "Select an option" at bounding box center [689, 481] width 14 height 14
click at [685, 488] on input "Select an option" at bounding box center [689, 481] width 14 height 14
click at [467, 303] on span "Select an option" at bounding box center [464, 306] width 14 height 14
click at [467, 303] on input "Select an option" at bounding box center [464, 306] width 14 height 14
click at [606, 261] on label "Select an option" at bounding box center [600, 262] width 20 height 14
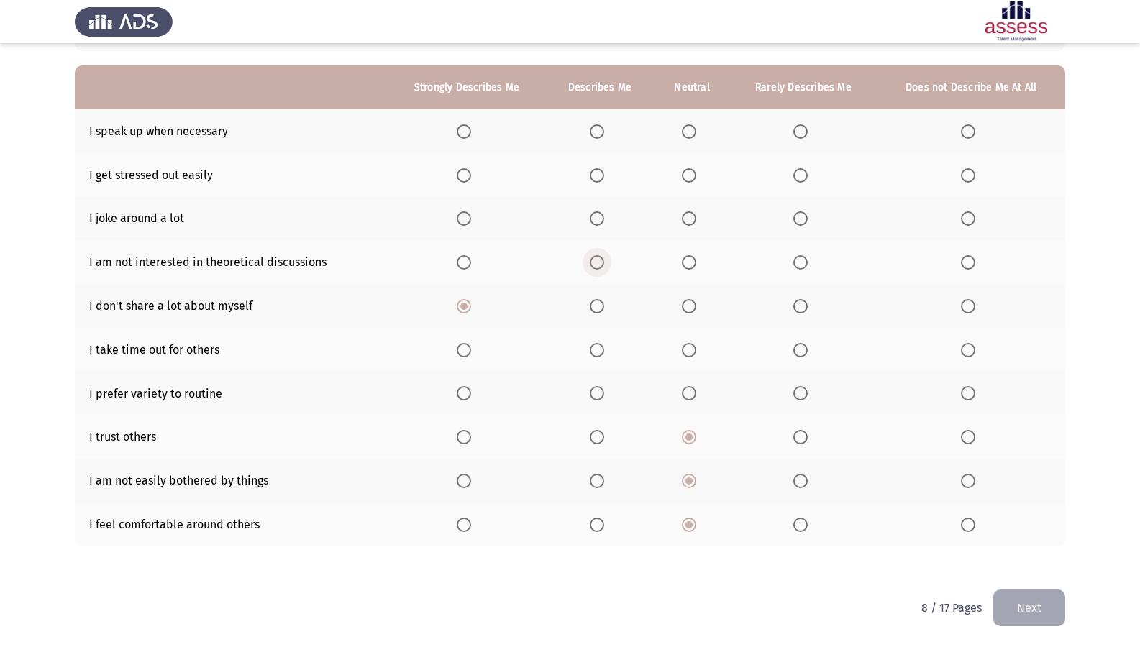
click at [604, 261] on input "Select an option" at bounding box center [597, 262] width 14 height 14
click at [598, 216] on span "Select an option" at bounding box center [597, 218] width 14 height 14
click at [598, 216] on input "Select an option" at bounding box center [597, 218] width 14 height 14
click at [803, 175] on span "Select an option" at bounding box center [800, 175] width 14 height 14
click at [803, 175] on input "Select an option" at bounding box center [800, 175] width 14 height 14
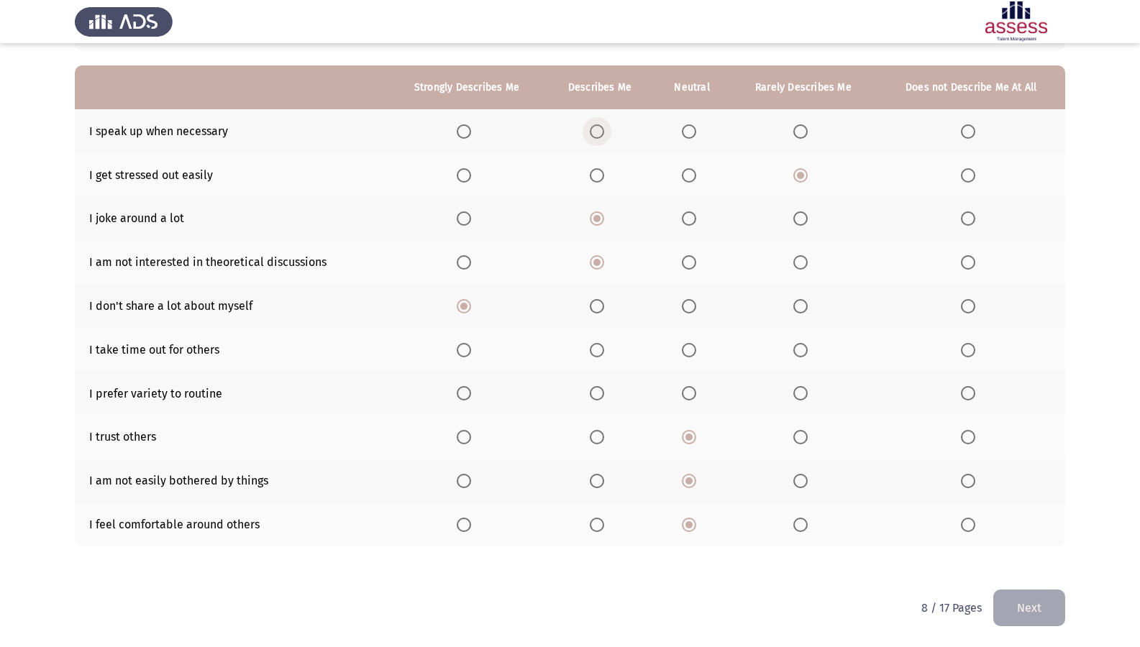
click at [593, 136] on span "Select an option" at bounding box center [597, 131] width 14 height 14
click at [593, 136] on input "Select an option" at bounding box center [597, 131] width 14 height 14
click at [467, 352] on span "Select an option" at bounding box center [464, 350] width 14 height 14
click at [467, 352] on input "Select an option" at bounding box center [464, 350] width 14 height 14
click at [597, 392] on span "Select an option" at bounding box center [597, 393] width 14 height 14
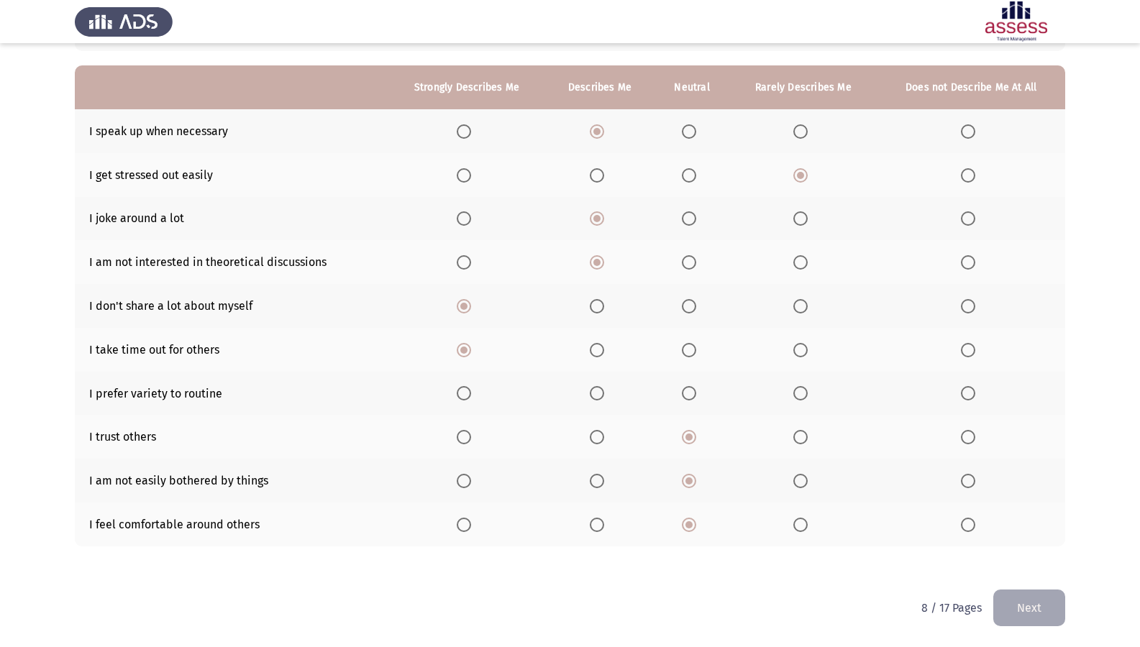
click at [597, 392] on input "Select an option" at bounding box center [597, 393] width 14 height 14
click at [1026, 512] on button "Next" at bounding box center [1029, 608] width 72 height 37
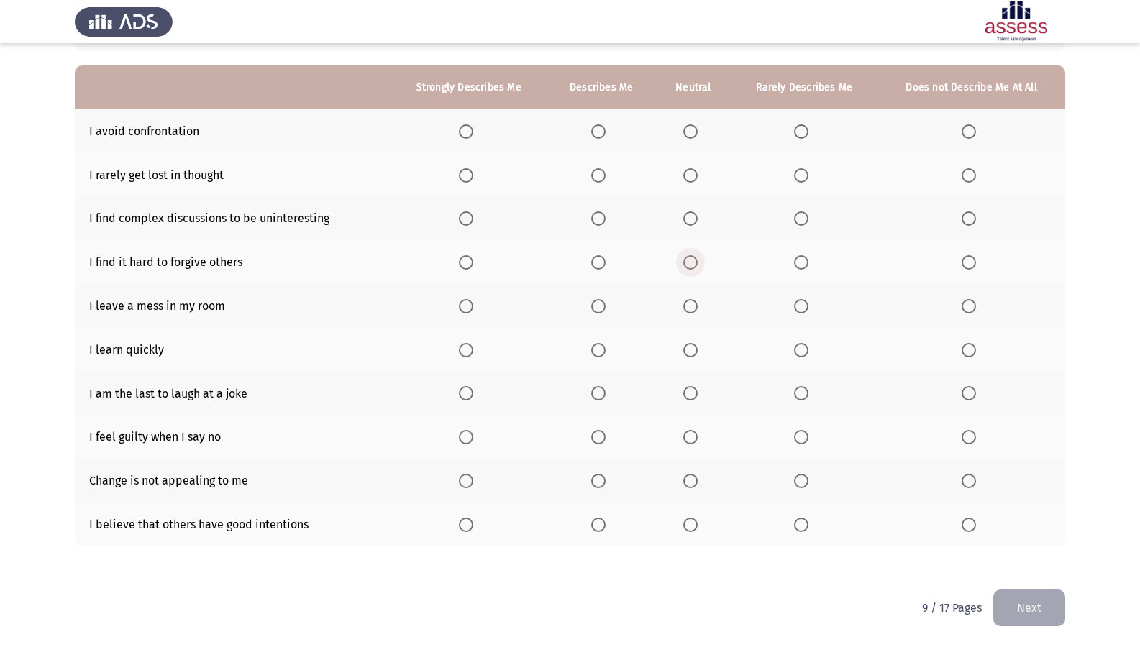
click at [693, 266] on span "Select an option" at bounding box center [690, 262] width 14 height 14
click at [693, 266] on input "Select an option" at bounding box center [690, 262] width 14 height 14
click at [472, 347] on span "Select an option" at bounding box center [466, 350] width 14 height 14
click at [472, 347] on input "Select an option" at bounding box center [466, 350] width 14 height 14
click at [592, 393] on th at bounding box center [601, 394] width 109 height 44
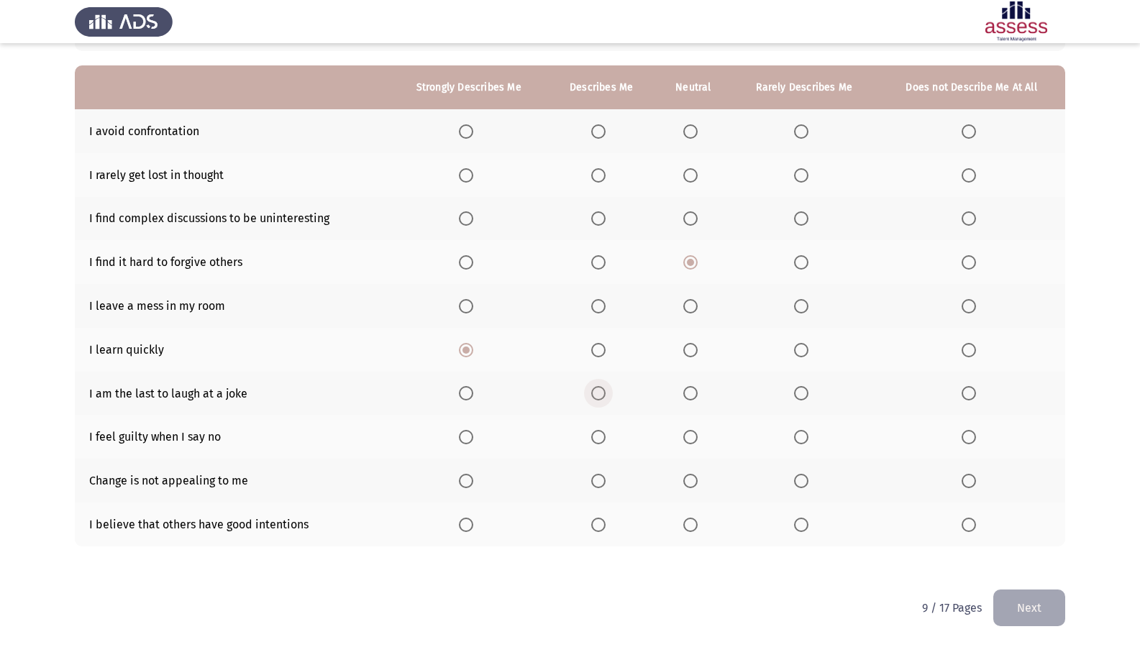
click at [603, 391] on span "Select an option" at bounding box center [598, 393] width 14 height 14
click at [603, 391] on input "Select an option" at bounding box center [598, 393] width 14 height 14
click at [972, 432] on span "Select an option" at bounding box center [969, 437] width 14 height 14
click at [972, 432] on input "Select an option" at bounding box center [969, 437] width 14 height 14
click at [967, 474] on mat-radio-button "Select an option" at bounding box center [972, 480] width 20 height 15
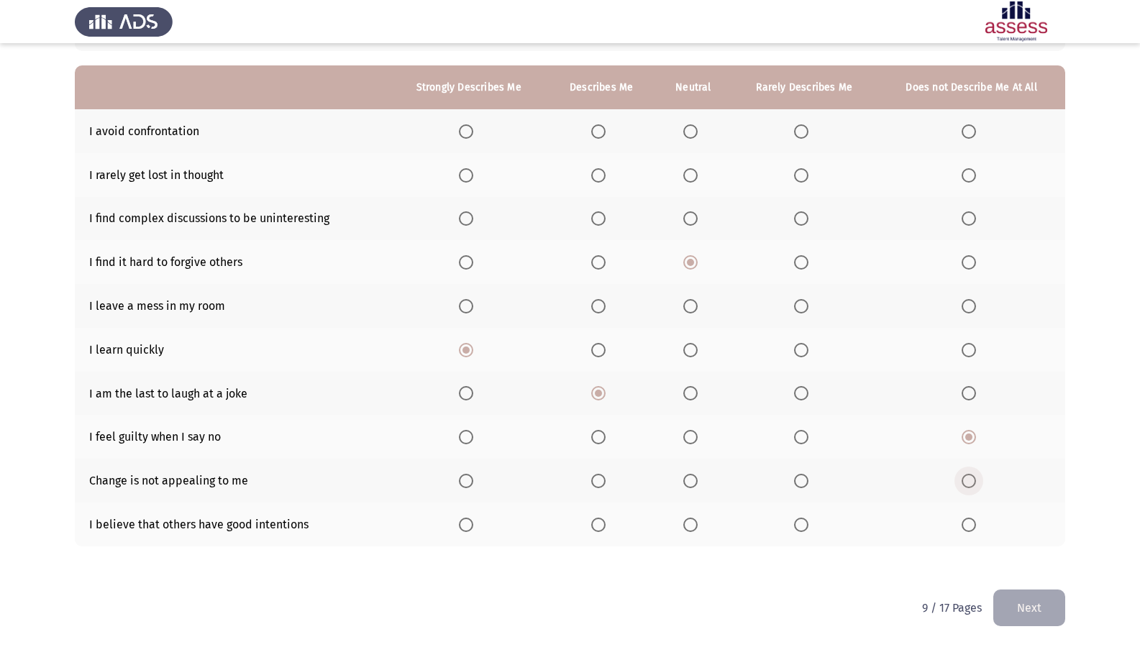
click at [964, 480] on span "Select an option" at bounding box center [969, 481] width 14 height 14
click at [964, 480] on input "Select an option" at bounding box center [969, 481] width 14 height 14
click at [698, 512] on span "Select an option" at bounding box center [690, 525] width 14 height 14
click at [698, 512] on input "Select an option" at bounding box center [690, 525] width 14 height 14
click at [800, 302] on span "Select an option" at bounding box center [801, 306] width 14 height 14
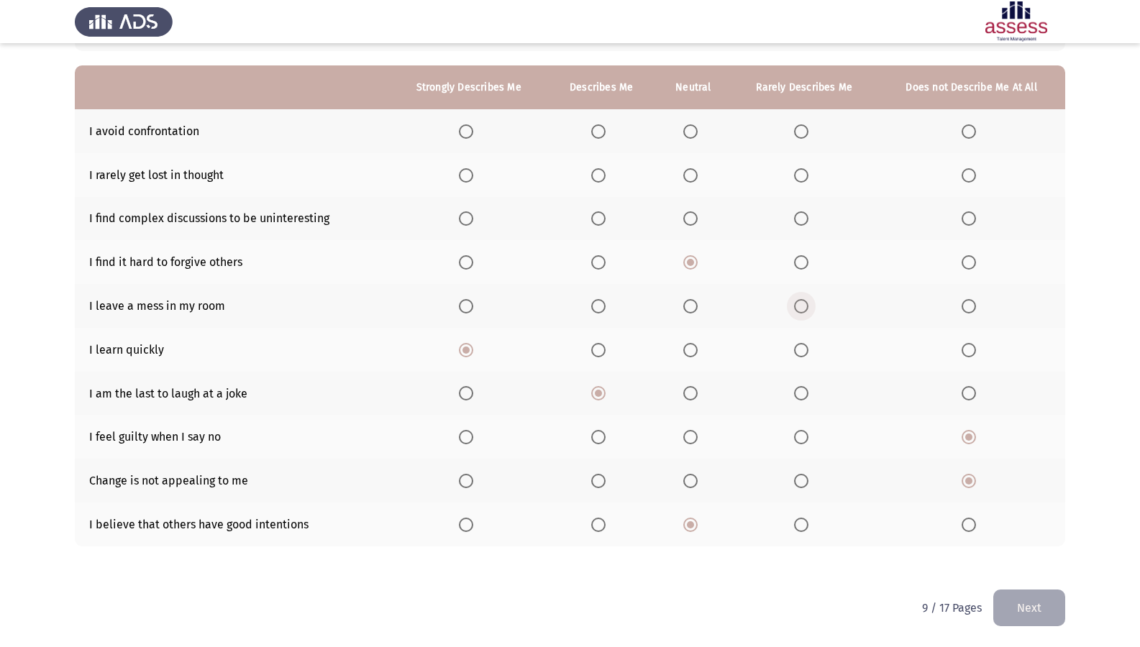
click at [800, 302] on input "Select an option" at bounding box center [801, 306] width 14 height 14
click at [688, 181] on span "Select an option" at bounding box center [690, 175] width 14 height 14
click at [688, 181] on input "Select an option" at bounding box center [690, 175] width 14 height 14
click at [593, 126] on span "Select an option" at bounding box center [598, 131] width 14 height 14
click at [593, 126] on input "Select an option" at bounding box center [598, 131] width 14 height 14
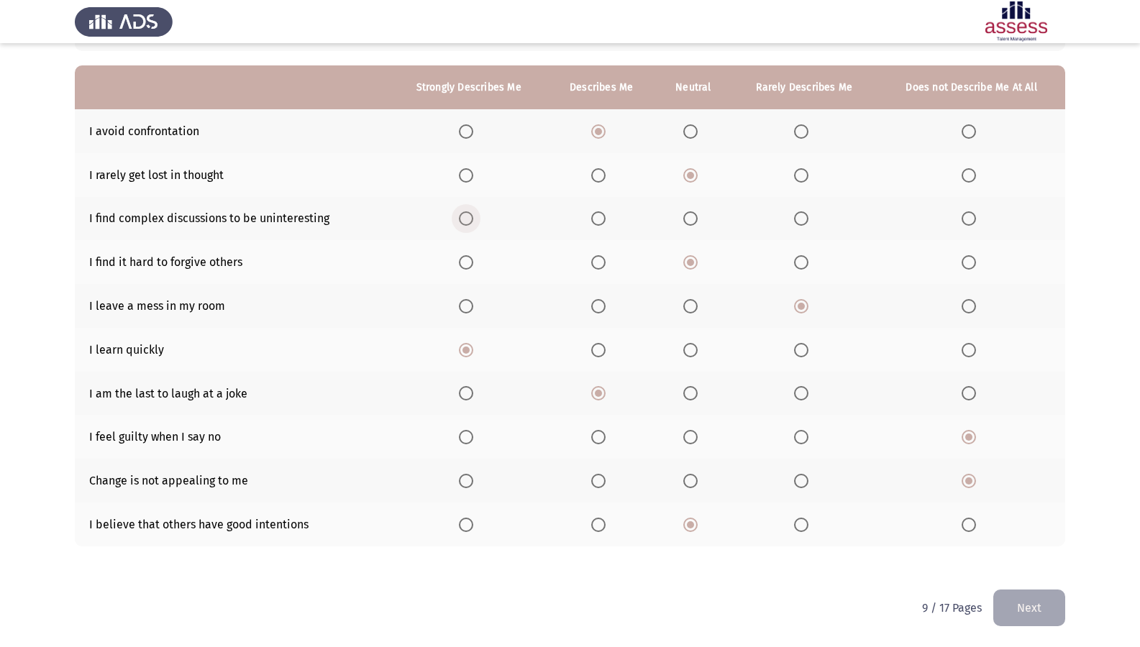
click at [470, 222] on span "Select an option" at bounding box center [466, 218] width 14 height 14
click at [470, 222] on input "Select an option" at bounding box center [466, 218] width 14 height 14
click at [1039, 512] on button "Next" at bounding box center [1029, 608] width 72 height 37
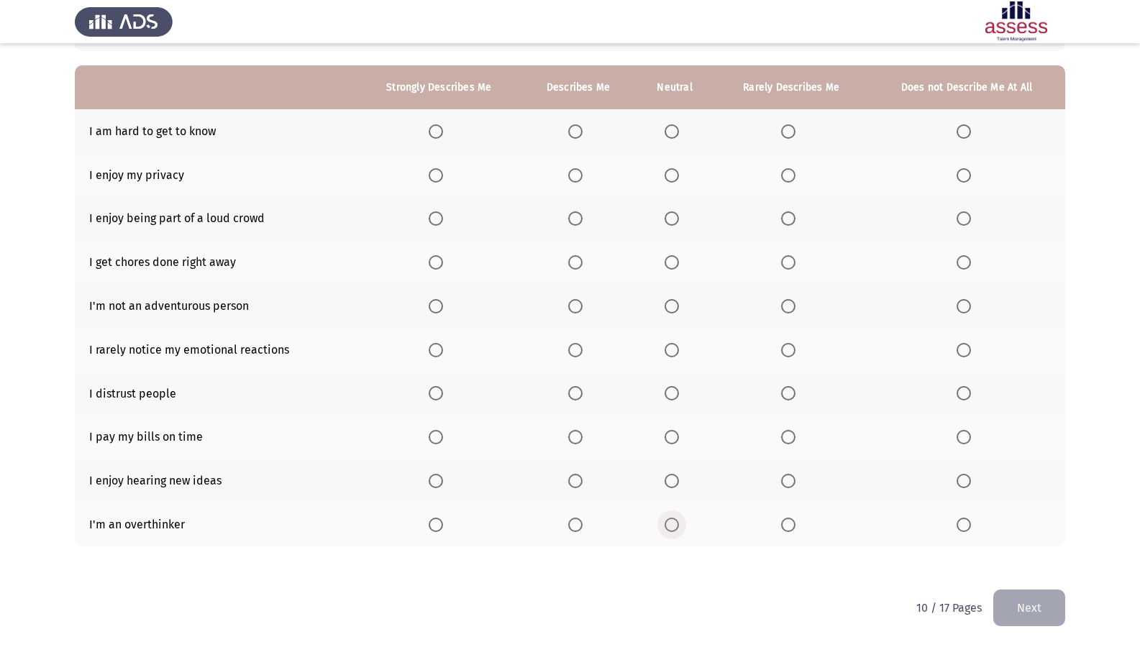
click at [669, 512] on span "Select an option" at bounding box center [672, 525] width 14 height 14
click at [669, 512] on input "Select an option" at bounding box center [672, 525] width 14 height 14
click at [565, 512] on th at bounding box center [578, 525] width 114 height 44
drag, startPoint x: 567, startPoint y: 526, endPoint x: 578, endPoint y: 523, distance: 11.4
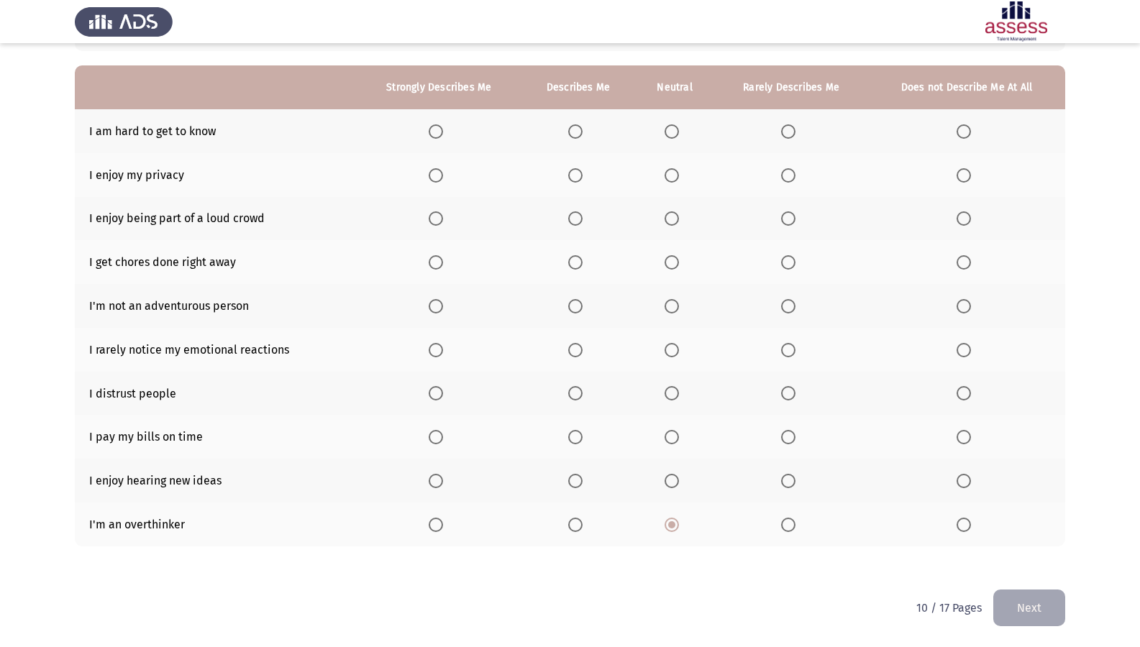
click at [573, 512] on th at bounding box center [578, 525] width 114 height 44
click at [578, 512] on span "Select an option" at bounding box center [575, 525] width 14 height 14
click at [578, 512] on input "Select an option" at bounding box center [575, 525] width 14 height 14
click at [431, 481] on span "Select an option" at bounding box center [436, 481] width 14 height 14
click at [431, 481] on input "Select an option" at bounding box center [436, 481] width 14 height 14
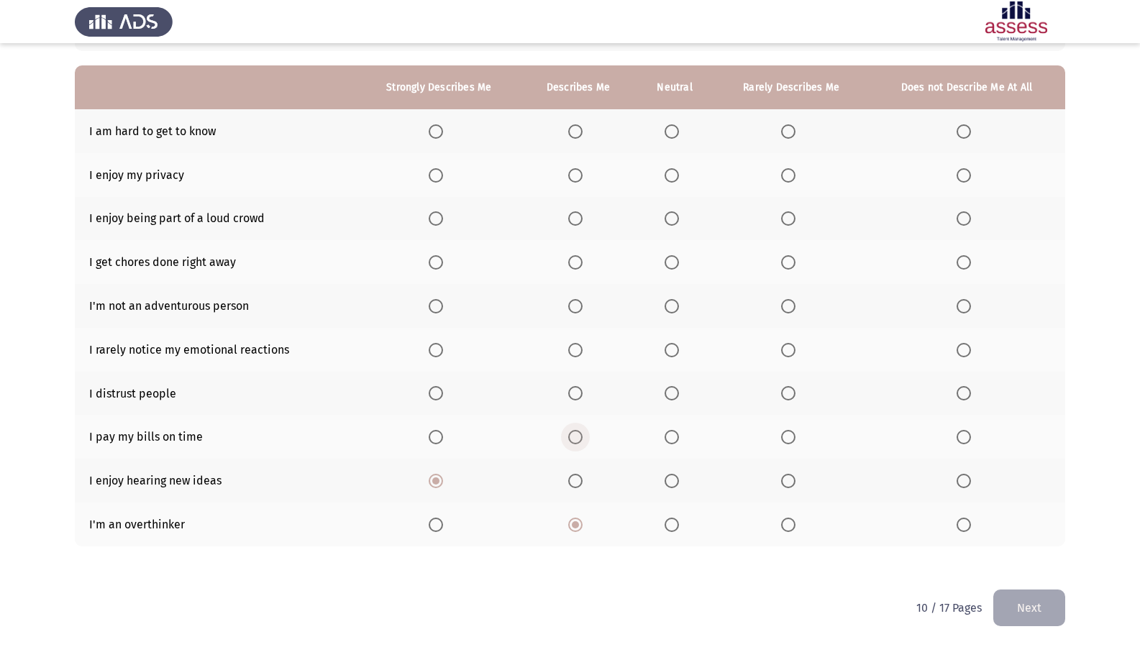
click at [572, 433] on span "Select an option" at bounding box center [575, 437] width 14 height 14
click at [572, 433] on input "Select an option" at bounding box center [575, 437] width 14 height 14
click at [971, 387] on label "Select an option" at bounding box center [967, 393] width 20 height 14
click at [971, 387] on input "Select an option" at bounding box center [964, 393] width 14 height 14
click at [432, 351] on span "Select an option" at bounding box center [436, 350] width 14 height 14
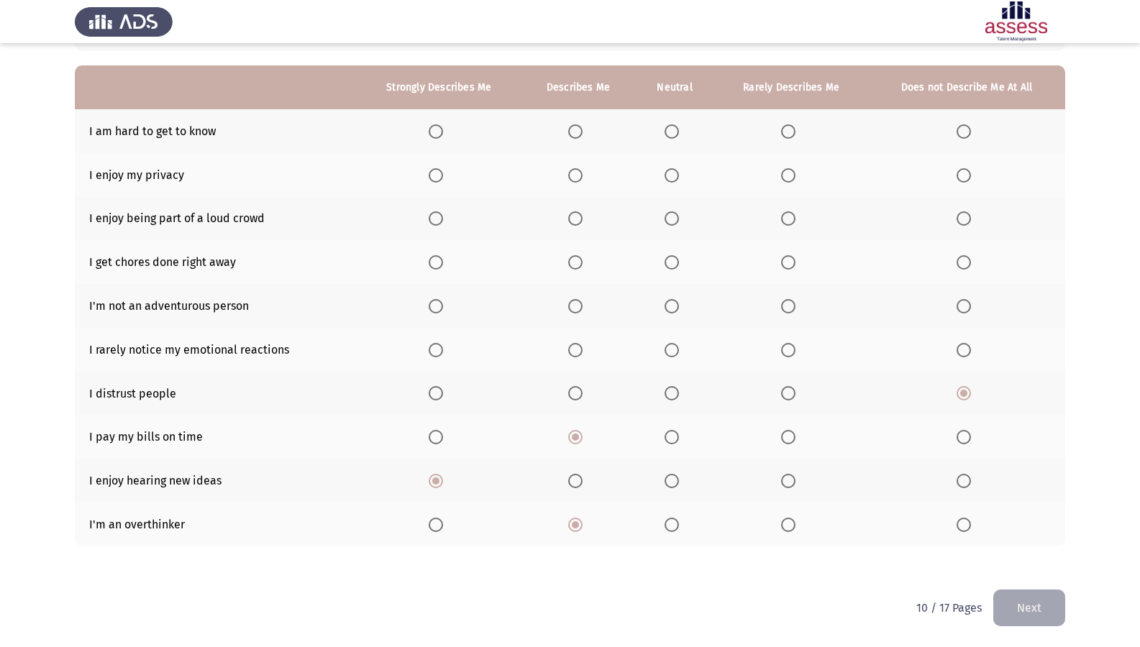
click at [432, 351] on input "Select an option" at bounding box center [436, 350] width 14 height 14
click at [679, 175] on span "Select an option" at bounding box center [672, 175] width 14 height 14
click at [679, 175] on input "Select an option" at bounding box center [672, 175] width 14 height 14
click at [967, 126] on span "Select an option" at bounding box center [964, 131] width 14 height 14
click at [967, 126] on input "Select an option" at bounding box center [964, 131] width 14 height 14
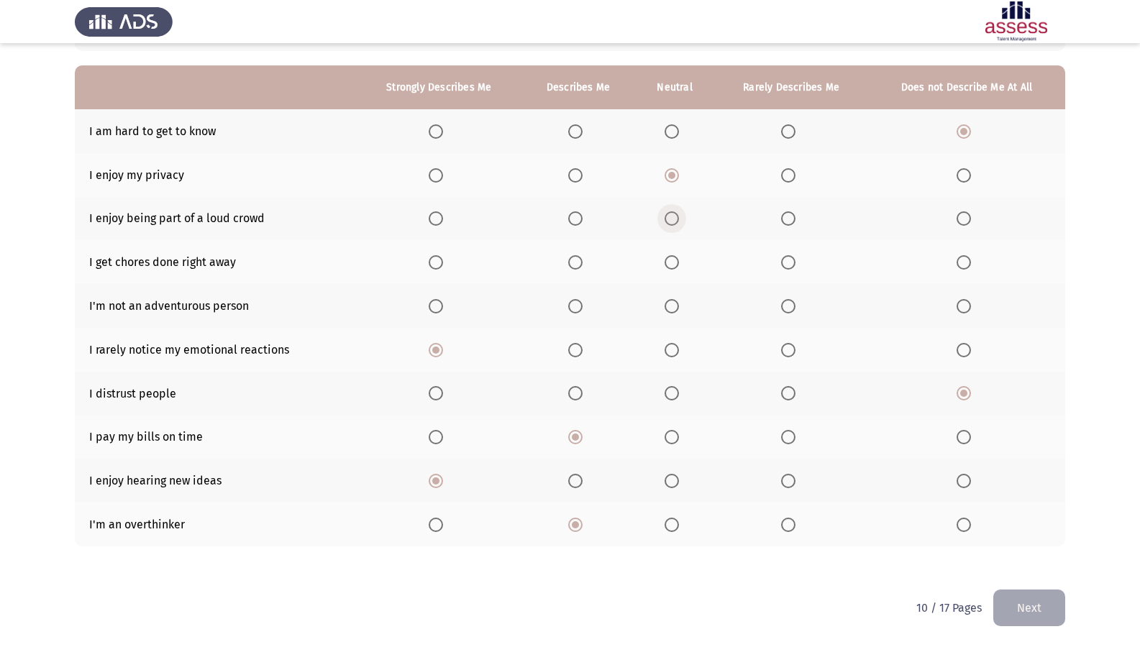
click at [685, 219] on label "Select an option" at bounding box center [675, 218] width 20 height 14
click at [679, 219] on input "Select an option" at bounding box center [672, 218] width 14 height 14
click at [575, 300] on span "Select an option" at bounding box center [575, 306] width 14 height 14
click at [575, 300] on input "Select an option" at bounding box center [575, 306] width 14 height 14
click at [793, 299] on span "Select an option" at bounding box center [788, 306] width 14 height 14
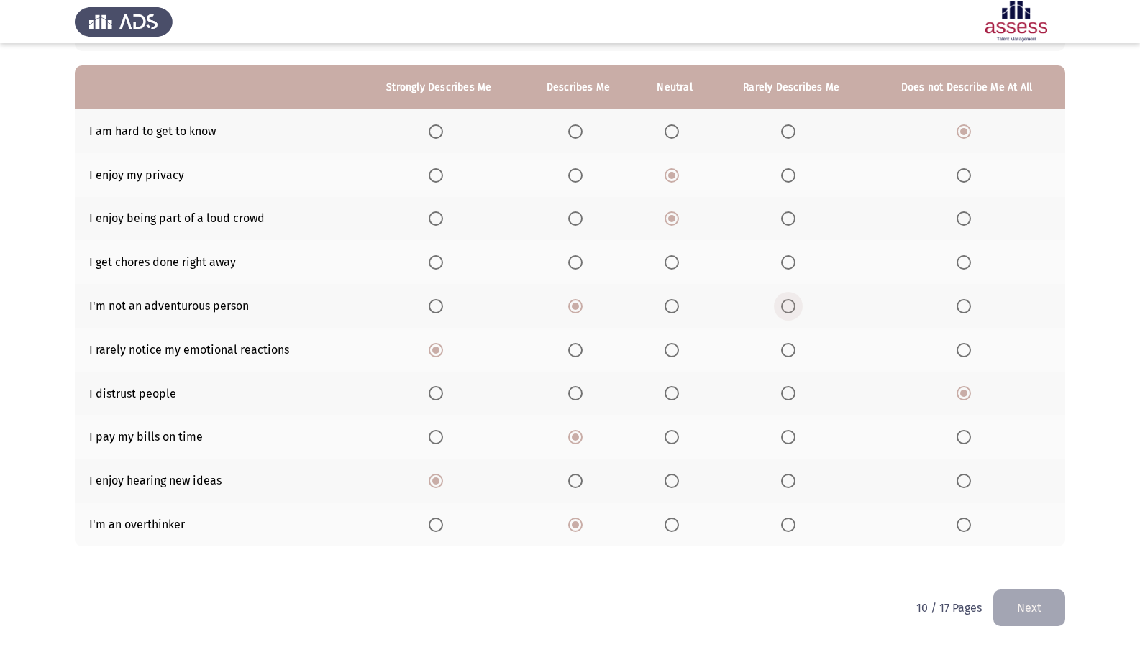
click at [793, 299] on input "Select an option" at bounding box center [788, 306] width 14 height 14
drag, startPoint x: 967, startPoint y: 269, endPoint x: 944, endPoint y: 285, distance: 28.5
click at [948, 283] on th at bounding box center [966, 262] width 197 height 44
click at [785, 333] on th at bounding box center [791, 350] width 154 height 44
click at [635, 344] on tr "I rarely notice my emotional reactions" at bounding box center [570, 350] width 990 height 44
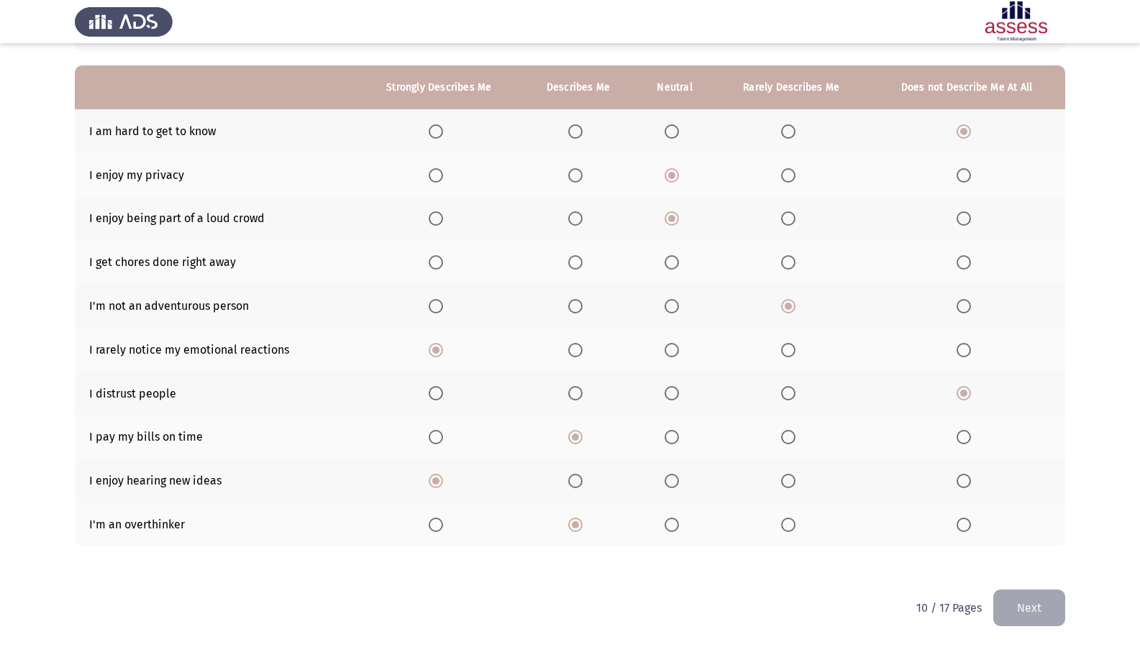
click at [962, 264] on span "Select an option" at bounding box center [964, 262] width 14 height 14
click at [962, 264] on input "Select an option" at bounding box center [964, 262] width 14 height 14
click at [1045, 512] on button "Next" at bounding box center [1029, 608] width 72 height 37
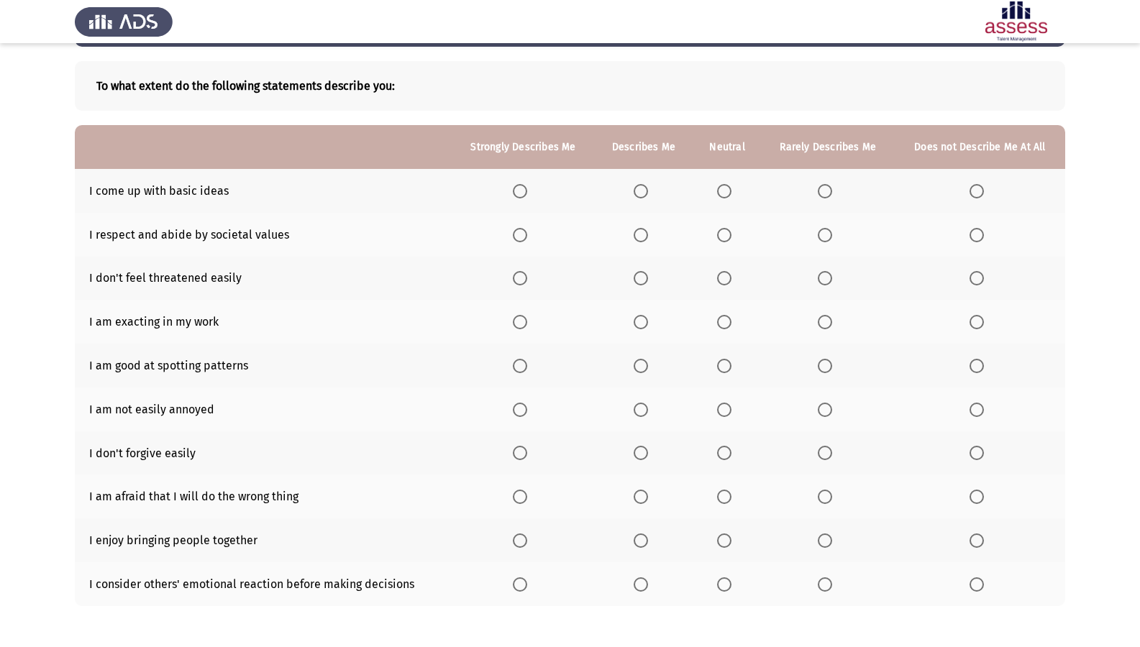
scroll to position [0, 0]
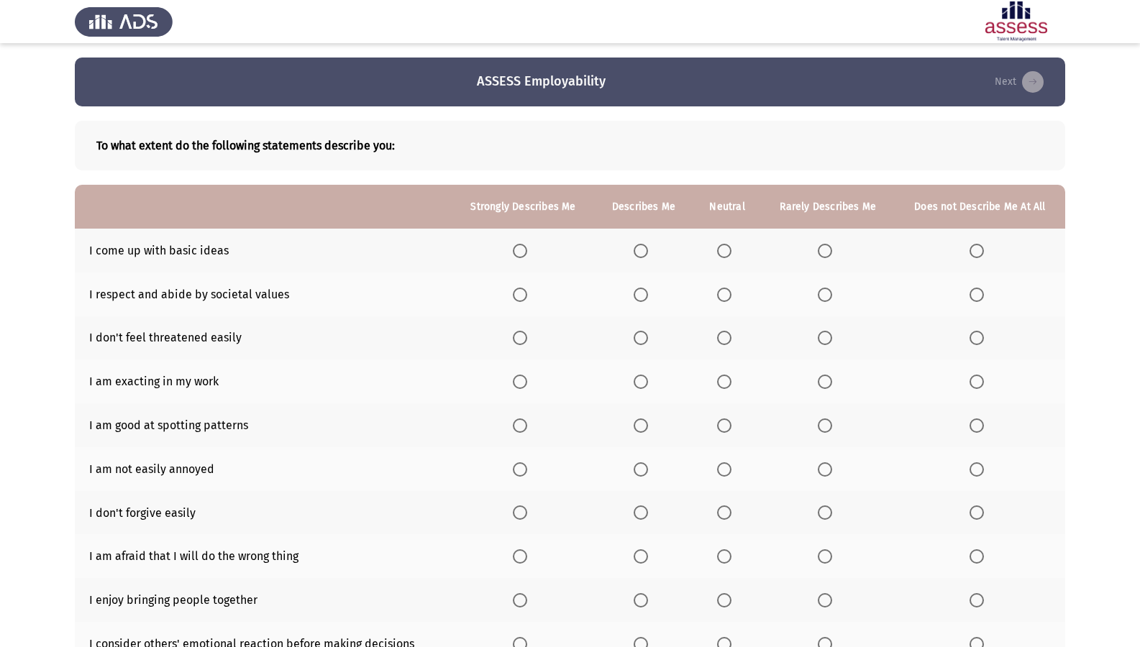
click at [721, 247] on span "Select an option" at bounding box center [724, 251] width 14 height 14
click at [721, 247] on input "Select an option" at bounding box center [724, 251] width 14 height 14
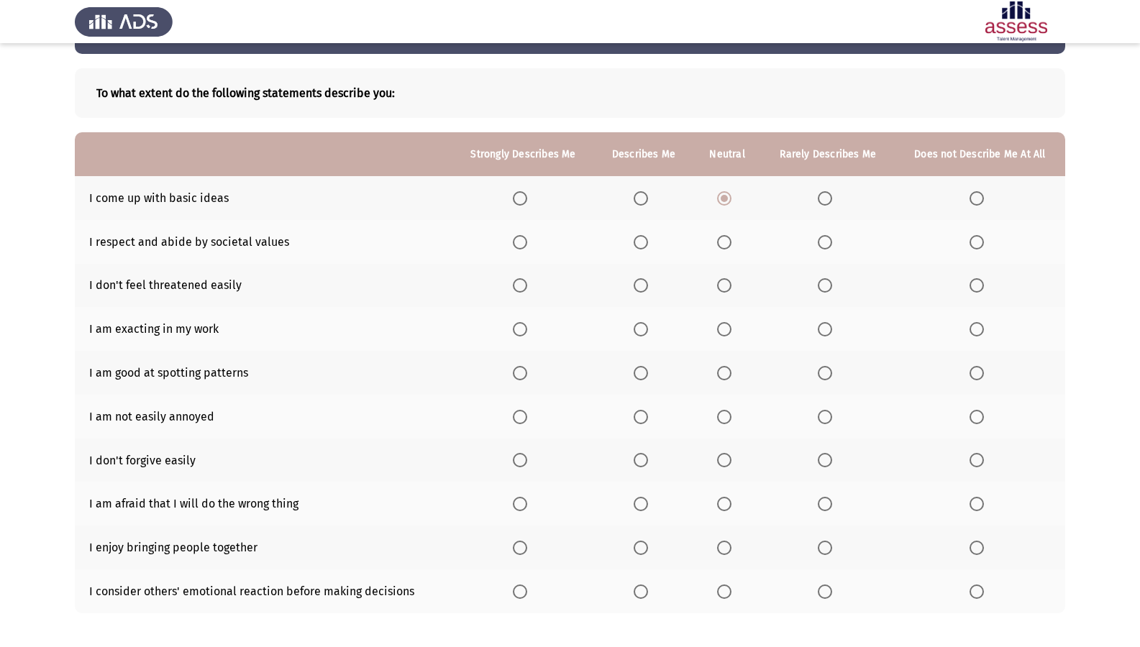
scroll to position [119, 0]
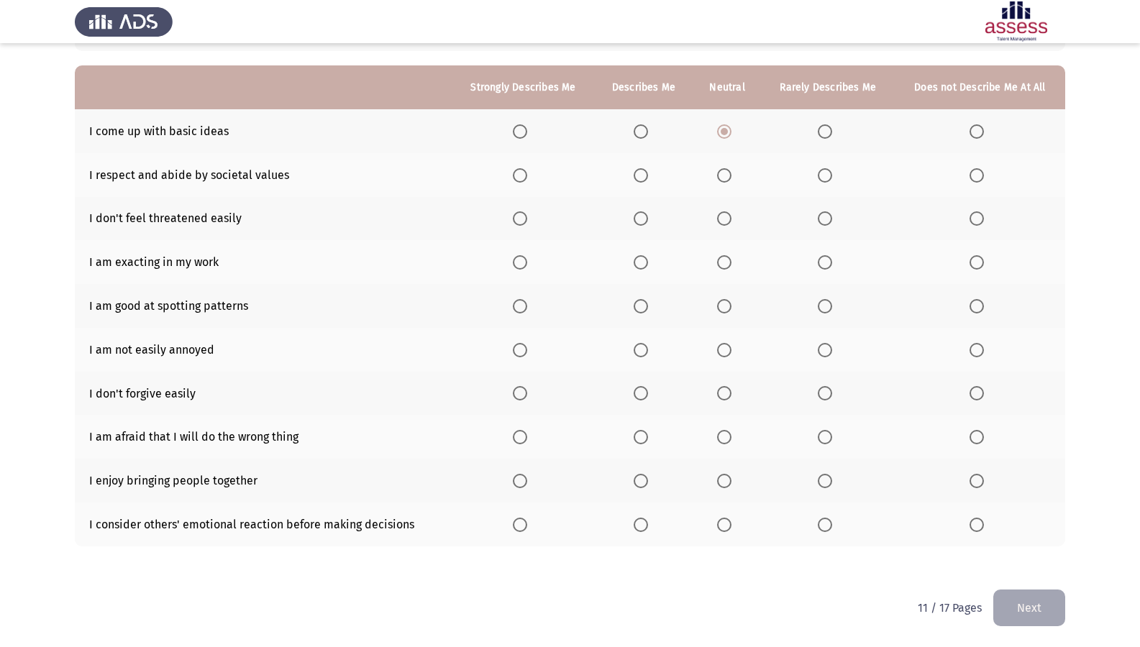
click at [542, 304] on th at bounding box center [523, 306] width 142 height 44
click at [512, 310] on th at bounding box center [523, 306] width 142 height 44
click at [516, 309] on span "Select an option" at bounding box center [520, 306] width 14 height 14
click at [516, 309] on input "Select an option" at bounding box center [520, 306] width 14 height 14
click at [647, 400] on span "Select an option" at bounding box center [641, 393] width 14 height 14
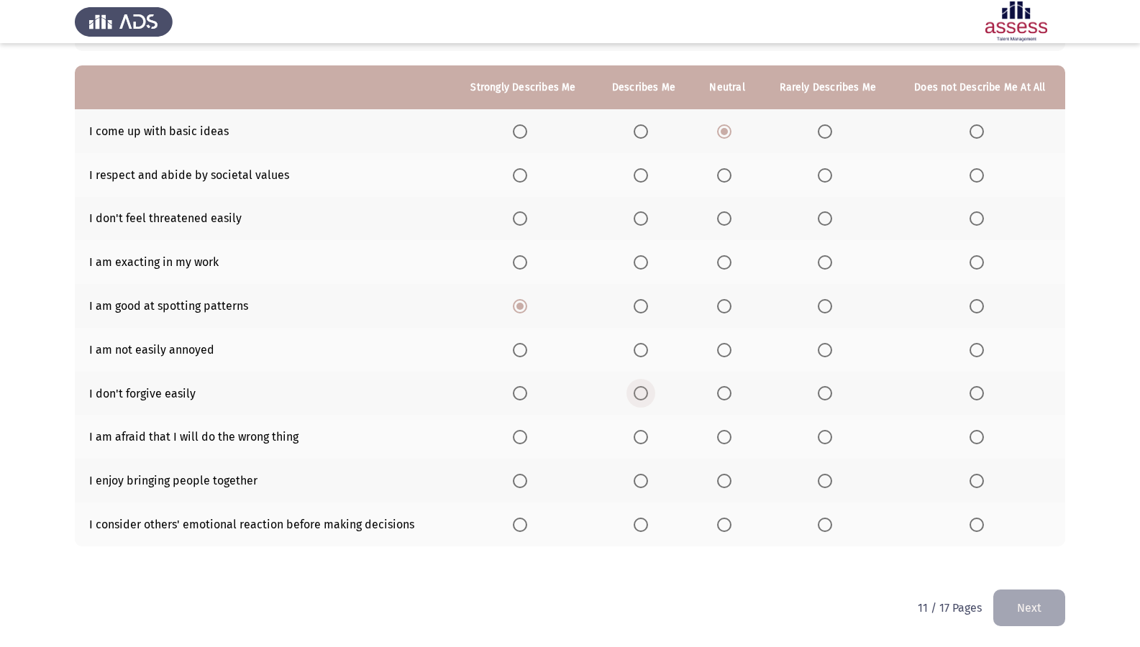
click at [647, 400] on input "Select an option" at bounding box center [641, 393] width 14 height 14
click at [519, 344] on span "Select an option" at bounding box center [520, 350] width 14 height 14
click at [519, 344] on input "Select an option" at bounding box center [520, 350] width 14 height 14
click at [628, 485] on th at bounding box center [644, 481] width 99 height 44
click at [635, 483] on span "Select an option" at bounding box center [641, 481] width 14 height 14
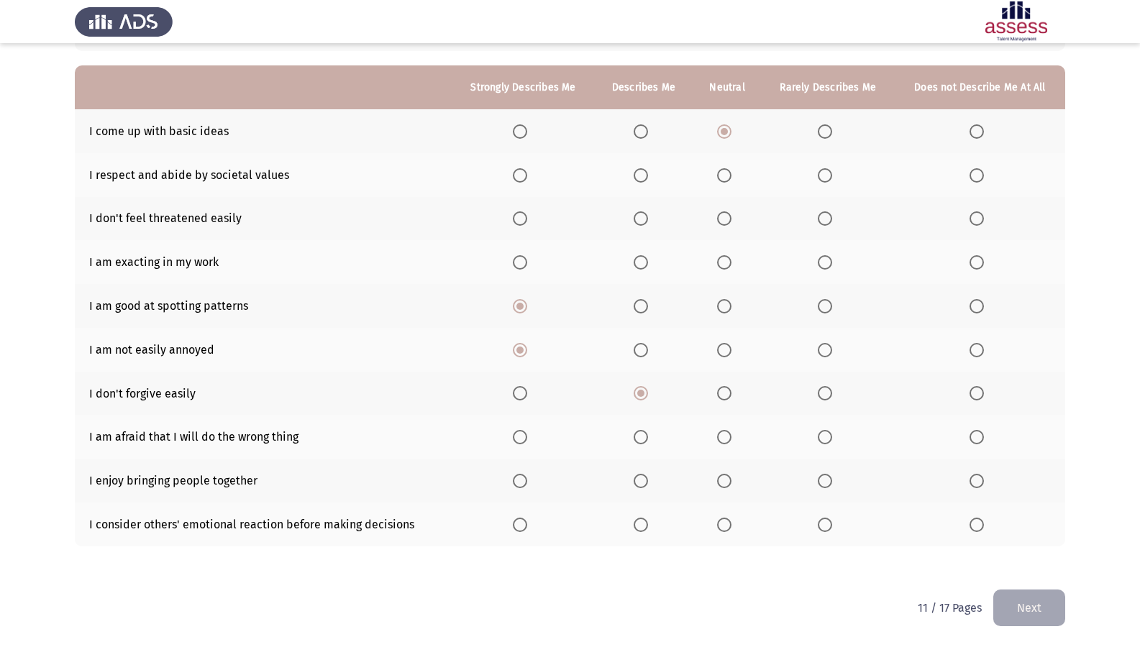
click at [635, 483] on input "Select an option" at bounding box center [641, 481] width 14 height 14
click at [728, 512] on th at bounding box center [727, 525] width 68 height 44
click at [713, 512] on th at bounding box center [727, 525] width 68 height 44
click at [718, 512] on span "Select an option" at bounding box center [724, 525] width 14 height 14
click at [718, 512] on input "Select an option" at bounding box center [724, 525] width 14 height 14
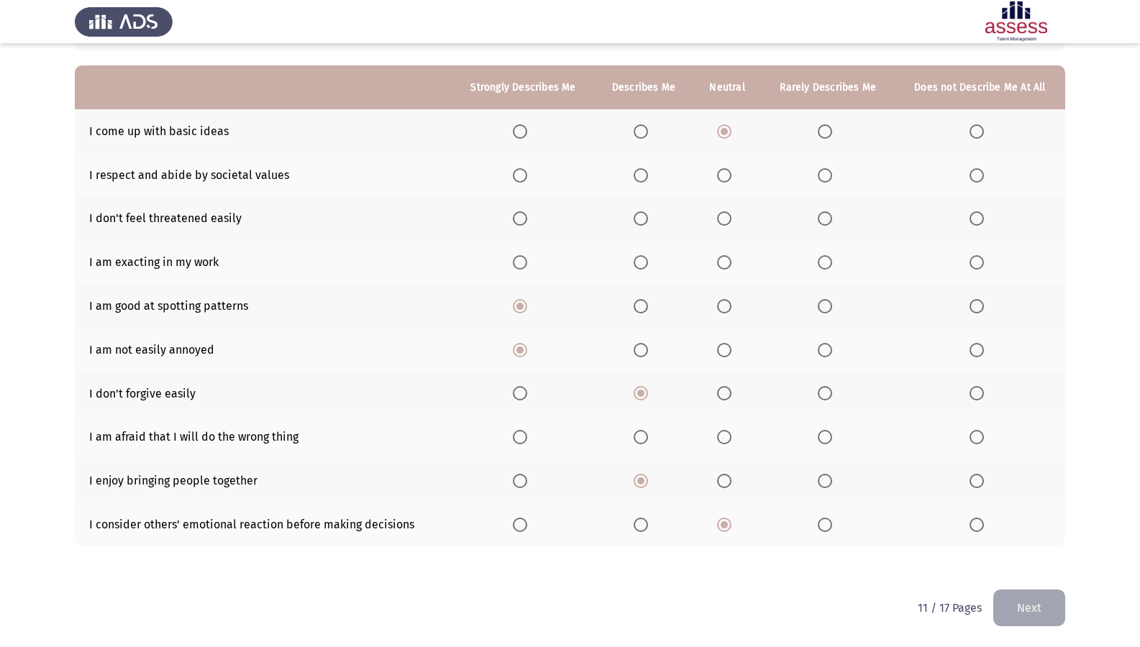
click at [718, 512] on span "Select an option" at bounding box center [724, 525] width 14 height 14
click at [718, 512] on input "Select an option" at bounding box center [724, 525] width 14 height 14
click at [516, 512] on th at bounding box center [523, 525] width 142 height 44
click at [525, 512] on span "Select an option" at bounding box center [520, 525] width 14 height 14
click at [525, 512] on input "Select an option" at bounding box center [520, 525] width 14 height 14
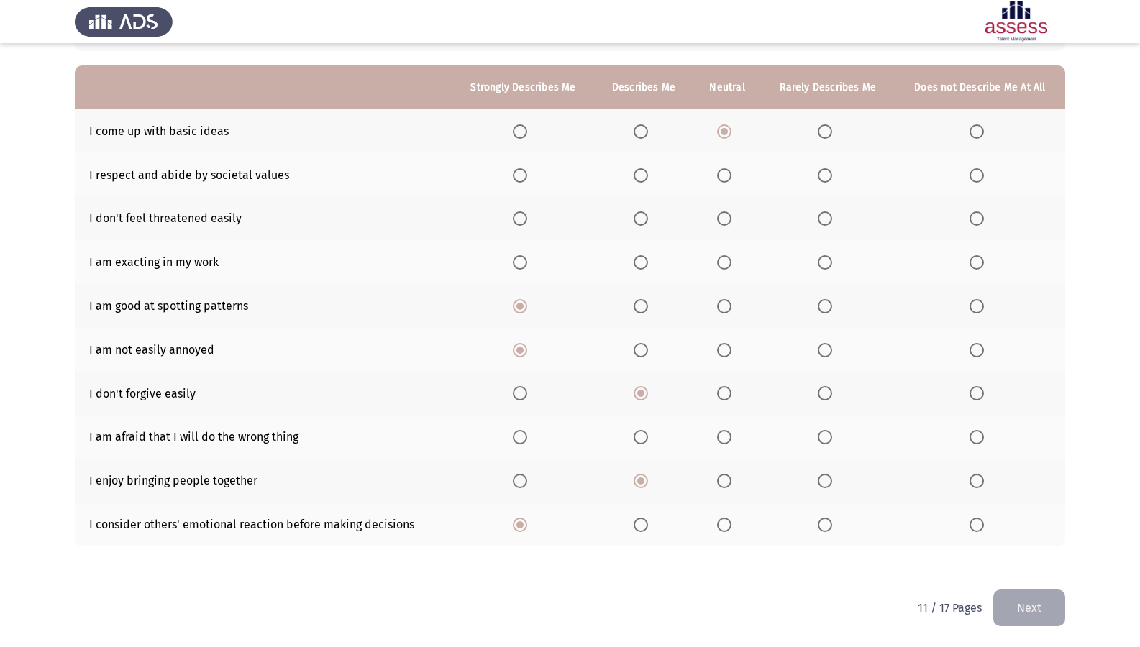
click at [661, 510] on th at bounding box center [644, 525] width 99 height 44
click at [646, 512] on span "Select an option" at bounding box center [641, 525] width 14 height 14
click at [646, 512] on input "Select an option" at bounding box center [641, 525] width 14 height 14
click at [632, 443] on th at bounding box center [644, 437] width 99 height 44
click at [640, 439] on span "Select an option" at bounding box center [641, 437] width 14 height 14
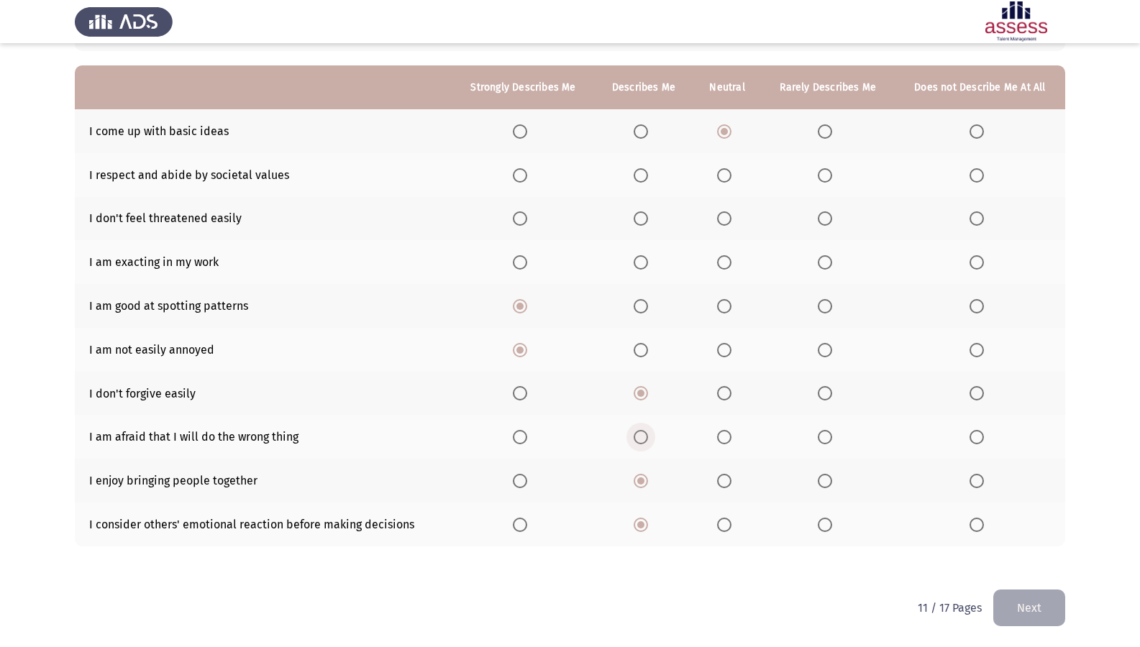
click at [640, 439] on input "Select an option" at bounding box center [641, 437] width 14 height 14
click at [643, 270] on span "Select an option" at bounding box center [641, 262] width 14 height 14
click at [643, 270] on input "Select an option" at bounding box center [641, 262] width 14 height 14
click at [723, 213] on span "Select an option" at bounding box center [724, 218] width 14 height 14
click at [723, 213] on input "Select an option" at bounding box center [724, 218] width 14 height 14
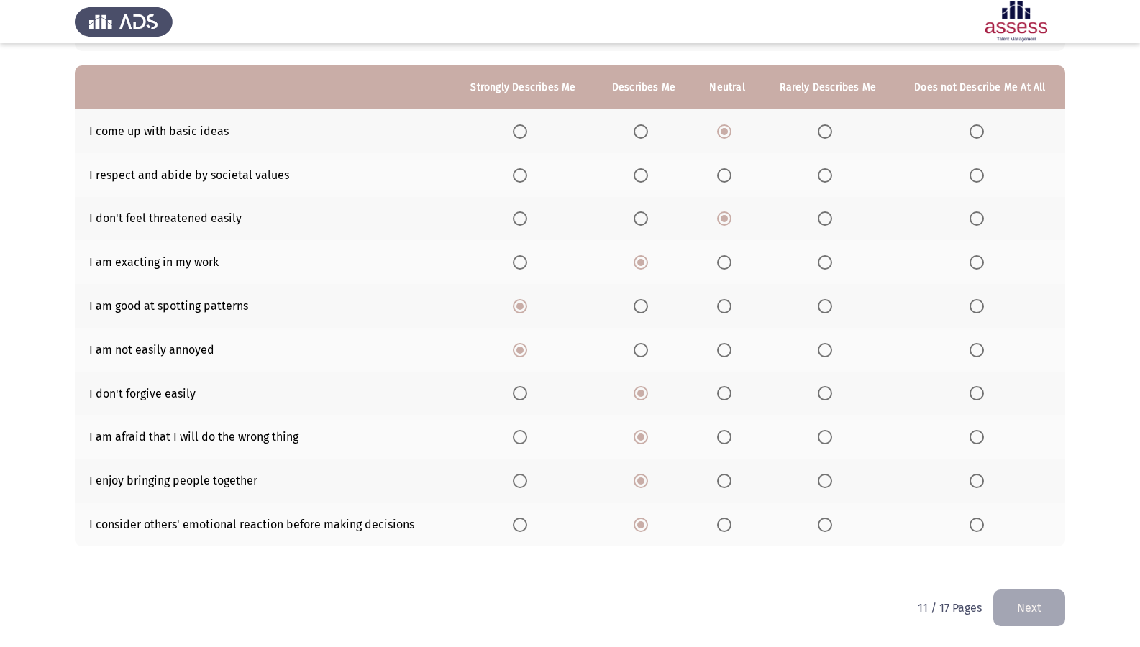
click at [729, 178] on span "Select an option" at bounding box center [724, 175] width 14 height 14
click at [729, 178] on input "Select an option" at bounding box center [724, 175] width 14 height 14
click at [1021, 512] on div "To what extent do the following statements describe you: Strongly Describes Me …" at bounding box center [570, 288] width 990 height 603
click at [1024, 512] on button "Next" at bounding box center [1029, 608] width 72 height 37
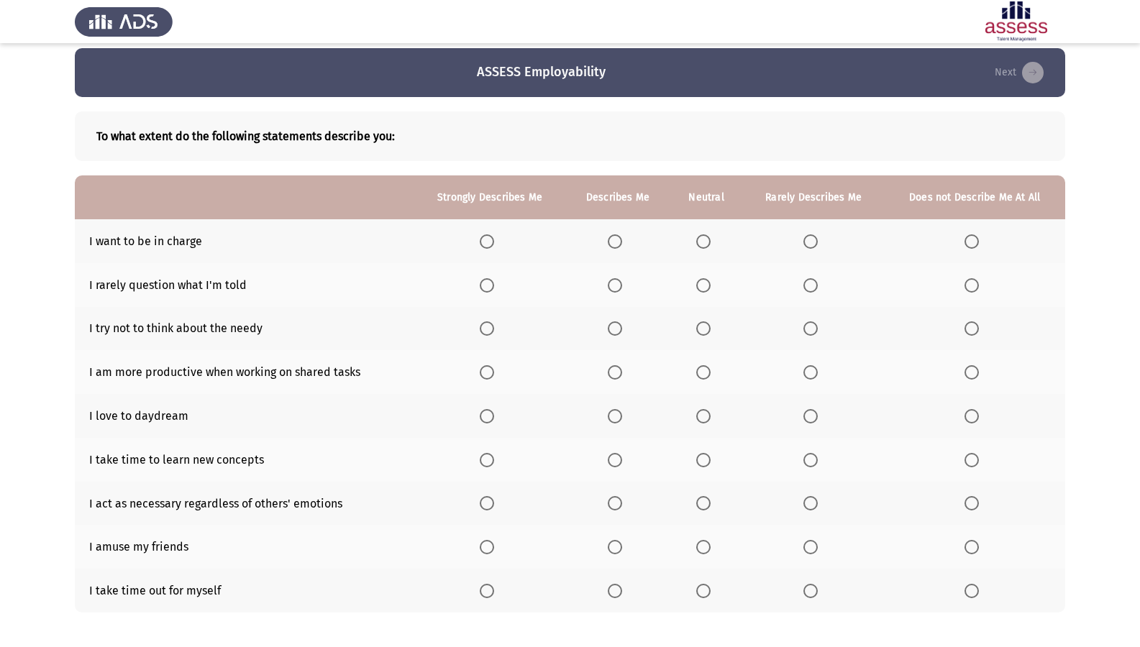
scroll to position [76, 0]
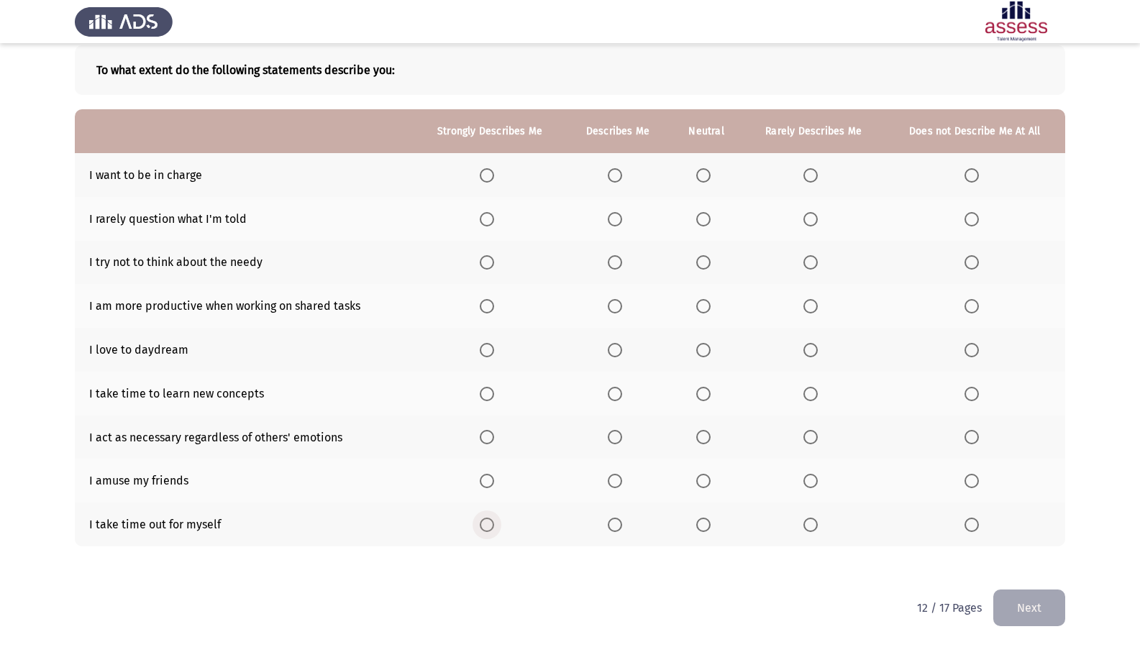
click at [486, 512] on span "Select an option" at bounding box center [487, 525] width 14 height 14
click at [486, 512] on input "Select an option" at bounding box center [487, 525] width 14 height 14
click at [488, 436] on span "Select an option" at bounding box center [487, 437] width 14 height 14
click at [488, 436] on input "Select an option" at bounding box center [487, 437] width 14 height 14
click at [488, 170] on span "Select an option" at bounding box center [487, 175] width 14 height 14
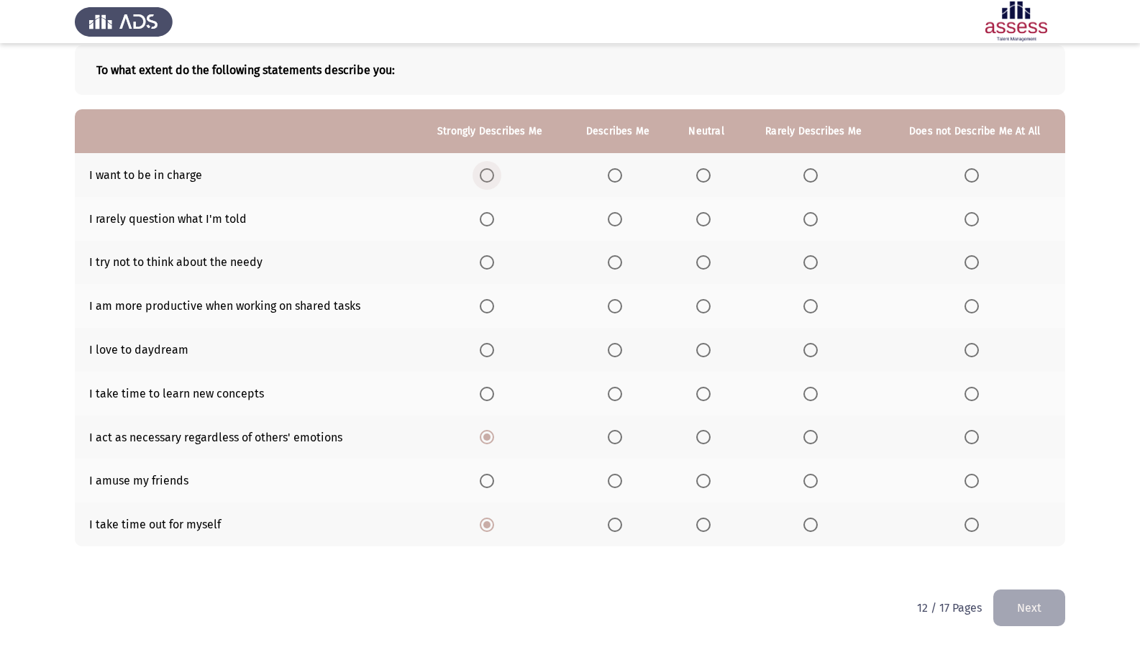
click at [488, 170] on input "Select an option" at bounding box center [487, 175] width 14 height 14
click at [198, 224] on td "I rarely question what I'm told" at bounding box center [244, 219] width 339 height 44
click at [613, 221] on span "Select an option" at bounding box center [615, 219] width 14 height 14
click at [613, 221] on input "Select an option" at bounding box center [615, 219] width 14 height 14
click at [816, 225] on span "Select an option" at bounding box center [810, 219] width 14 height 14
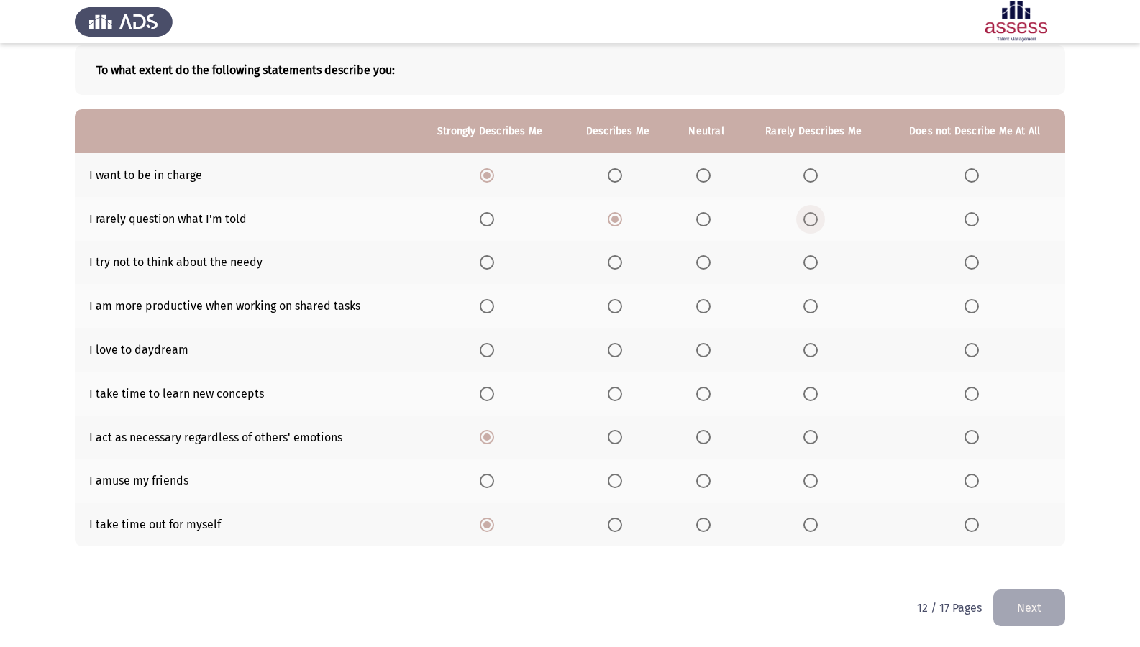
click at [816, 225] on input "Select an option" at bounding box center [810, 219] width 14 height 14
click at [613, 389] on span "Select an option" at bounding box center [615, 394] width 14 height 14
click at [613, 389] on input "Select an option" at bounding box center [615, 394] width 14 height 14
click at [706, 343] on span "Select an option" at bounding box center [703, 350] width 14 height 14
click at [706, 343] on input "Select an option" at bounding box center [703, 350] width 14 height 14
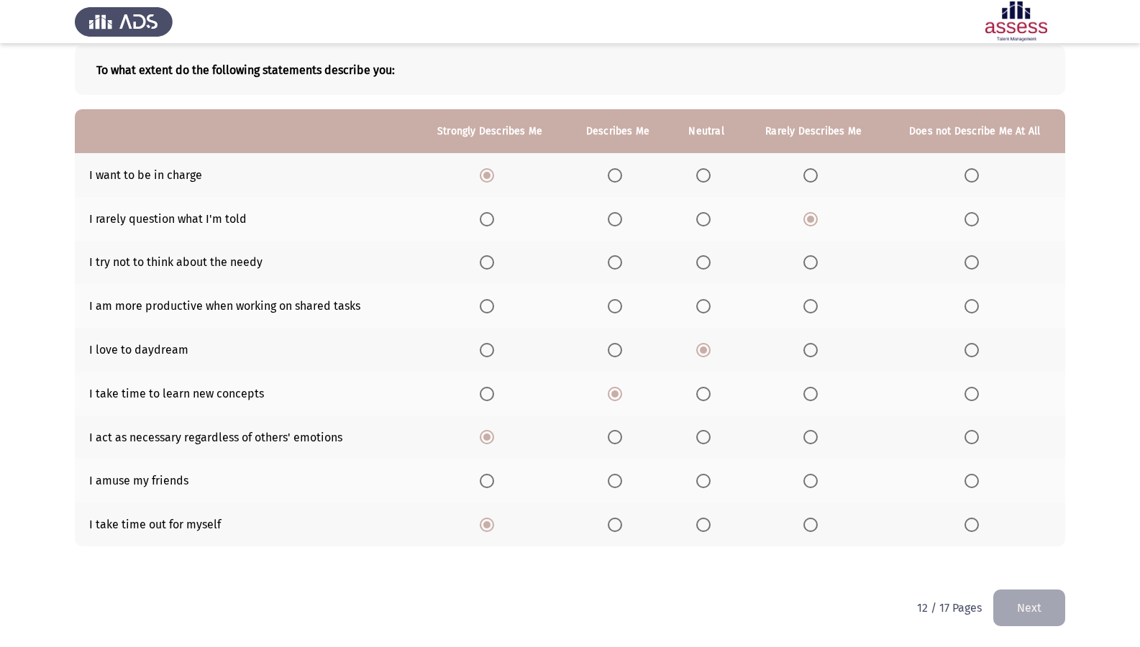
drag, startPoint x: 816, startPoint y: 293, endPoint x: 713, endPoint y: 348, distance: 117.4
click at [726, 348] on tbody "I want to be in charge I rarely question what I'm told I try not to think about…" at bounding box center [570, 349] width 990 height 393
click at [692, 305] on th at bounding box center [706, 306] width 73 height 44
click at [698, 303] on th at bounding box center [706, 306] width 73 height 44
click at [703, 302] on span "Select an option" at bounding box center [703, 306] width 14 height 14
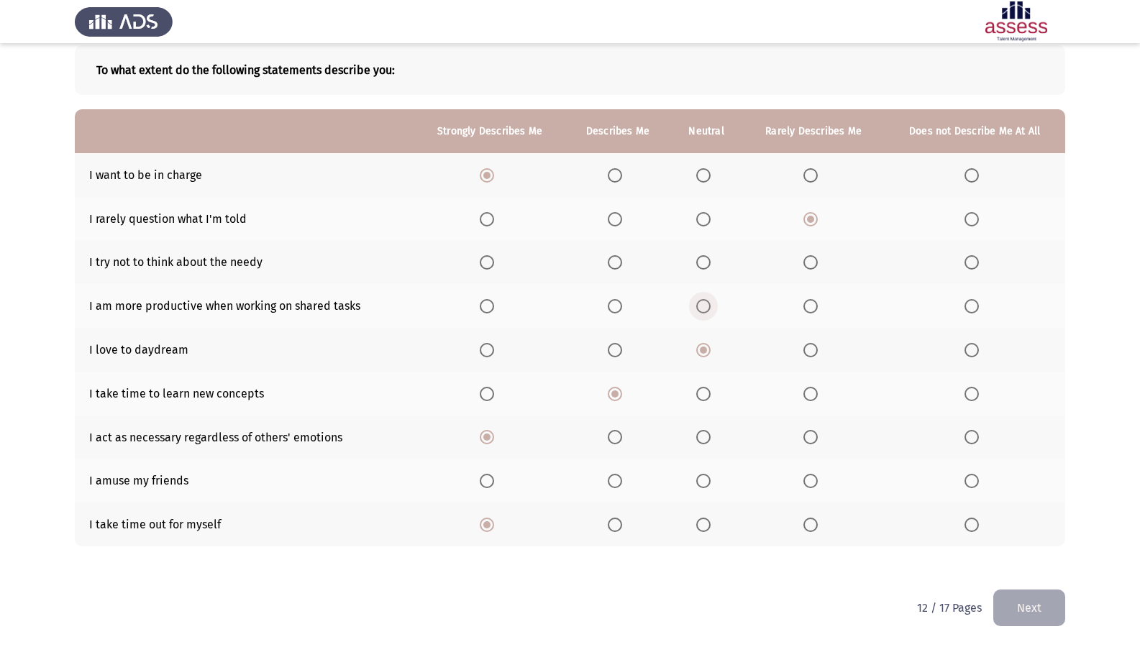
click at [703, 302] on input "Select an option" at bounding box center [703, 306] width 14 height 14
click at [621, 470] on th at bounding box center [617, 481] width 104 height 44
click at [811, 475] on span "Select an option" at bounding box center [810, 481] width 14 height 14
click at [811, 475] on input "Select an option" at bounding box center [810, 481] width 14 height 14
click at [490, 257] on span "Select an option" at bounding box center [487, 262] width 14 height 14
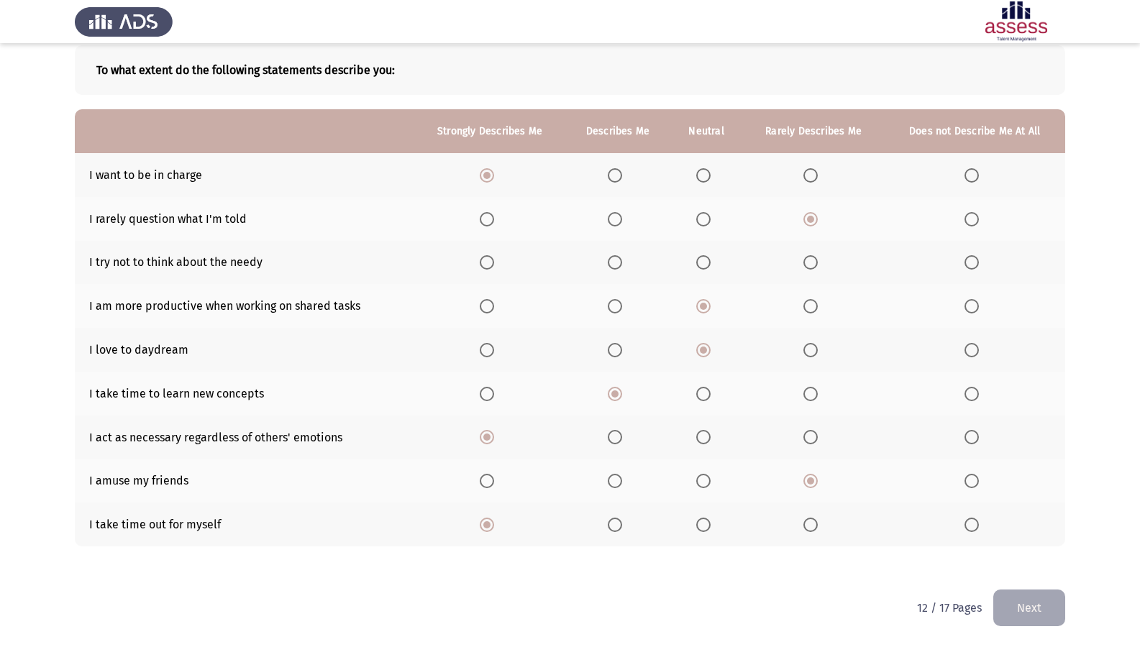
click at [490, 257] on input "Select an option" at bounding box center [487, 262] width 14 height 14
click at [1051, 512] on div "To what extent do the following statements describe you: Strongly Describes Me …" at bounding box center [570, 310] width 990 height 559
click at [1039, 512] on button "Next" at bounding box center [1029, 608] width 72 height 37
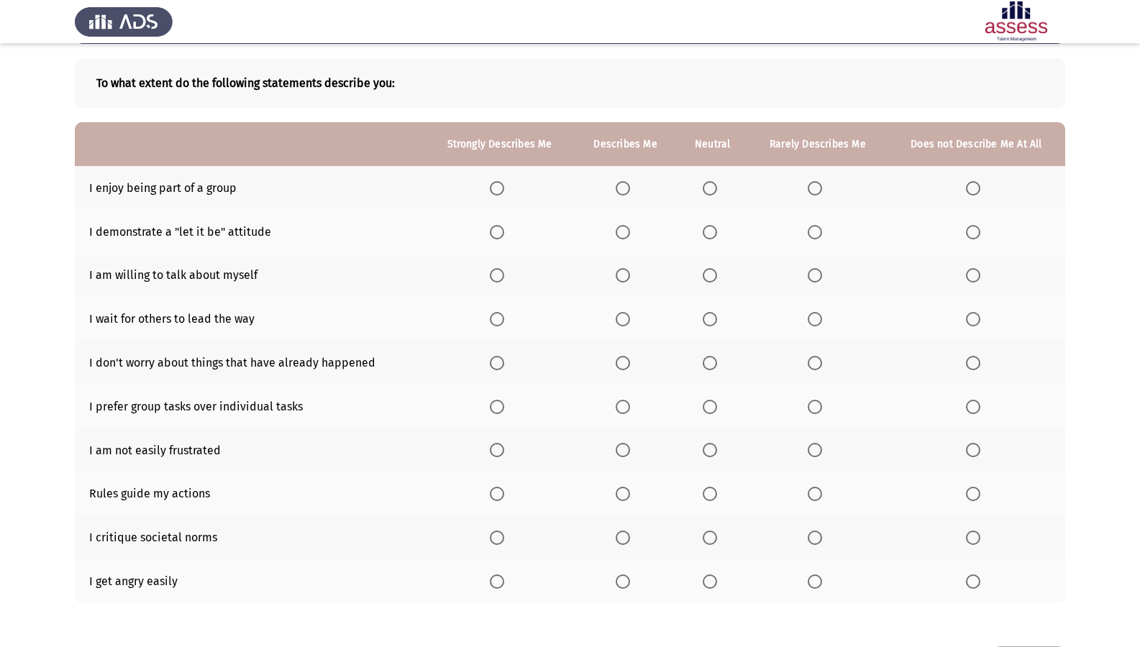
scroll to position [119, 0]
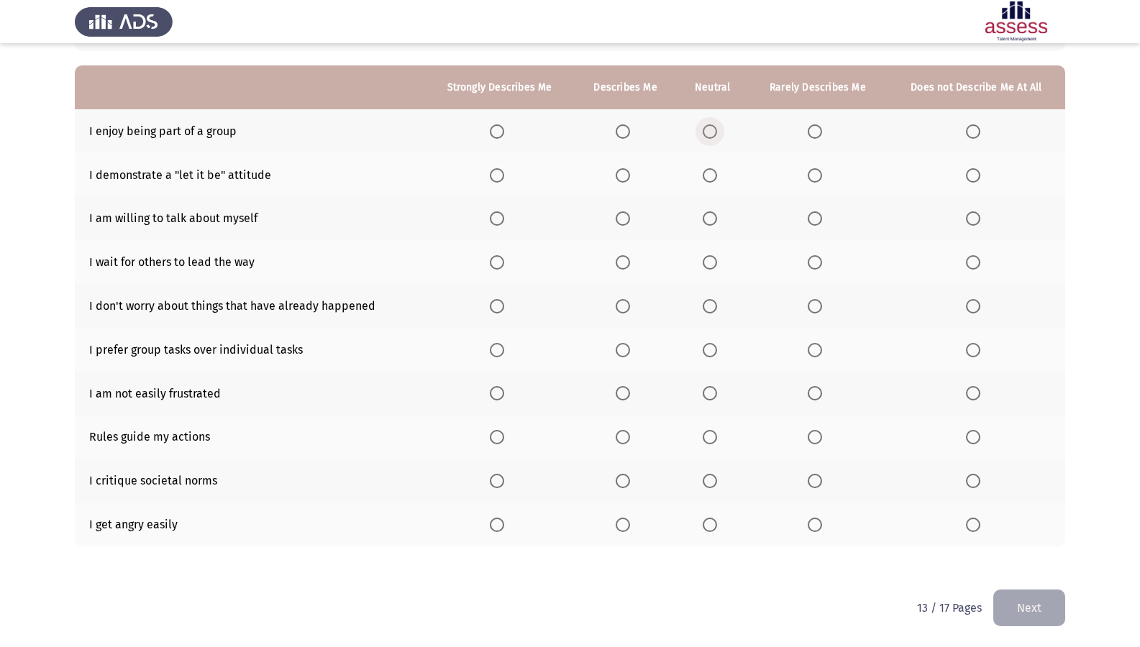
click at [713, 129] on span "Select an option" at bounding box center [710, 131] width 14 height 14
click at [713, 129] on input "Select an option" at bounding box center [710, 131] width 14 height 14
click at [823, 130] on label "Select an option" at bounding box center [818, 131] width 20 height 14
click at [822, 130] on input "Select an option" at bounding box center [815, 131] width 14 height 14
click at [800, 512] on th at bounding box center [817, 525] width 139 height 44
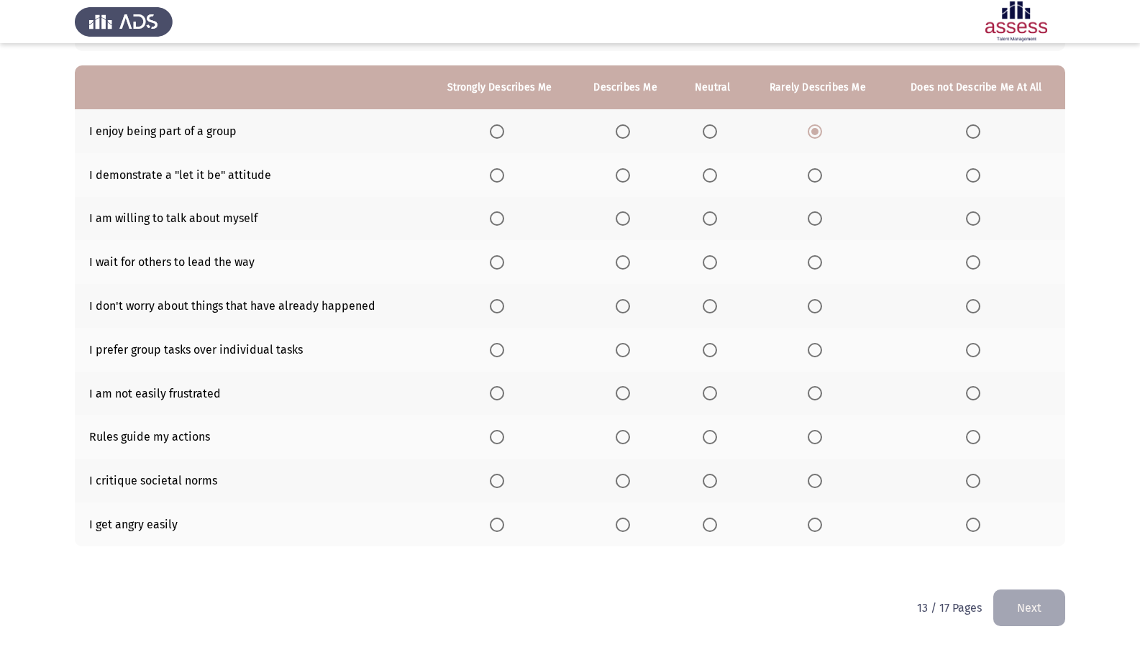
click at [816, 512] on span "Select an option" at bounding box center [815, 525] width 14 height 14
click at [816, 512] on input "Select an option" at bounding box center [815, 525] width 14 height 14
click at [707, 484] on span "Select an option" at bounding box center [710, 481] width 14 height 14
click at [707, 484] on input "Select an option" at bounding box center [710, 481] width 14 height 14
click at [624, 396] on span "Select an option" at bounding box center [623, 393] width 14 height 14
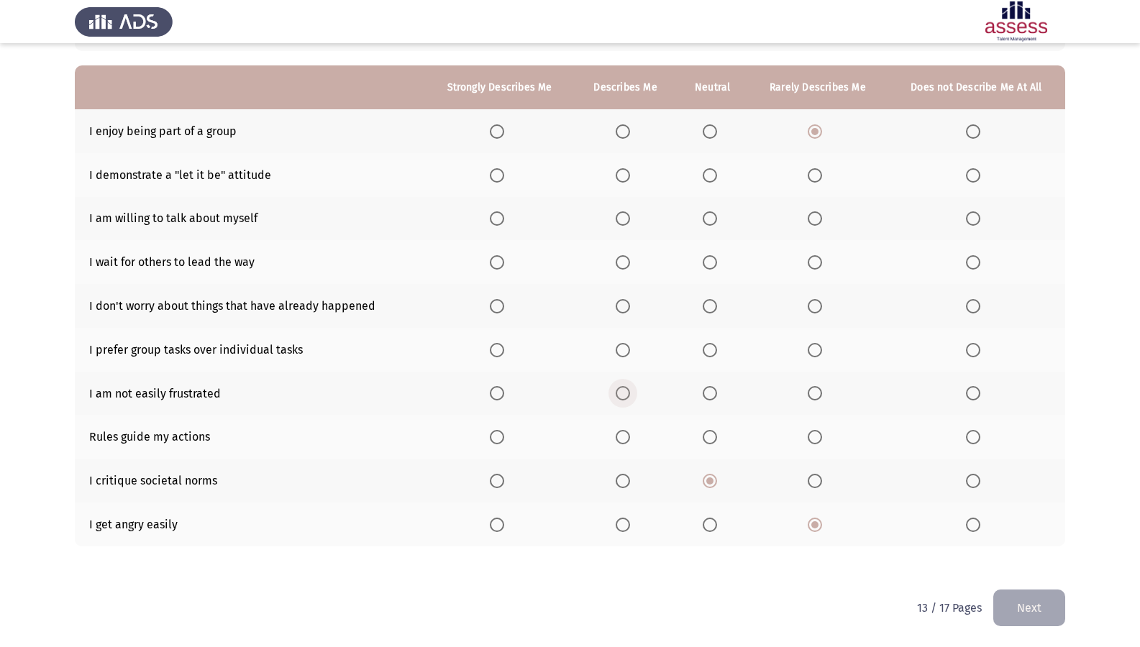
click at [624, 396] on input "Select an option" at bounding box center [623, 393] width 14 height 14
click at [496, 352] on span "Select an option" at bounding box center [497, 350] width 14 height 14
click at [496, 352] on input "Select an option" at bounding box center [497, 350] width 14 height 14
click at [703, 353] on th at bounding box center [712, 350] width 71 height 44
click at [707, 350] on span "Select an option" at bounding box center [710, 350] width 14 height 14
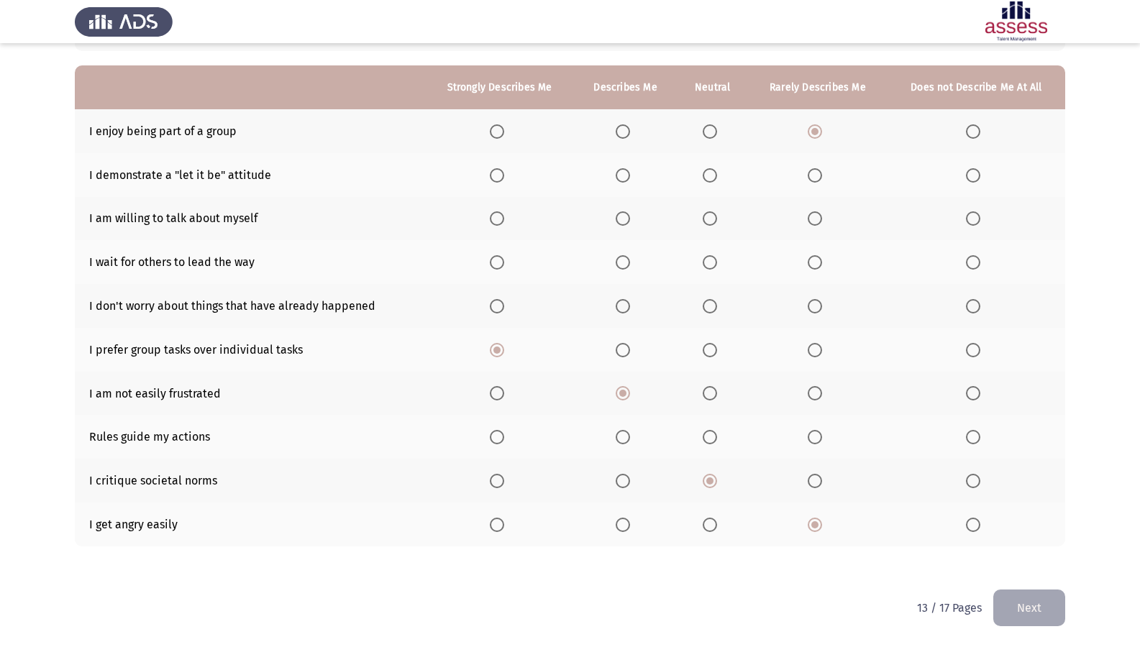
click at [707, 350] on input "Select an option" at bounding box center [710, 350] width 14 height 14
click at [501, 304] on span "Select an option" at bounding box center [497, 306] width 14 height 14
click at [501, 304] on input "Select an option" at bounding box center [497, 306] width 14 height 14
click at [704, 257] on span "Select an option" at bounding box center [710, 262] width 14 height 14
click at [704, 257] on input "Select an option" at bounding box center [710, 262] width 14 height 14
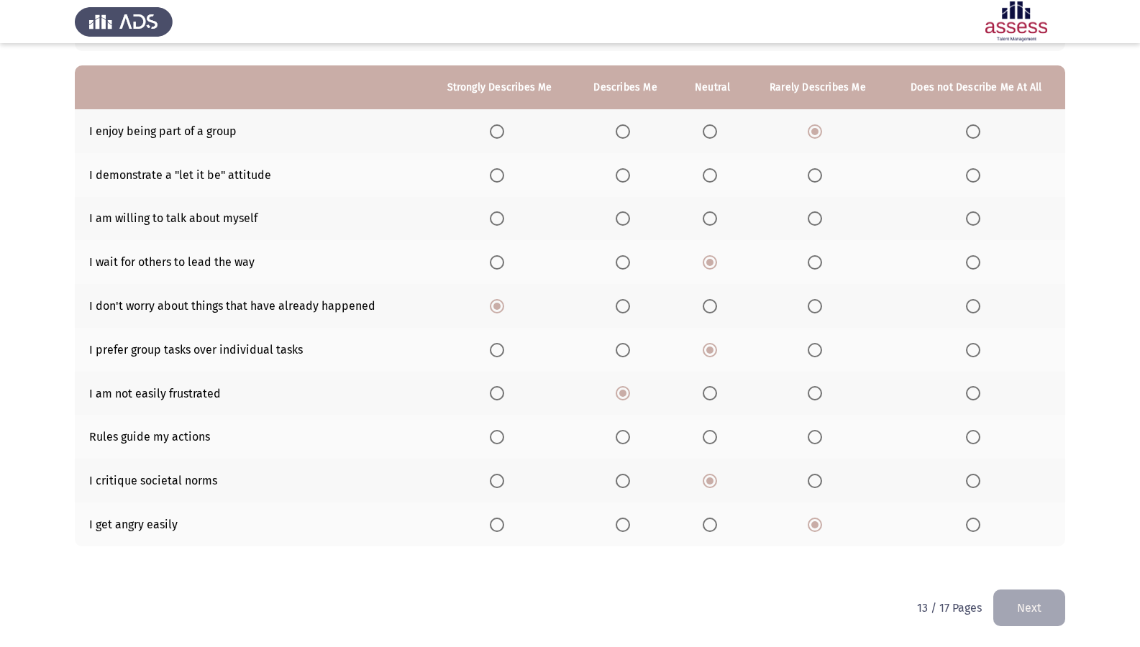
click at [607, 212] on th at bounding box center [625, 219] width 103 height 44
click at [621, 219] on span "Select an option" at bounding box center [623, 218] width 14 height 14
click at [621, 219] on input "Select an option" at bounding box center [623, 218] width 14 height 14
click at [621, 170] on span "Select an option" at bounding box center [623, 175] width 14 height 14
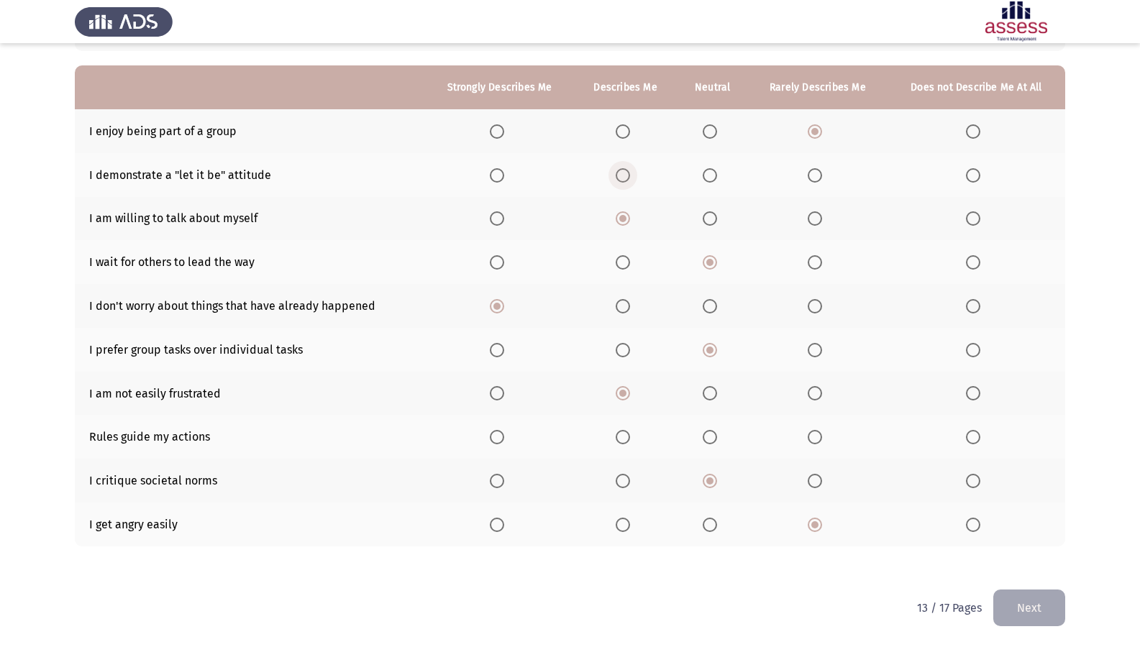
click at [621, 170] on input "Select an option" at bounding box center [623, 175] width 14 height 14
click at [501, 435] on span "Select an option" at bounding box center [497, 437] width 14 height 14
click at [501, 435] on input "Select an option" at bounding box center [497, 437] width 14 height 14
click at [1007, 512] on button "Next" at bounding box center [1029, 608] width 72 height 37
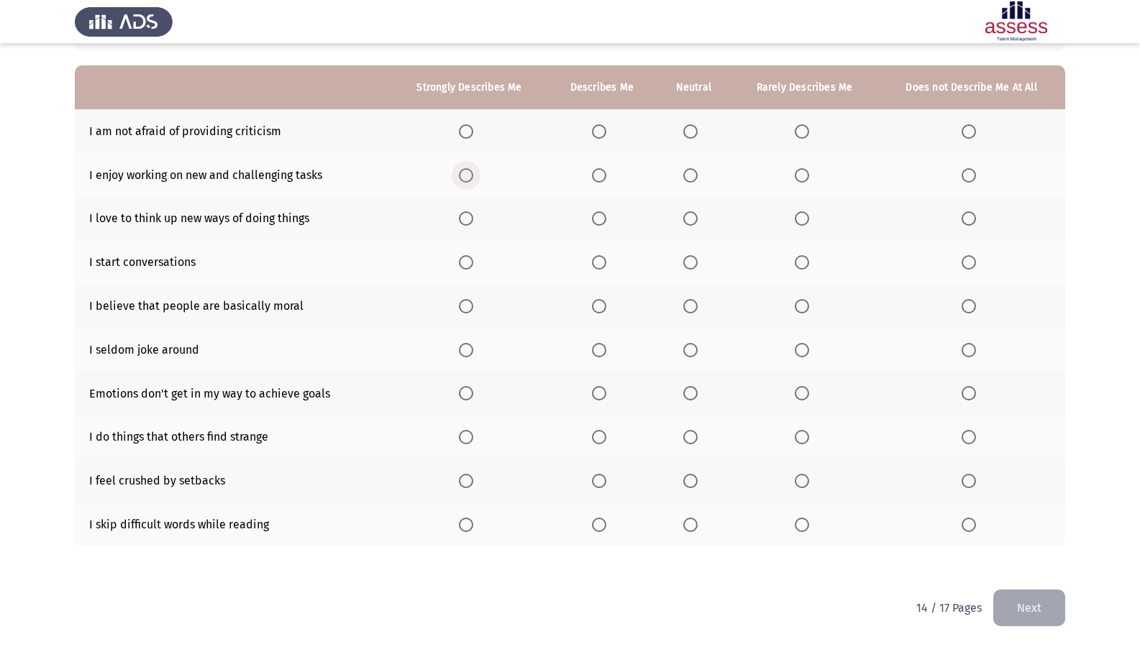
click at [473, 177] on span "Select an option" at bounding box center [466, 175] width 14 height 14
click at [473, 177] on input "Select an option" at bounding box center [466, 175] width 14 height 14
click at [606, 264] on span "Select an option" at bounding box center [599, 262] width 14 height 14
click at [606, 264] on input "Select an option" at bounding box center [599, 262] width 14 height 14
click at [796, 512] on th at bounding box center [804, 525] width 147 height 44
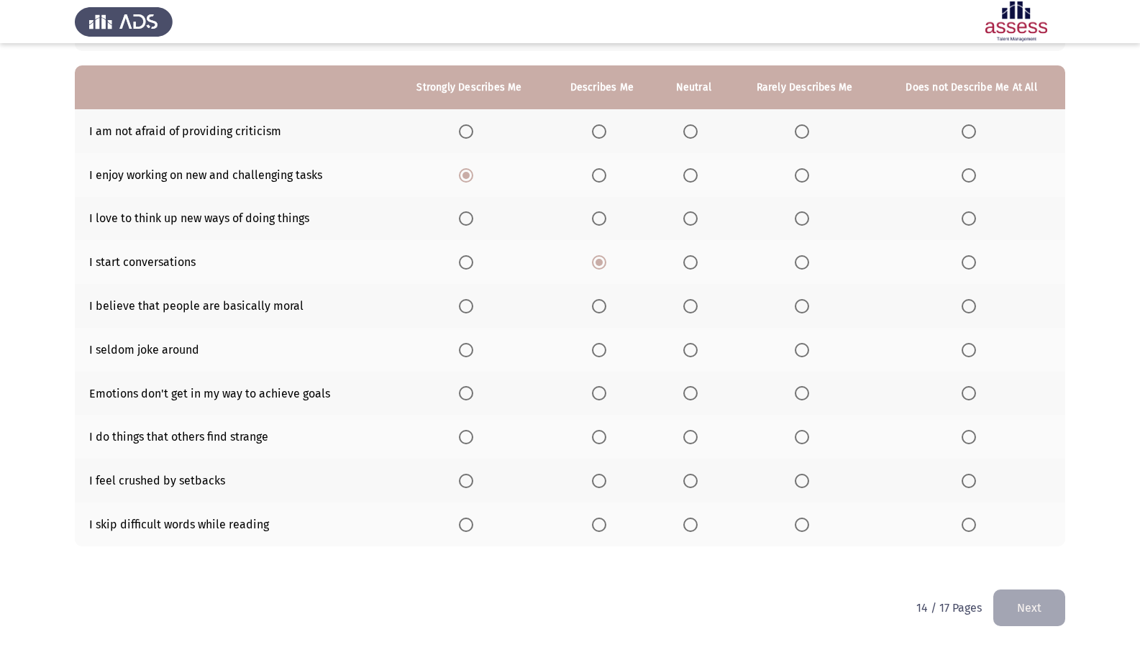
click at [789, 512] on th at bounding box center [804, 525] width 147 height 44
click at [586, 512] on th at bounding box center [602, 525] width 108 height 44
click at [601, 512] on span "Select an option" at bounding box center [599, 525] width 14 height 14
click at [601, 512] on input "Select an option" at bounding box center [599, 525] width 14 height 14
click at [788, 457] on th at bounding box center [804, 437] width 147 height 44
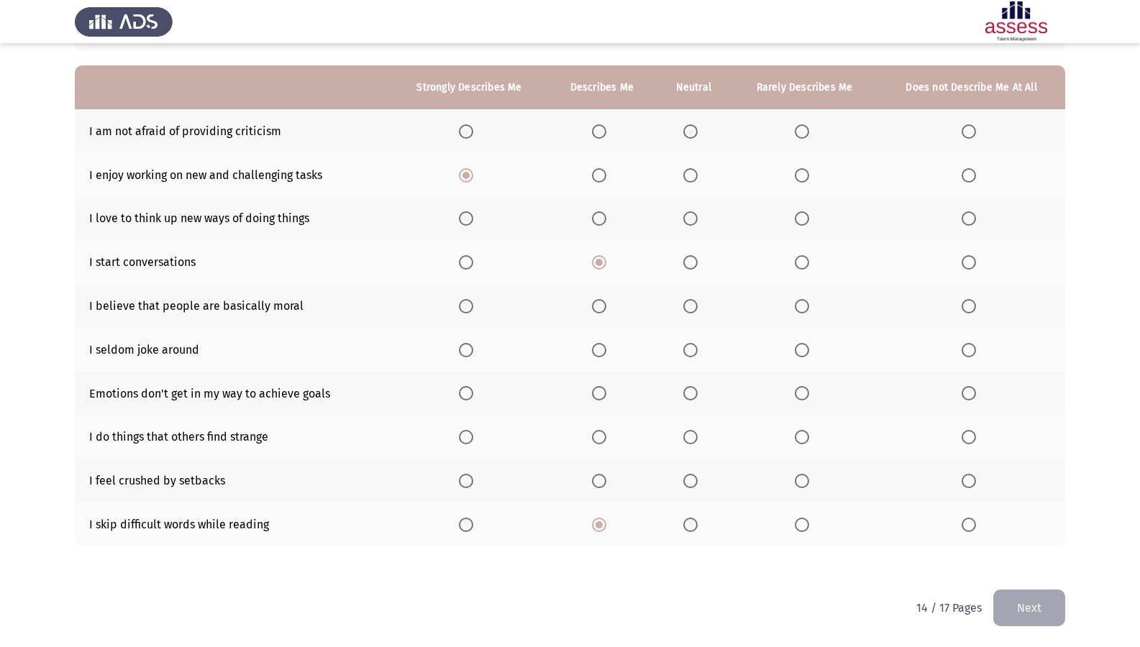
click at [800, 473] on th at bounding box center [804, 481] width 147 height 44
click at [802, 479] on span "Select an option" at bounding box center [802, 481] width 14 height 14
click at [802, 479] on input "Select an option" at bounding box center [802, 481] width 14 height 14
click at [793, 483] on th at bounding box center [804, 481] width 147 height 44
drag, startPoint x: 595, startPoint y: 430, endPoint x: 591, endPoint y: 439, distance: 9.6
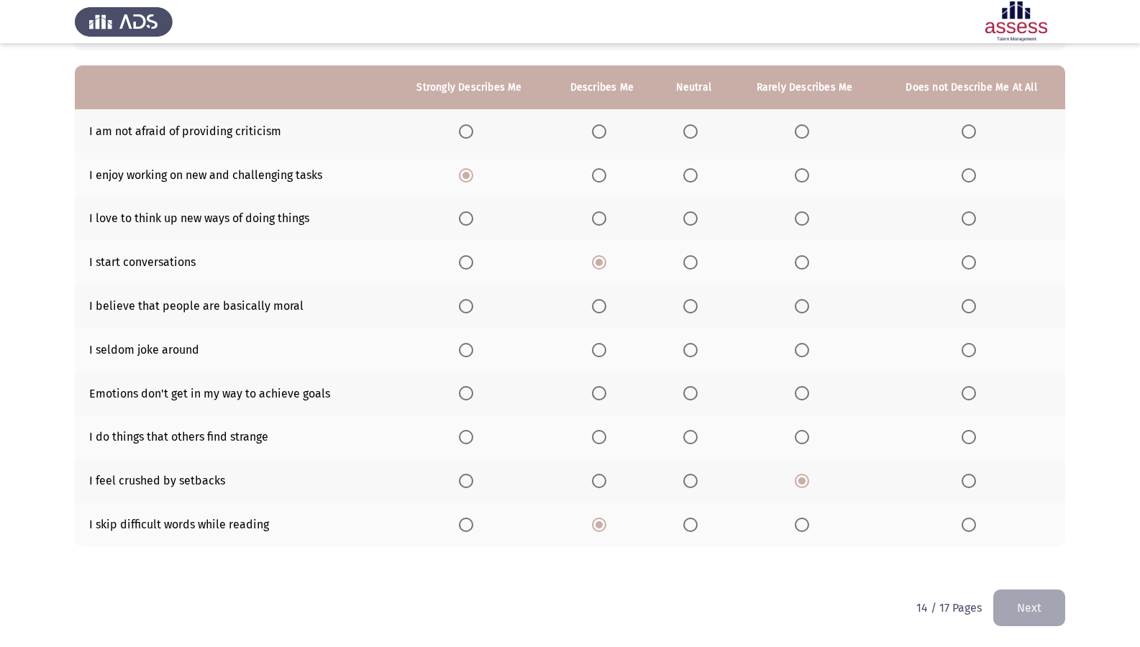
click at [593, 438] on mat-radio-button "Select an option" at bounding box center [602, 436] width 20 height 15
click at [593, 434] on span "Select an option" at bounding box center [599, 437] width 14 height 14
click at [593, 434] on input "Select an option" at bounding box center [599, 437] width 14 height 14
click at [608, 388] on label "Select an option" at bounding box center [602, 393] width 20 height 14
click at [606, 388] on input "Select an option" at bounding box center [599, 393] width 14 height 14
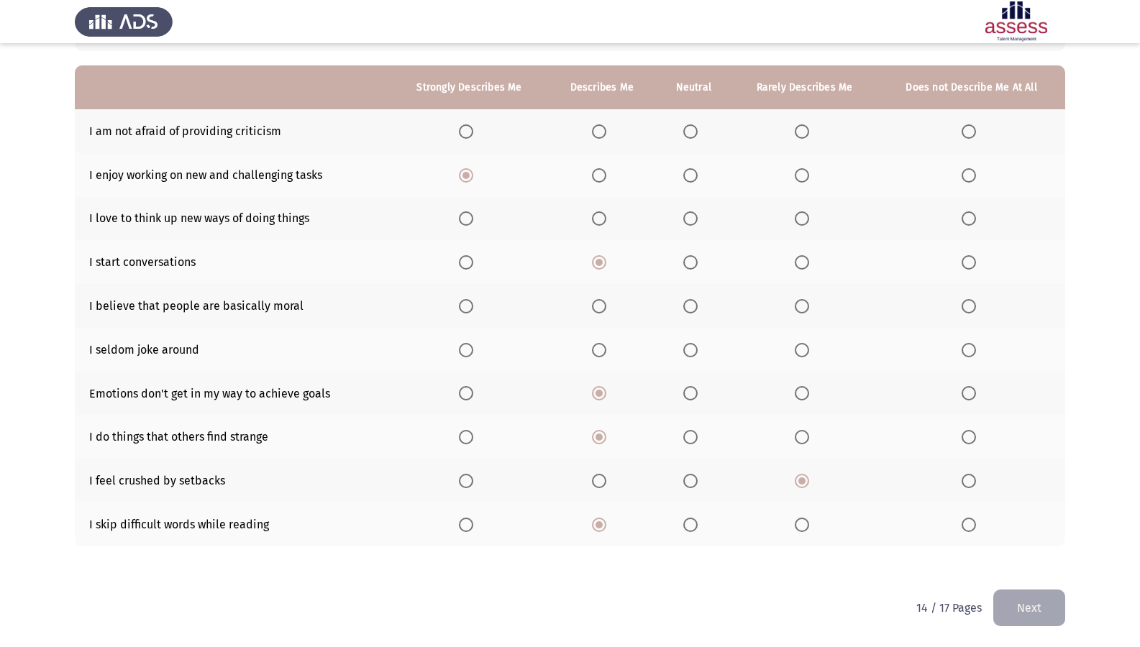
click at [803, 340] on th at bounding box center [804, 350] width 147 height 44
click at [805, 344] on span "Select an option" at bounding box center [802, 350] width 14 height 14
click at [805, 344] on input "Select an option" at bounding box center [802, 350] width 14 height 14
click at [684, 303] on span "Select an option" at bounding box center [690, 306] width 14 height 14
click at [684, 303] on input "Select an option" at bounding box center [690, 306] width 14 height 14
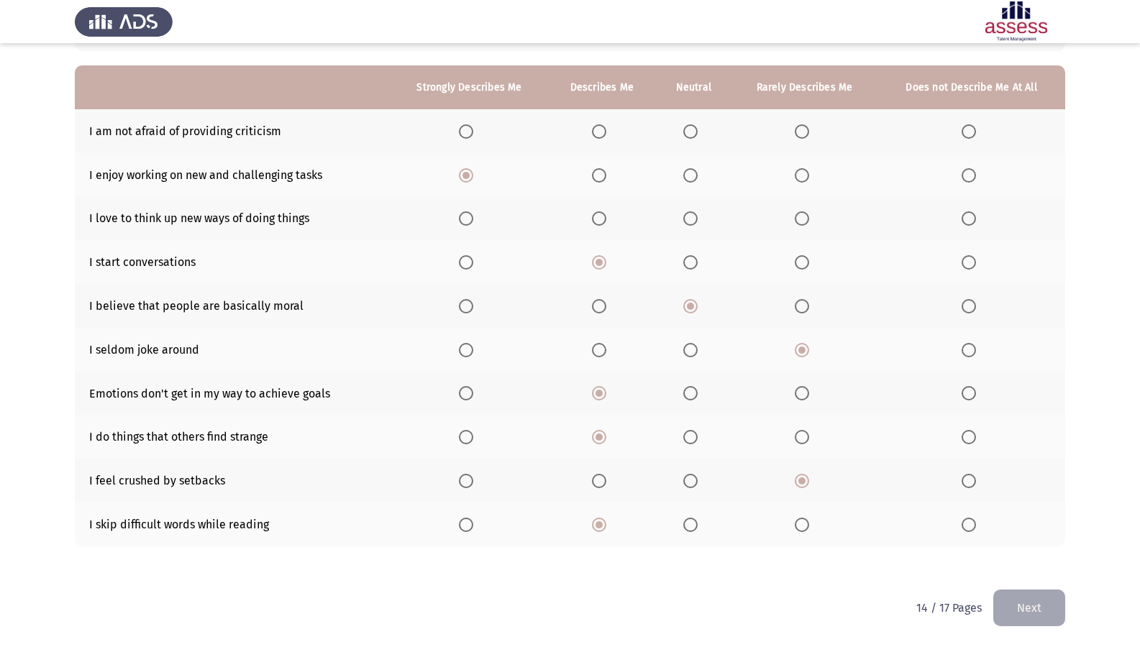
click at [465, 223] on span "Select an option" at bounding box center [466, 218] width 14 height 14
click at [465, 223] on input "Select an option" at bounding box center [466, 218] width 14 height 14
click at [598, 127] on span "Select an option" at bounding box center [599, 131] width 14 height 14
click at [598, 127] on input "Select an option" at bounding box center [599, 131] width 14 height 14
click at [1023, 512] on button "Next" at bounding box center [1029, 608] width 72 height 37
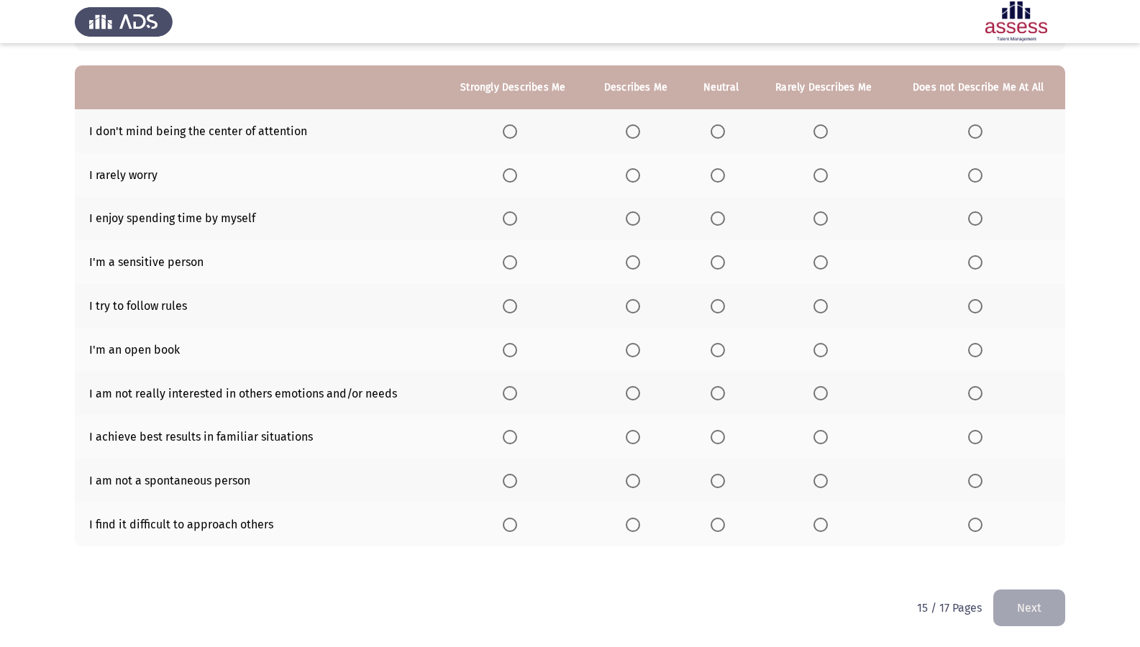
click at [509, 136] on span "Select an option" at bounding box center [510, 131] width 14 height 14
click at [509, 136] on input "Select an option" at bounding box center [510, 131] width 14 height 14
click at [813, 178] on th at bounding box center [824, 175] width 136 height 44
click at [814, 170] on span "Select an option" at bounding box center [820, 175] width 14 height 14
click at [814, 170] on input "Select an option" at bounding box center [820, 175] width 14 height 14
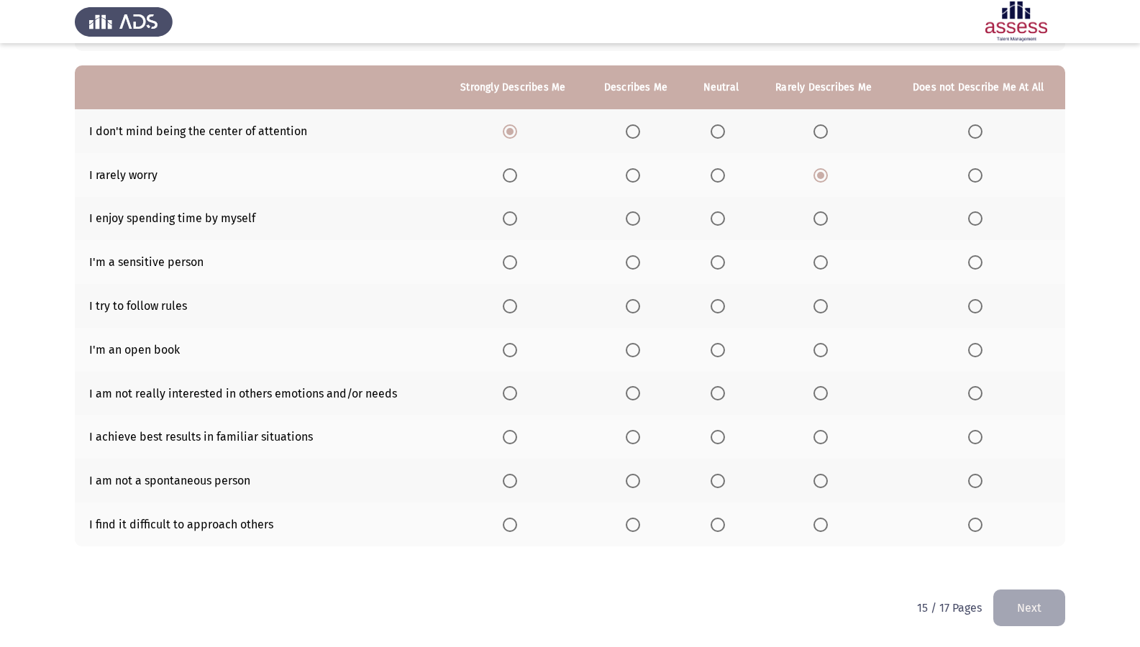
click at [825, 214] on span "Select an option" at bounding box center [820, 218] width 14 height 14
click at [825, 214] on input "Select an option" at bounding box center [820, 218] width 14 height 14
click at [981, 262] on span "Select an option" at bounding box center [975, 262] width 14 height 14
click at [981, 262] on input "Select an option" at bounding box center [975, 262] width 14 height 14
click at [511, 305] on span "Select an option" at bounding box center [510, 306] width 14 height 14
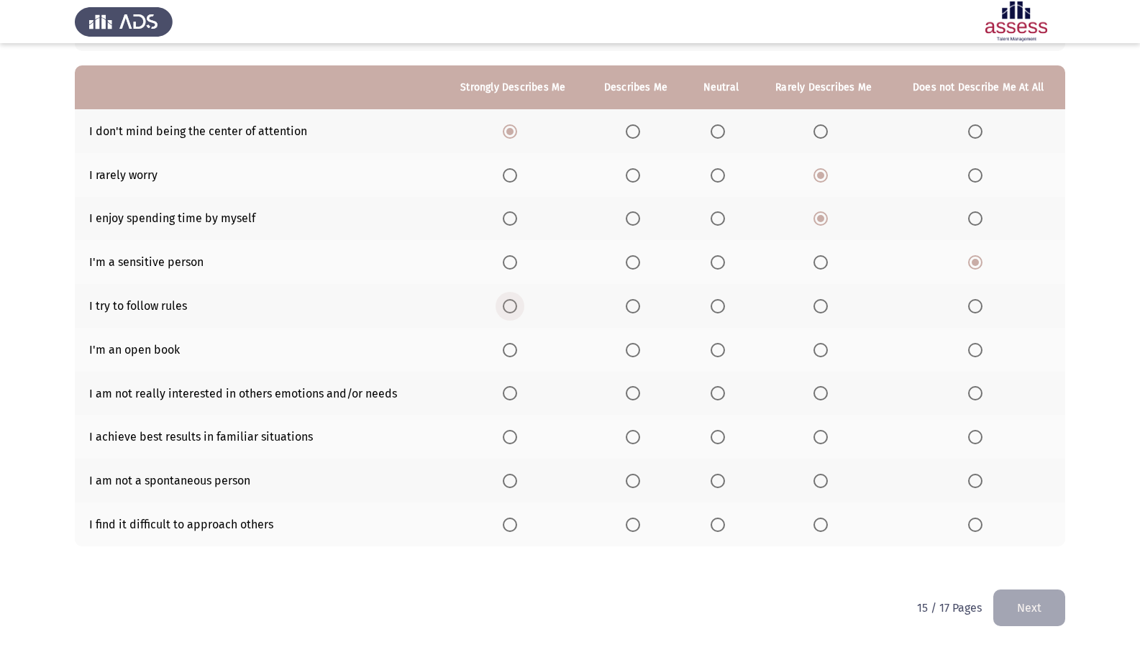
click at [511, 305] on input "Select an option" at bounding box center [510, 306] width 14 height 14
click at [526, 368] on th at bounding box center [512, 350] width 145 height 44
click at [521, 339] on th at bounding box center [512, 350] width 145 height 44
click at [515, 344] on span "Select an option" at bounding box center [510, 350] width 14 height 14
click at [515, 344] on input "Select an option" at bounding box center [510, 350] width 14 height 14
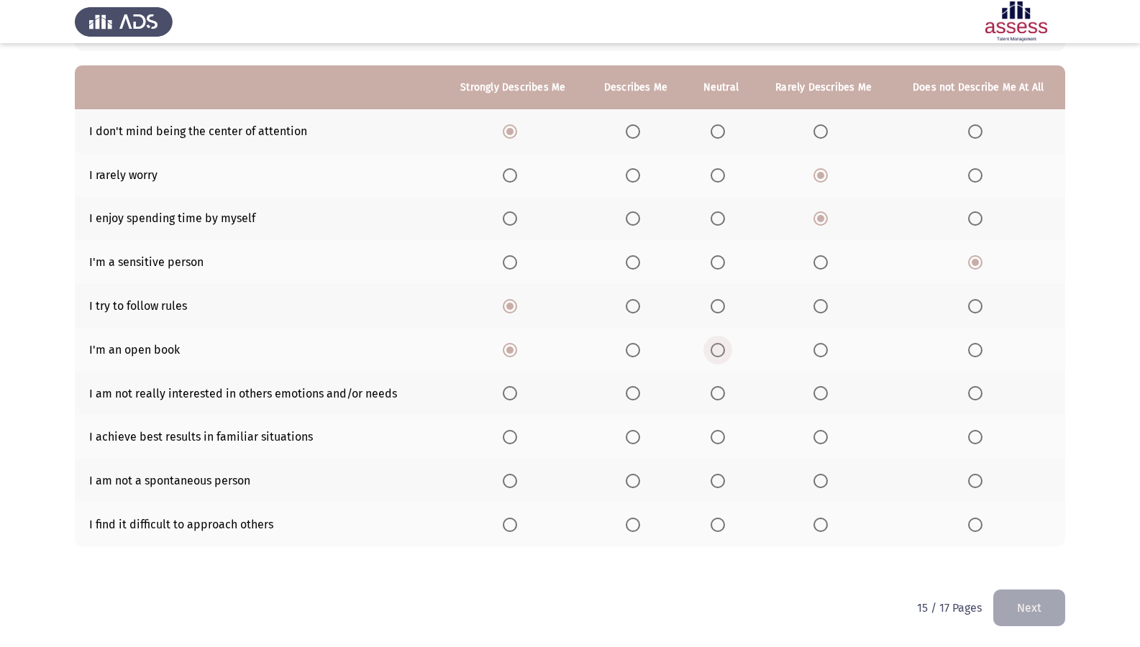
click at [724, 344] on span "Select an option" at bounding box center [718, 350] width 14 height 14
click at [724, 344] on input "Select an option" at bounding box center [718, 350] width 14 height 14
click at [634, 396] on span "Select an option" at bounding box center [633, 393] width 14 height 14
click at [634, 396] on input "Select an option" at bounding box center [633, 393] width 14 height 14
click at [880, 391] on th at bounding box center [824, 394] width 136 height 44
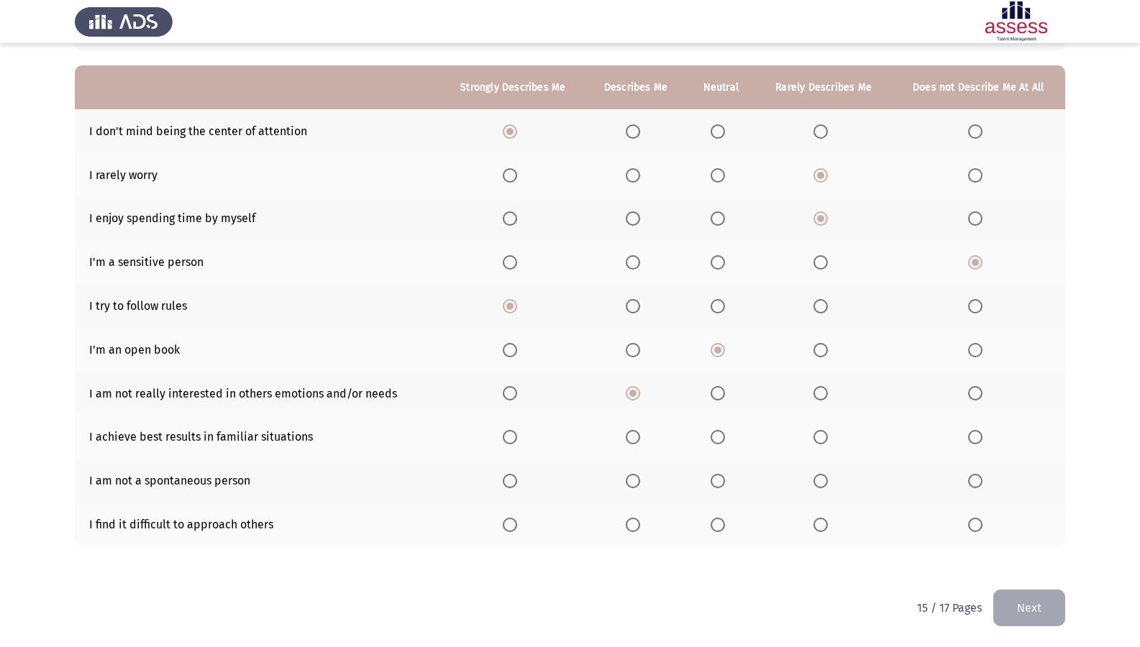
click at [818, 408] on th at bounding box center [824, 394] width 136 height 44
click at [816, 389] on span "Select an option" at bounding box center [820, 393] width 14 height 14
click at [816, 389] on input "Select an option" at bounding box center [820, 393] width 14 height 14
click at [517, 434] on span "Select an option" at bounding box center [510, 437] width 14 height 14
click at [517, 434] on input "Select an option" at bounding box center [510, 437] width 14 height 14
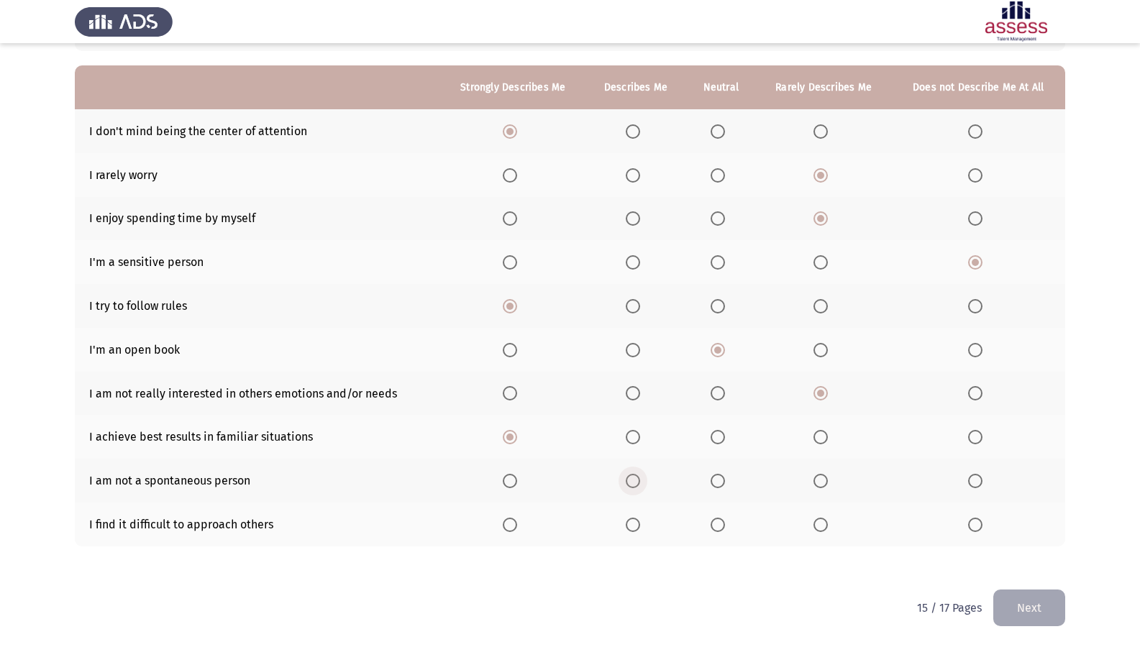
click at [634, 483] on span "Select an option" at bounding box center [633, 481] width 14 height 14
click at [634, 483] on input "Select an option" at bounding box center [633, 481] width 14 height 14
click at [713, 484] on span "Select an option" at bounding box center [718, 481] width 14 height 14
click at [713, 484] on input "Select an option" at bounding box center [718, 481] width 14 height 14
click at [828, 512] on span "Select an option" at bounding box center [820, 525] width 14 height 14
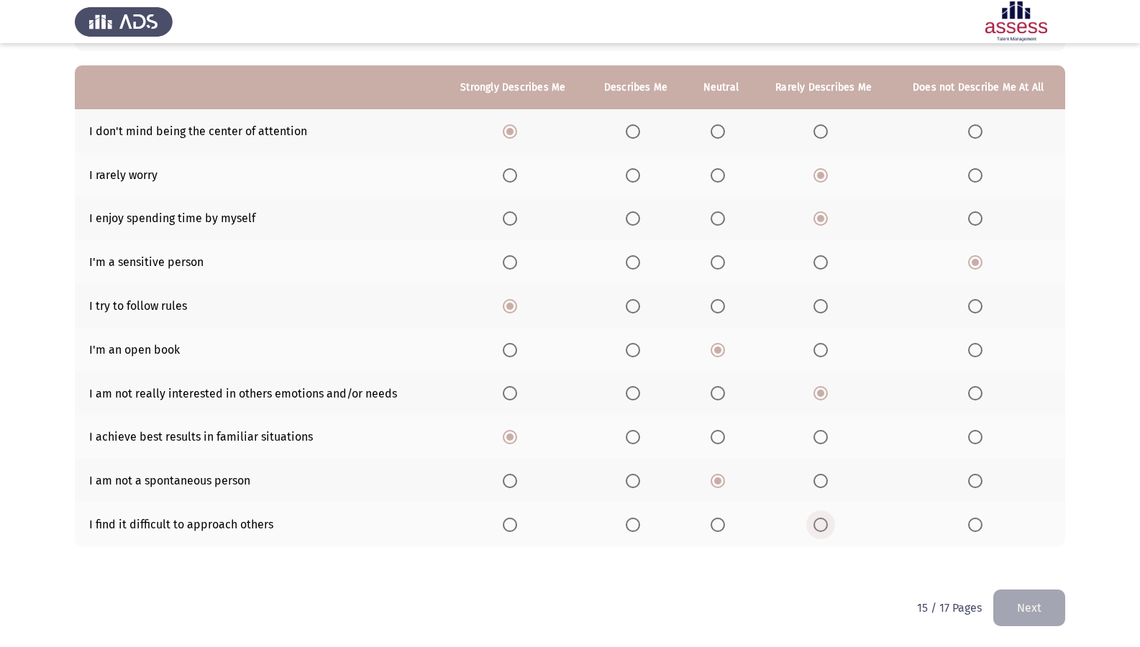
click at [828, 512] on input "Select an option" at bounding box center [820, 525] width 14 height 14
click at [1048, 512] on button "Next" at bounding box center [1029, 608] width 72 height 37
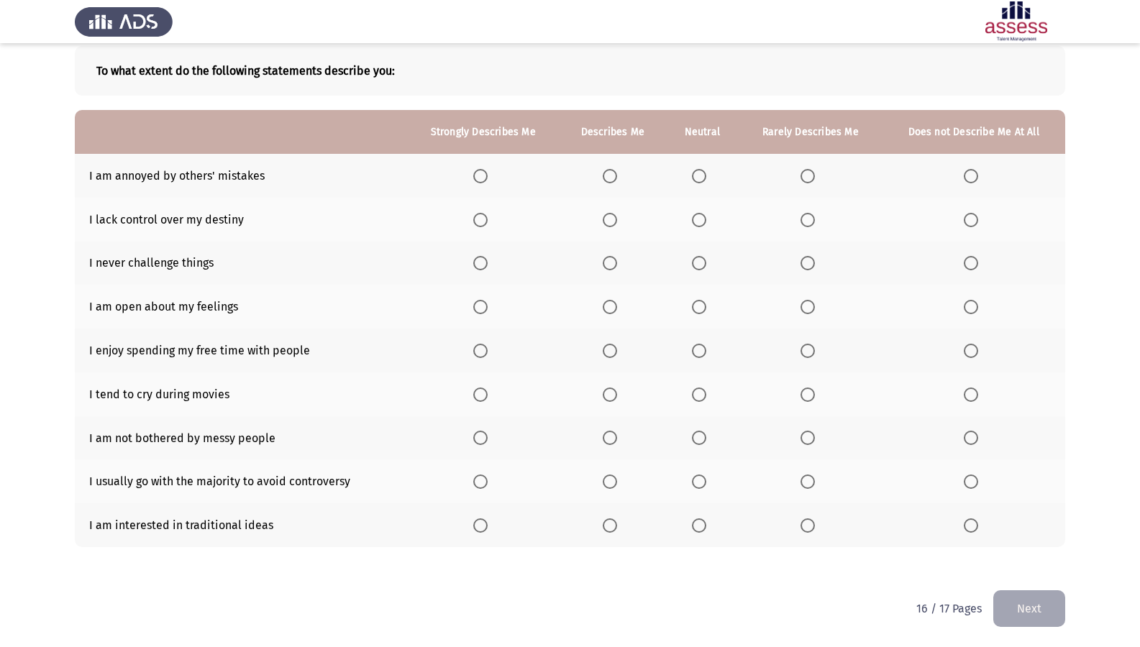
scroll to position [76, 0]
click at [622, 163] on th at bounding box center [613, 175] width 106 height 44
click at [616, 168] on span "Select an option" at bounding box center [610, 175] width 14 height 14
click at [616, 168] on input "Select an option" at bounding box center [610, 175] width 14 height 14
click at [618, 201] on th at bounding box center [613, 219] width 106 height 44
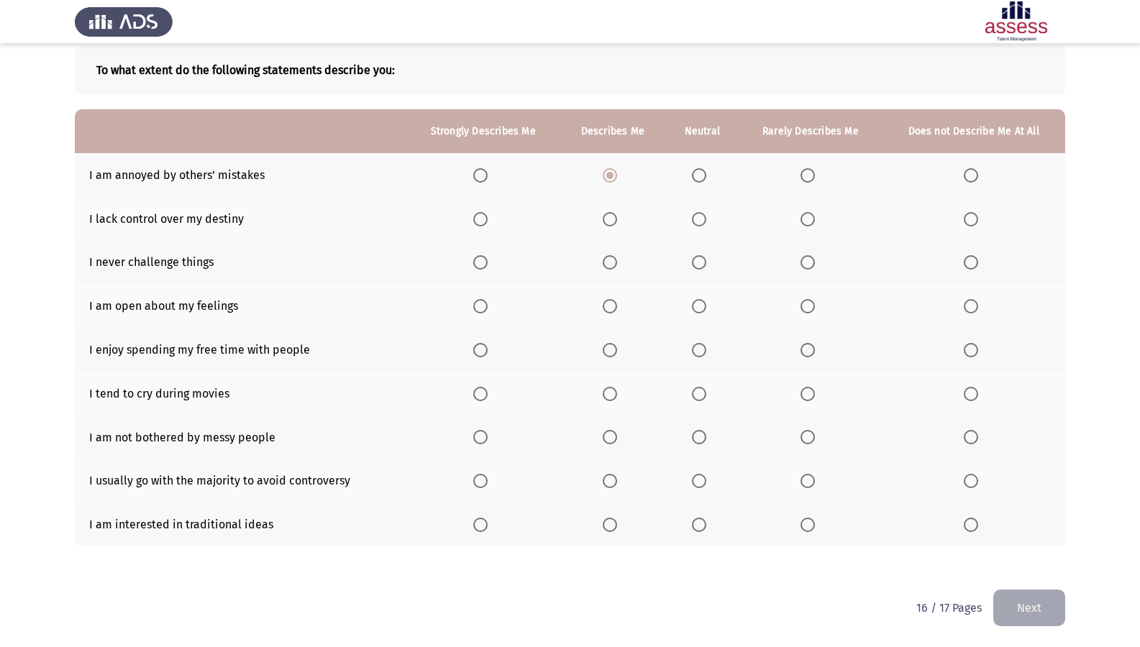
click at [608, 212] on span "Select an option" at bounding box center [610, 219] width 14 height 14
click at [608, 212] on input "Select an option" at bounding box center [610, 219] width 14 height 14
click at [702, 255] on span "Select an option" at bounding box center [699, 262] width 14 height 14
click at [702, 255] on input "Select an option" at bounding box center [699, 262] width 14 height 14
click at [977, 301] on label "Select an option" at bounding box center [974, 306] width 20 height 14
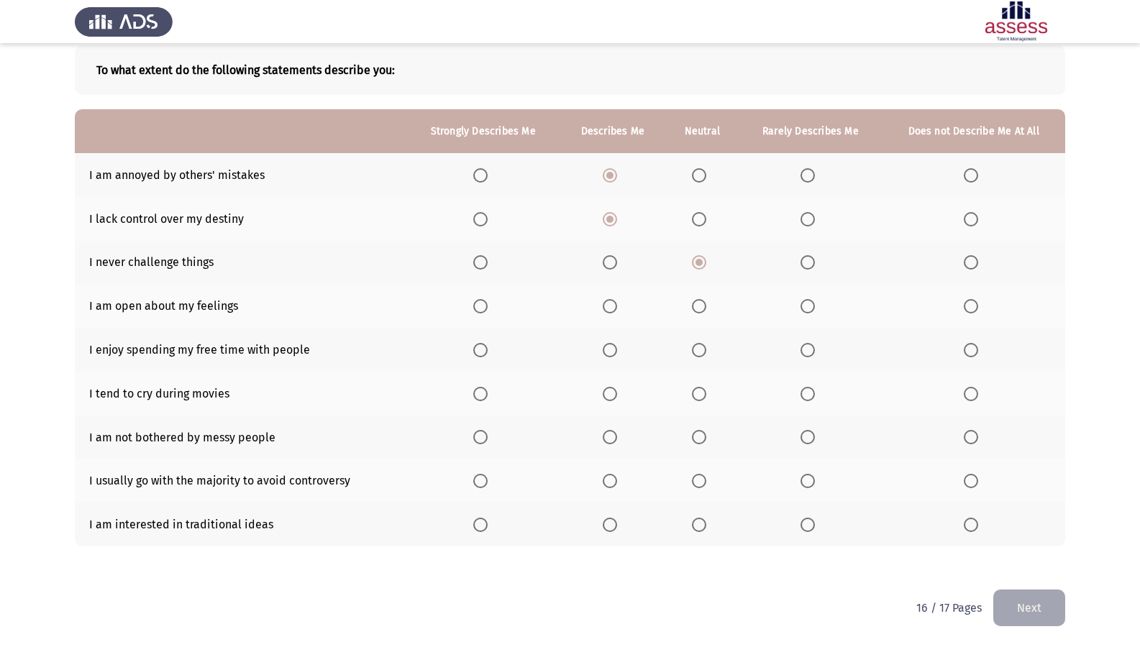
click at [977, 301] on input "Select an option" at bounding box center [971, 306] width 14 height 14
click at [488, 353] on span "Select an option" at bounding box center [480, 350] width 14 height 14
click at [488, 353] on input "Select an option" at bounding box center [480, 350] width 14 height 14
click at [967, 391] on span "Select an option" at bounding box center [971, 394] width 14 height 14
click at [967, 391] on input "Select an option" at bounding box center [971, 394] width 14 height 14
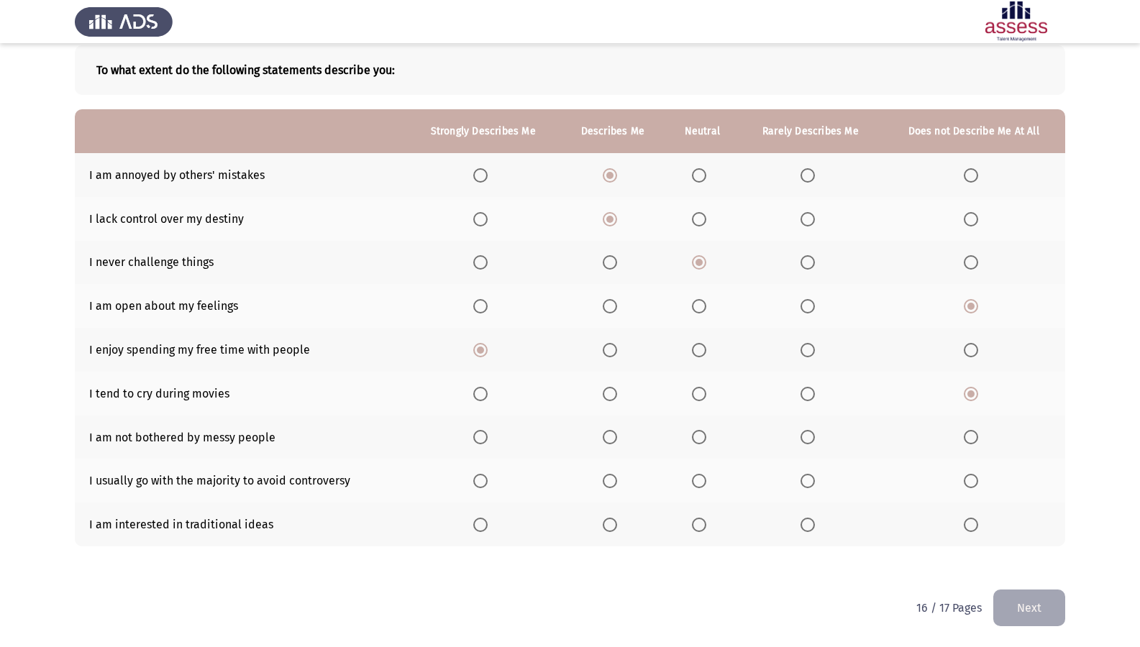
click at [614, 441] on span "Select an option" at bounding box center [610, 437] width 14 height 14
click at [614, 441] on input "Select an option" at bounding box center [610, 437] width 14 height 14
click at [975, 477] on span "Select an option" at bounding box center [971, 481] width 14 height 14
click at [975, 477] on input "Select an option" at bounding box center [971, 481] width 14 height 14
click at [801, 512] on span "Select an option" at bounding box center [807, 525] width 14 height 14
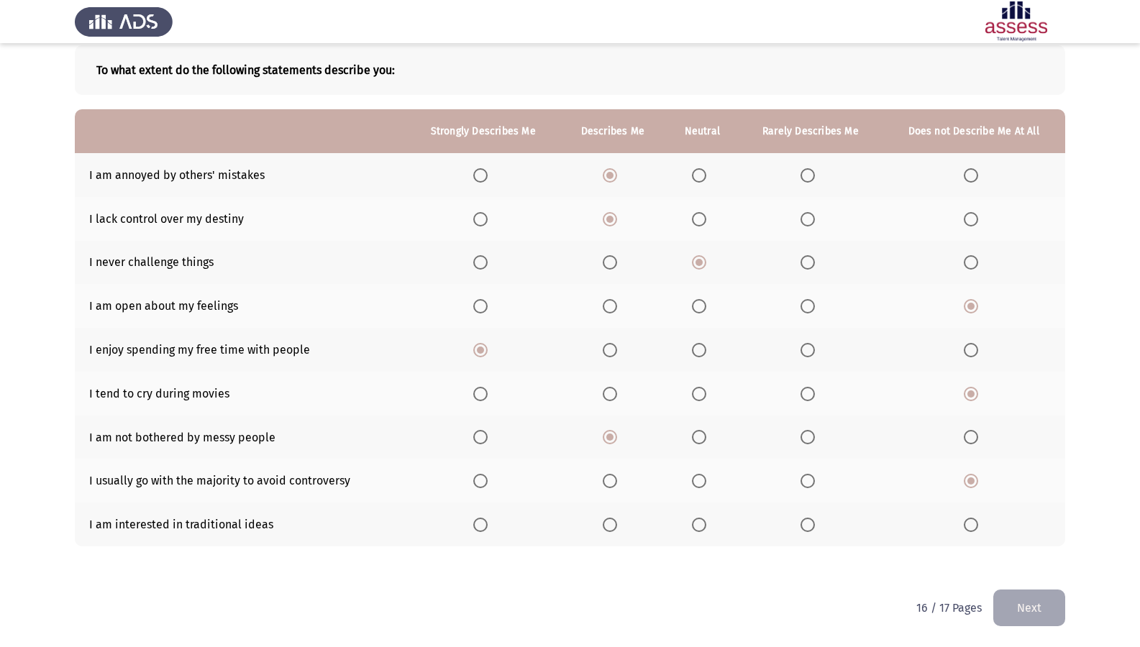
click at [801, 512] on input "Select an option" at bounding box center [807, 525] width 14 height 14
click at [1045, 512] on button "Next" at bounding box center [1029, 608] width 72 height 37
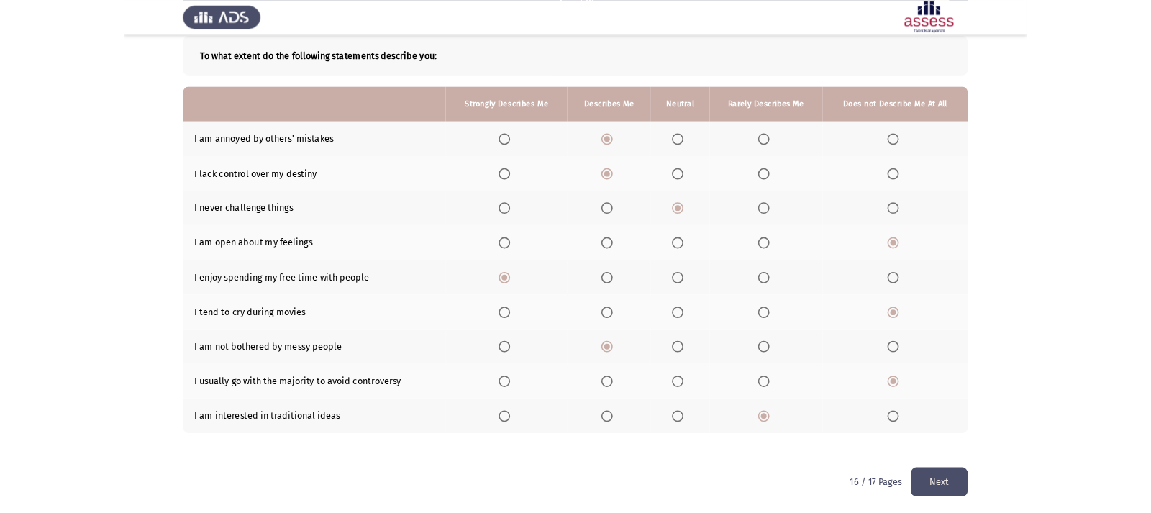
scroll to position [0, 0]
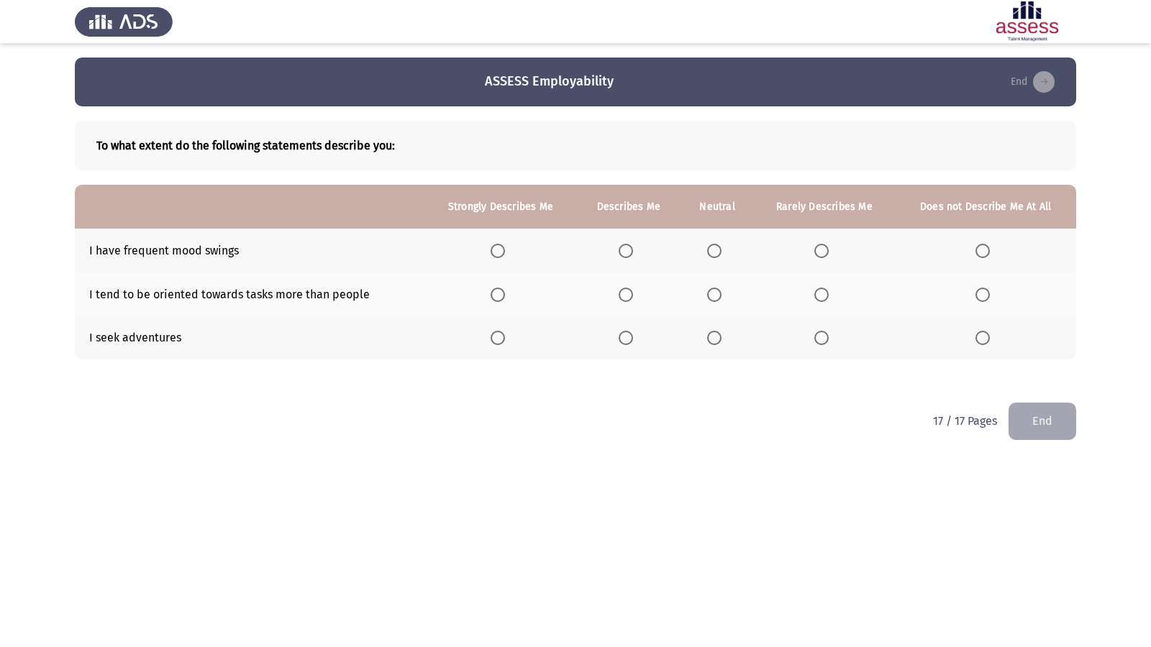
click at [826, 242] on th at bounding box center [825, 251] width 142 height 44
click at [826, 244] on span "Select an option" at bounding box center [821, 251] width 14 height 14
click at [826, 244] on input "Select an option" at bounding box center [821, 251] width 14 height 14
click at [708, 286] on th at bounding box center [716, 295] width 73 height 44
click at [721, 293] on span "Select an option" at bounding box center [714, 295] width 14 height 14
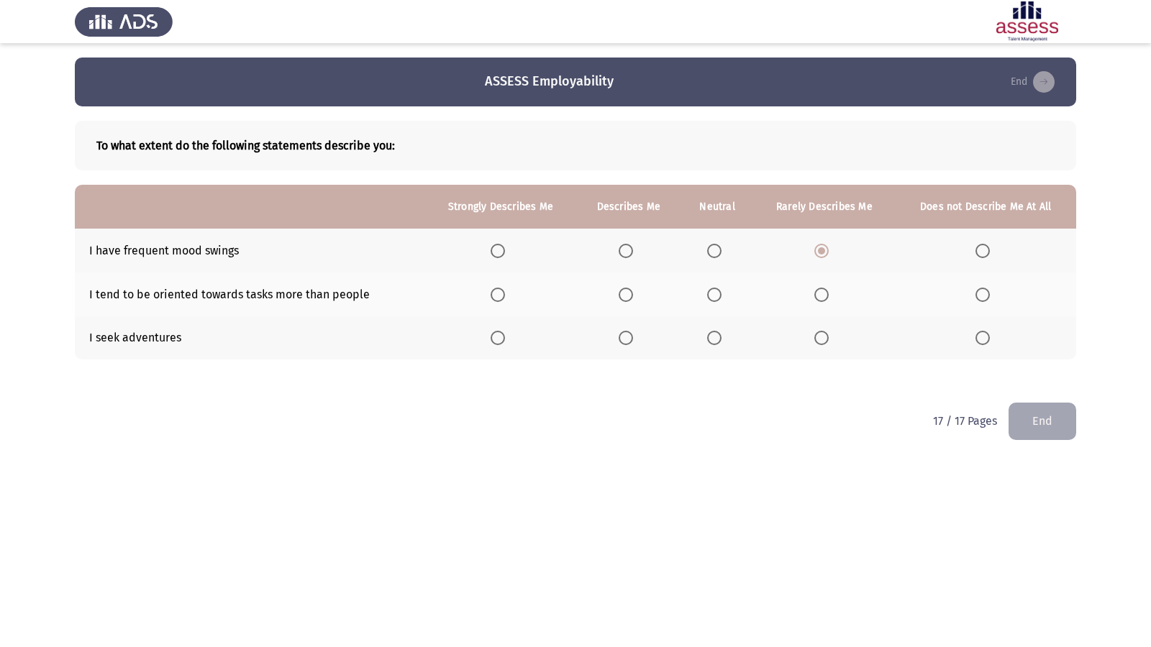
click at [721, 293] on input "Select an option" at bounding box center [714, 295] width 14 height 14
click at [831, 331] on mat-radio-button "Select an option" at bounding box center [824, 338] width 20 height 15
click at [823, 337] on span "Select an option" at bounding box center [821, 338] width 14 height 14
click at [823, 337] on input "Select an option" at bounding box center [821, 338] width 14 height 14
click at [1028, 413] on button "End" at bounding box center [1042, 421] width 68 height 37
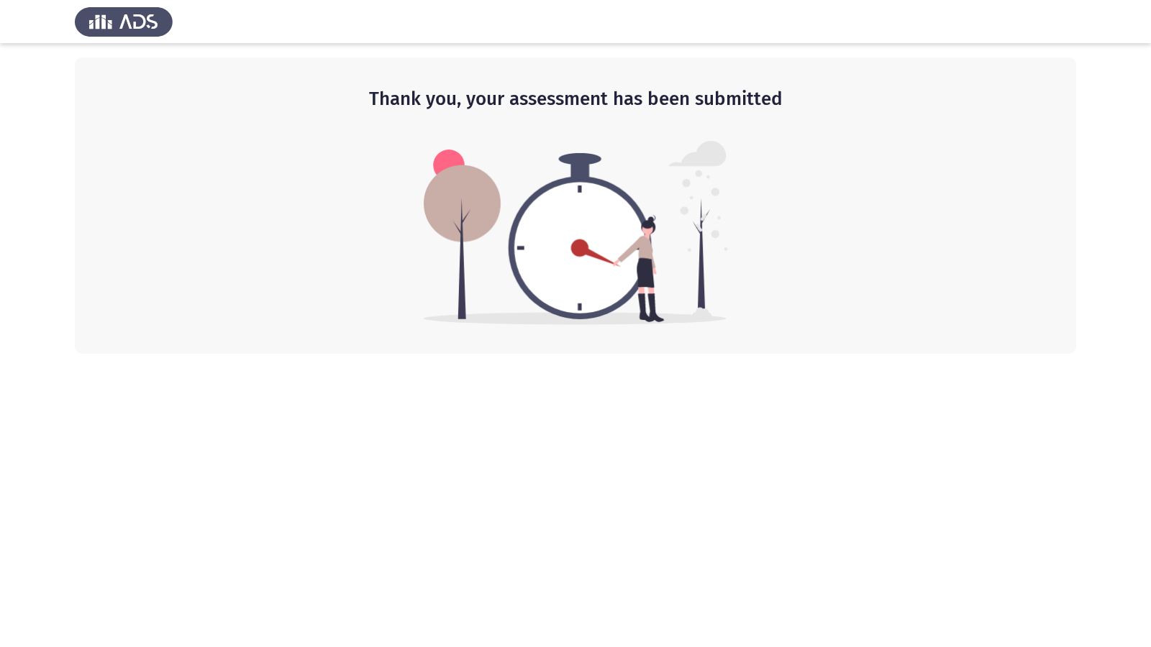
click at [1126, 354] on html "Thank you, your assessment has been submitted" at bounding box center [575, 177] width 1151 height 354
